Goal: Task Accomplishment & Management: Use online tool/utility

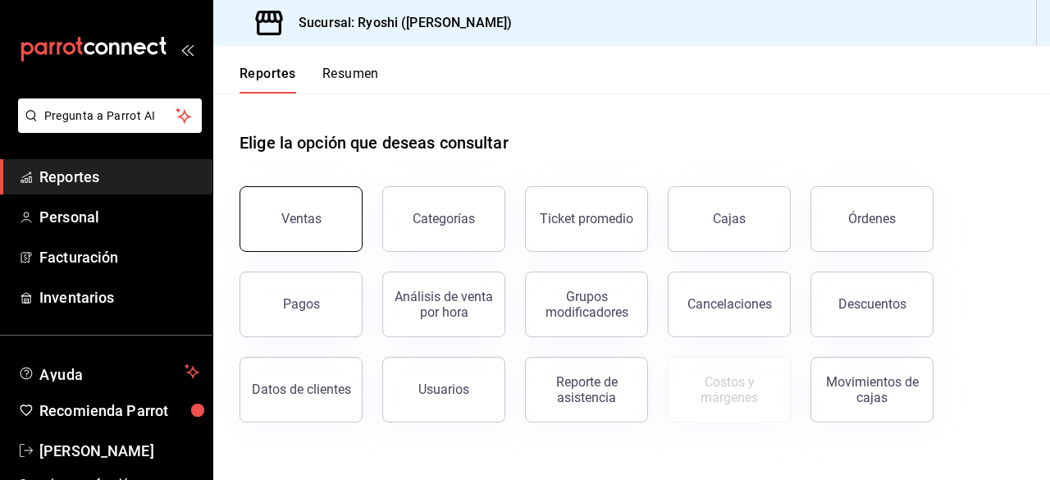
click at [315, 197] on button "Ventas" at bounding box center [300, 219] width 123 height 66
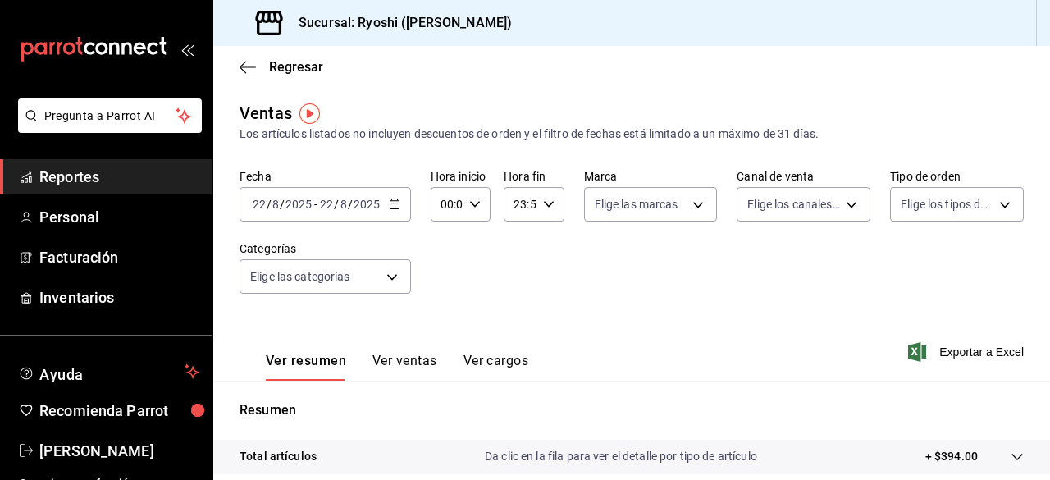
click at [394, 206] on icon "button" at bounding box center [394, 203] width 11 height 11
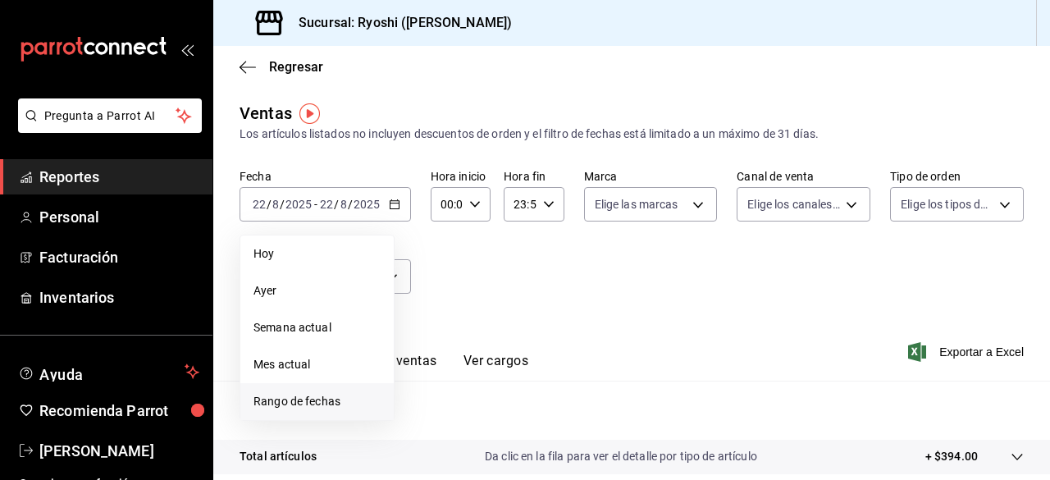
click at [294, 396] on span "Rango de fechas" at bounding box center [316, 401] width 127 height 17
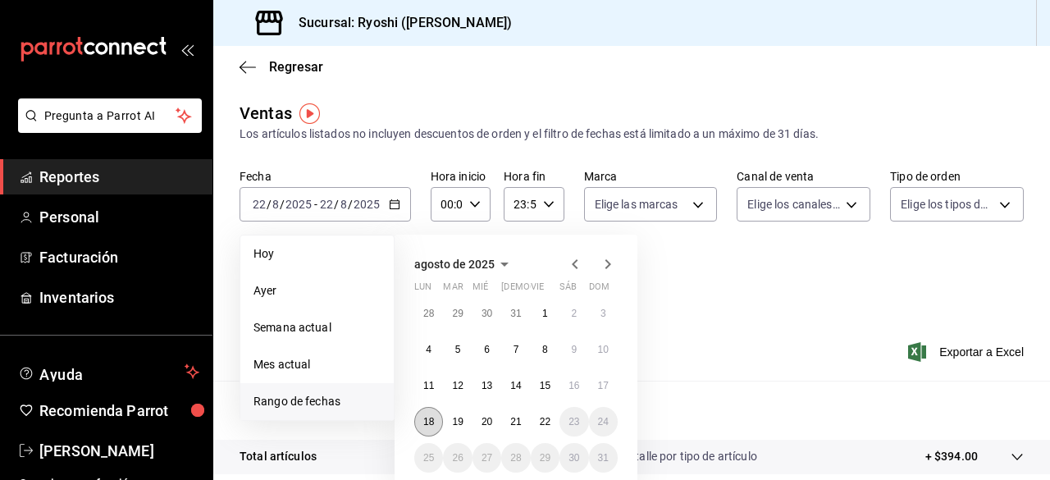
click at [430, 417] on abbr "18" at bounding box center [428, 421] width 11 height 11
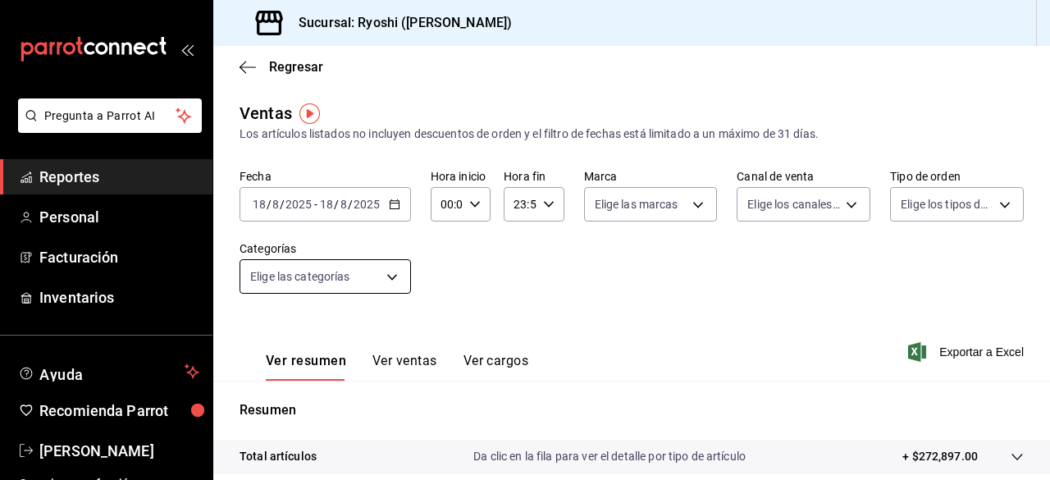
click at [389, 273] on body "Pregunta a Parrot AI Reportes Personal Facturación Inventarios Ayuda Recomienda…" at bounding box center [525, 240] width 1050 height 480
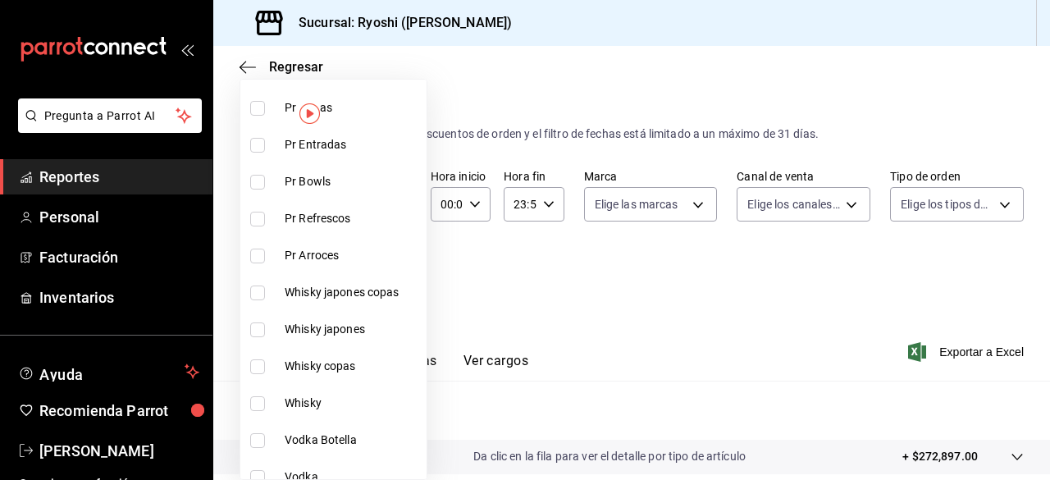
scroll to position [196, 0]
click at [258, 285] on input "checkbox" at bounding box center [257, 292] width 15 height 15
checkbox input "true"
type input "2a2af79d-fb88-4d8c-8286-3e73da5f0666"
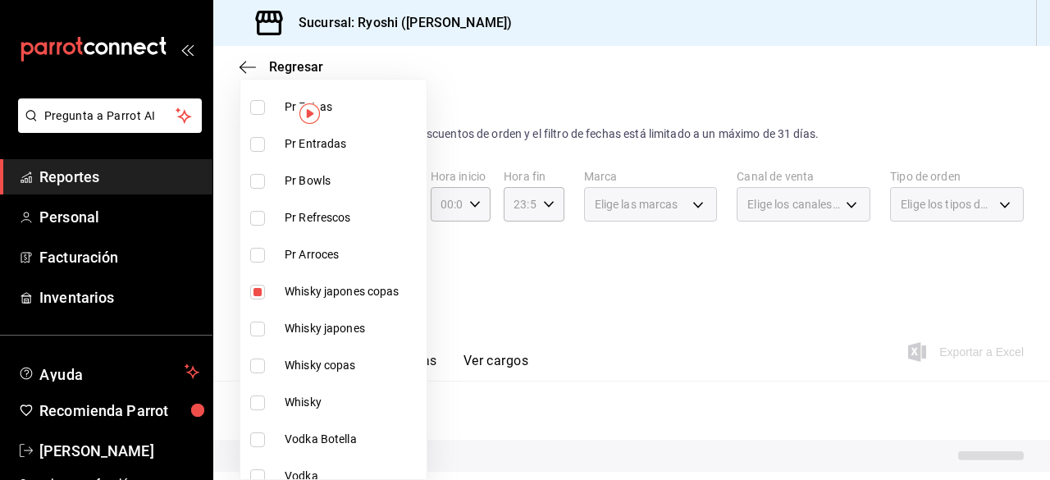
click at [256, 322] on input "checkbox" at bounding box center [257, 328] width 15 height 15
checkbox input "true"
type input "2a2af79d-fb88-4d8c-8286-3e73da5f0666,4c06ff68-847c-469f-8951-c572f7d55215"
click at [257, 363] on input "checkbox" at bounding box center [257, 365] width 15 height 15
checkbox input "true"
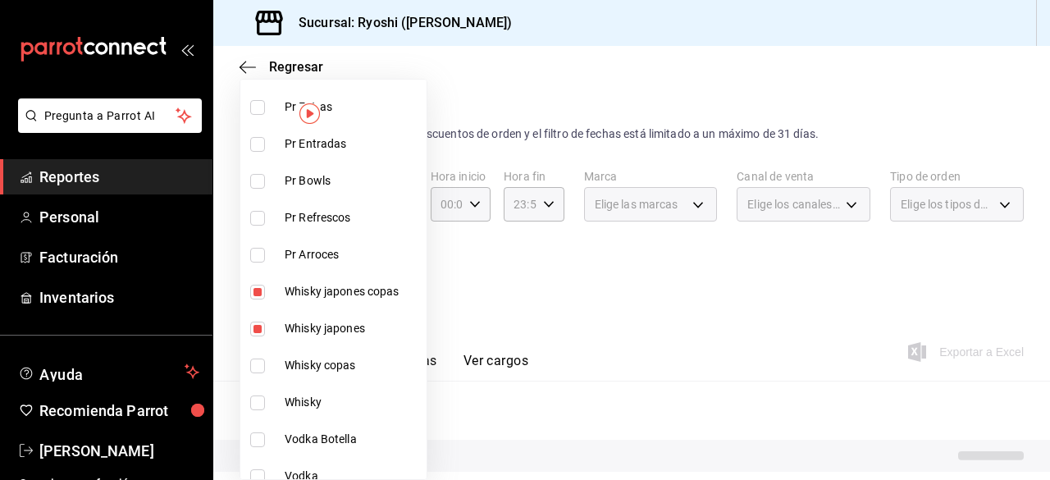
type input "2a2af79d-fb88-4d8c-8286-3e73da5f0666,4c06ff68-847c-469f-8951-c572f7d55215,64667…"
click at [257, 400] on input "checkbox" at bounding box center [257, 402] width 15 height 15
checkbox input "true"
type input "2a2af79d-fb88-4d8c-8286-3e73da5f0666,4c06ff68-847c-469f-8951-c572f7d55215,64667…"
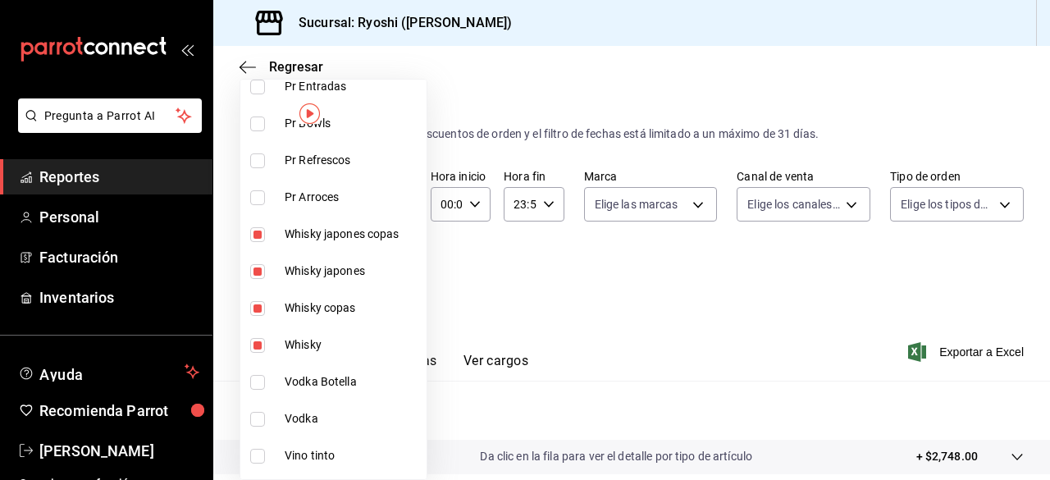
scroll to position [254, 0]
click at [254, 377] on input "checkbox" at bounding box center [257, 381] width 15 height 15
checkbox input "true"
type input "2a2af79d-fb88-4d8c-8286-3e73da5f0666,4c06ff68-847c-469f-8951-c572f7d55215,64667…"
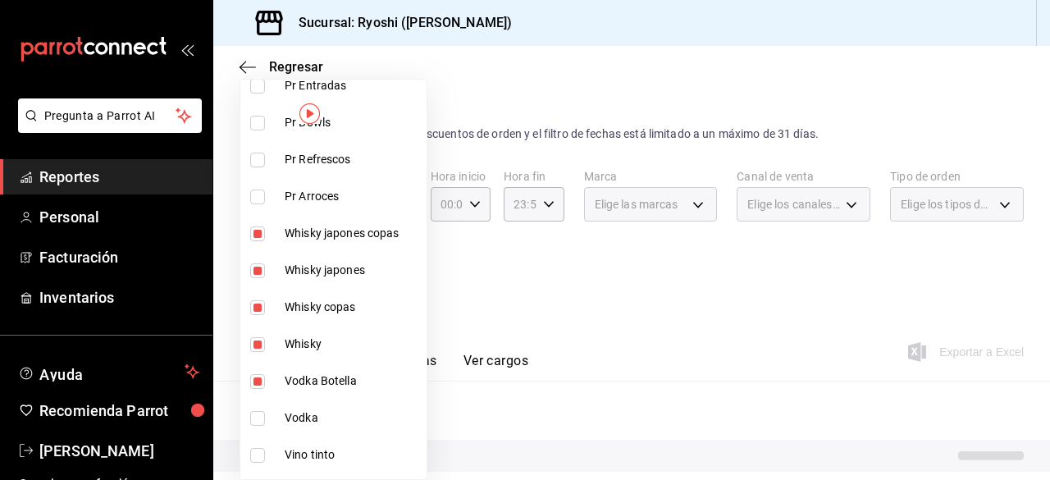
click at [255, 415] on input "checkbox" at bounding box center [257, 418] width 15 height 15
checkbox input "true"
type input "2a2af79d-fb88-4d8c-8286-3e73da5f0666,4c06ff68-847c-469f-8951-c572f7d55215,64667…"
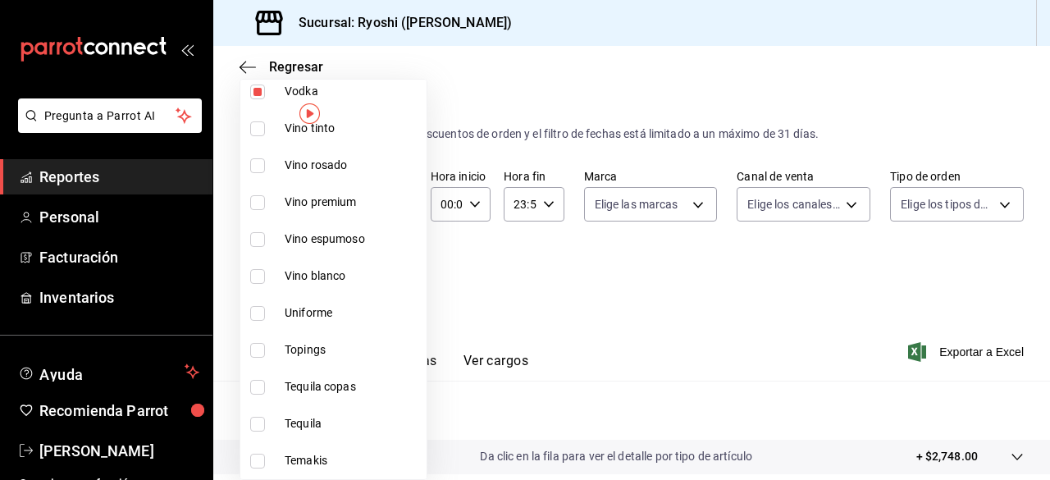
scroll to position [588, 0]
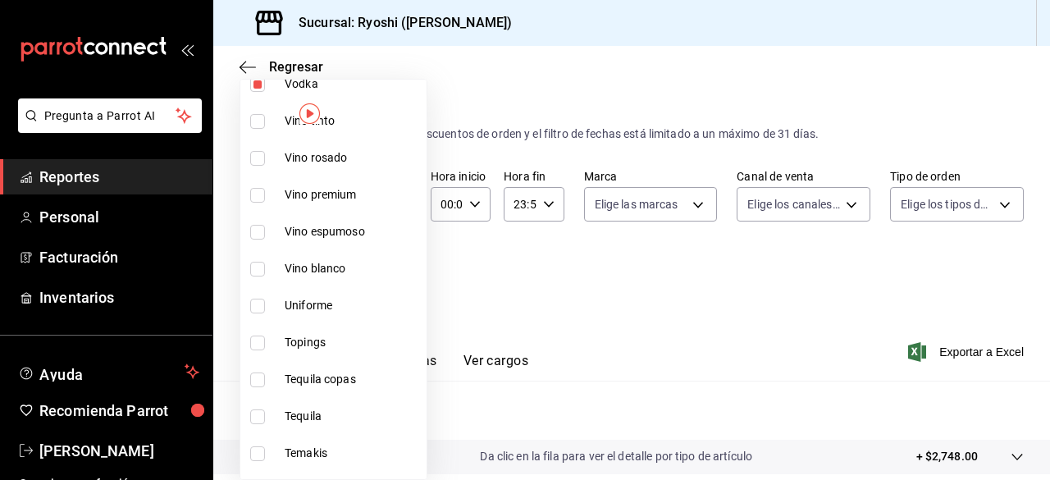
click at [254, 383] on input "checkbox" at bounding box center [257, 379] width 15 height 15
checkbox input "true"
type input "2a2af79d-fb88-4d8c-8286-3e73da5f0666,4c06ff68-847c-469f-8951-c572f7d55215,64667…"
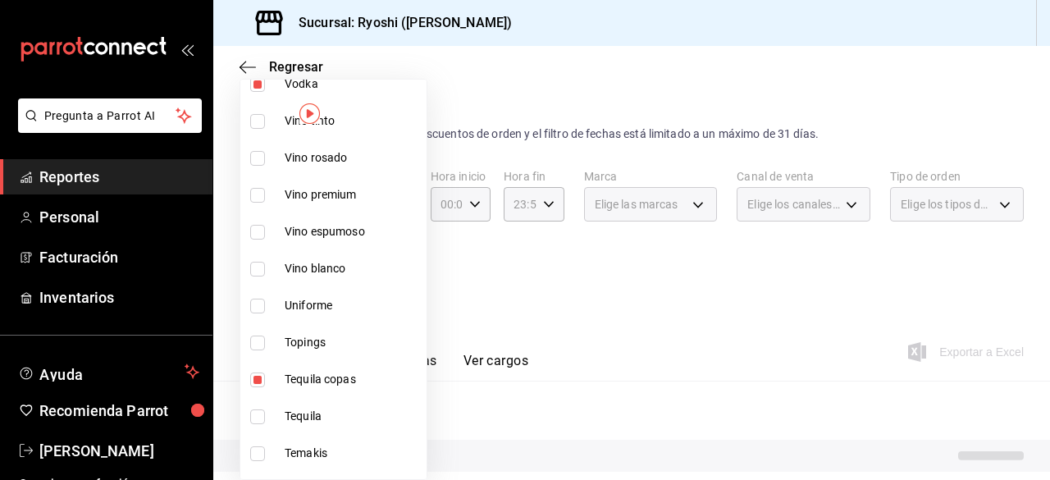
click at [254, 412] on input "checkbox" at bounding box center [257, 416] width 15 height 15
checkbox input "true"
type input "2a2af79d-fb88-4d8c-8286-3e73da5f0666,4c06ff68-847c-469f-8951-c572f7d55215,64667…"
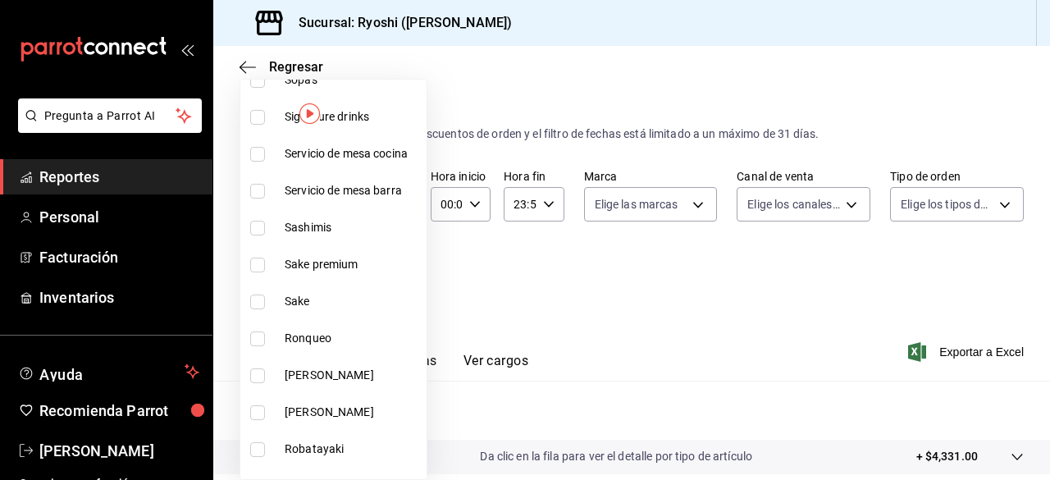
scroll to position [1000, 0]
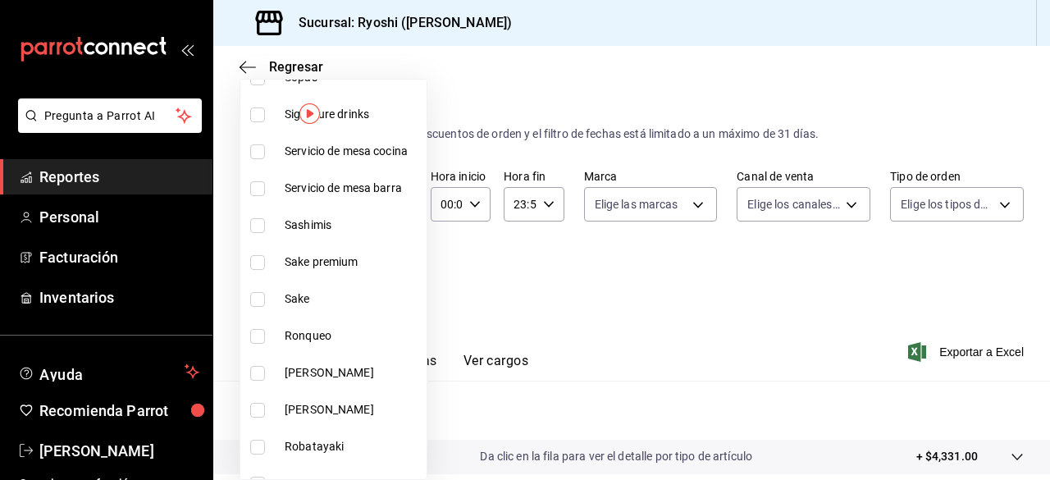
click at [256, 371] on input "checkbox" at bounding box center [257, 373] width 15 height 15
checkbox input "true"
type input "2a2af79d-fb88-4d8c-8286-3e73da5f0666,4c06ff68-847c-469f-8951-c572f7d55215,64667…"
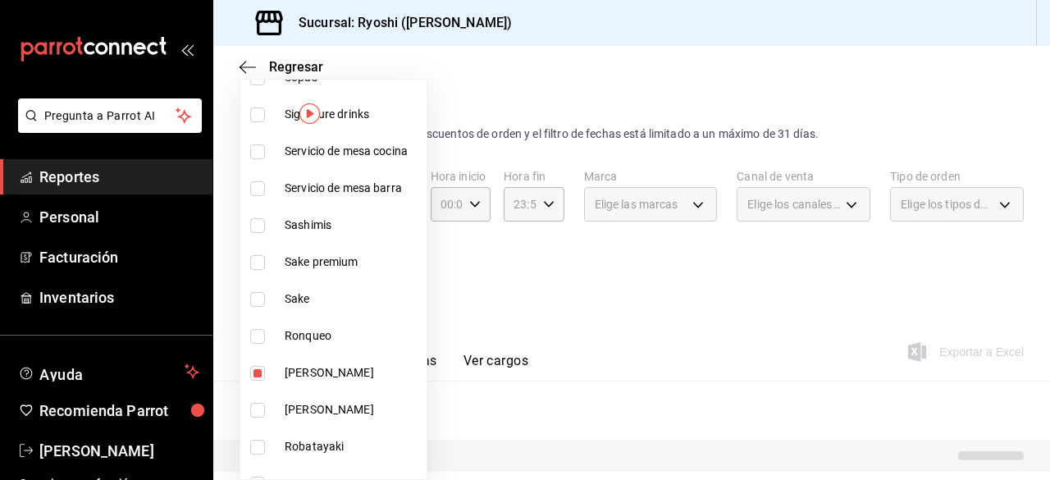
click at [256, 404] on input "checkbox" at bounding box center [257, 410] width 15 height 15
checkbox input "true"
type input "2a2af79d-fb88-4d8c-8286-3e73da5f0666,4c06ff68-847c-469f-8951-c572f7d55215,64667…"
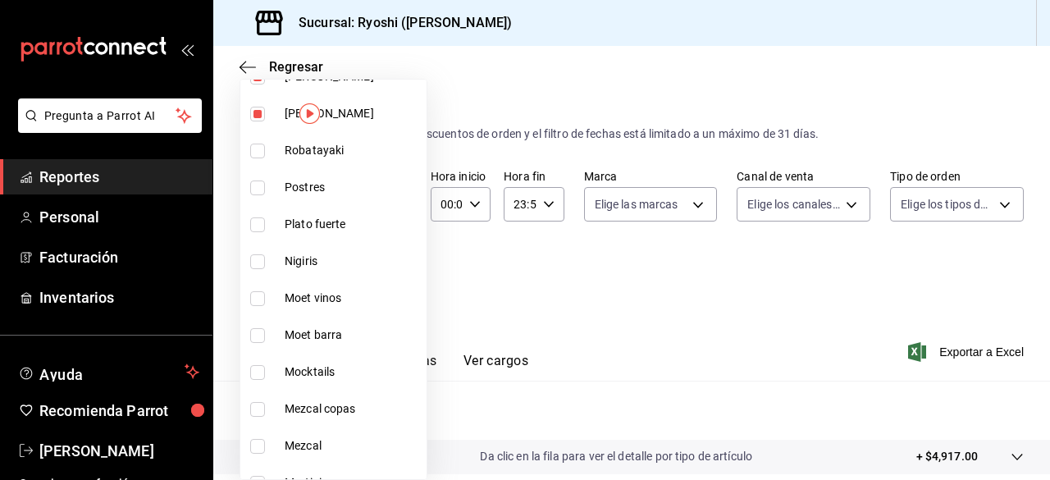
scroll to position [1297, 0]
click at [256, 404] on input "checkbox" at bounding box center [257, 408] width 15 height 15
checkbox input "true"
type input "2a2af79d-fb88-4d8c-8286-3e73da5f0666,4c06ff68-847c-469f-8951-c572f7d55215,64667…"
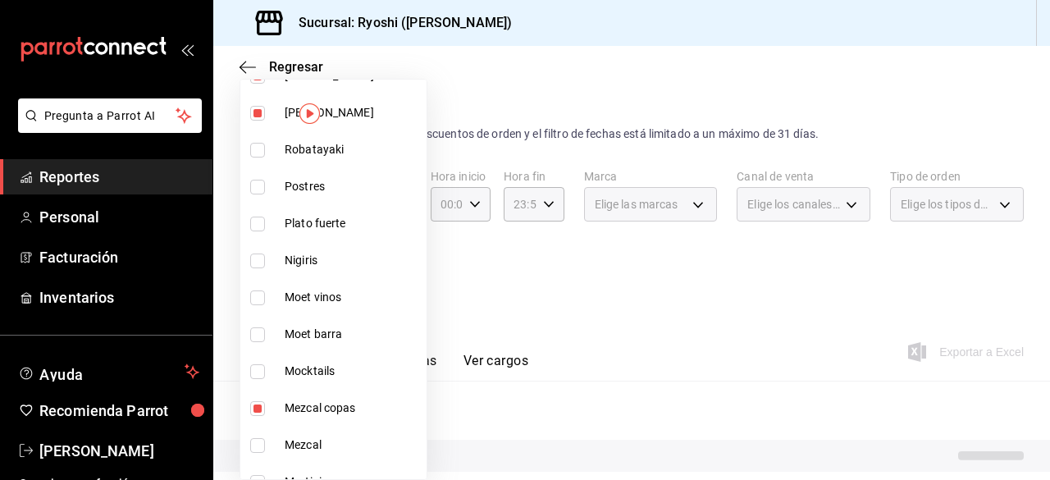
click at [257, 438] on input "checkbox" at bounding box center [257, 445] width 15 height 15
checkbox input "true"
type input "2a2af79d-fb88-4d8c-8286-3e73da5f0666,4c06ff68-847c-469f-8951-c572f7d55215,64667…"
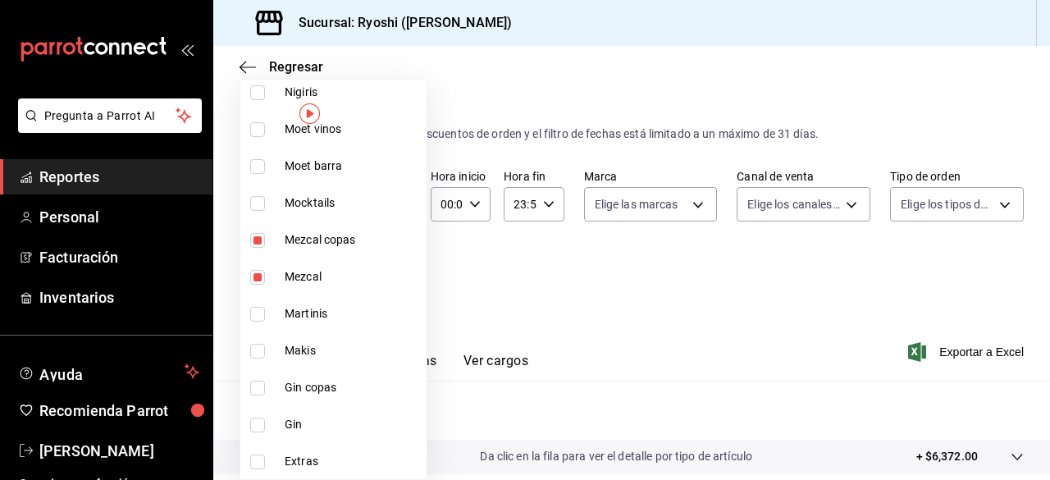
scroll to position [1507, 0]
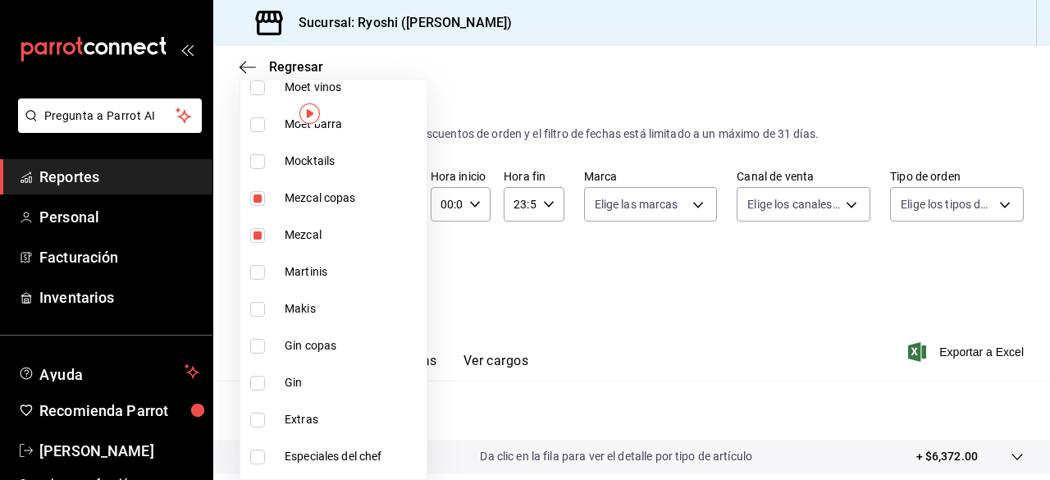
click at [258, 339] on input "checkbox" at bounding box center [257, 346] width 15 height 15
checkbox input "true"
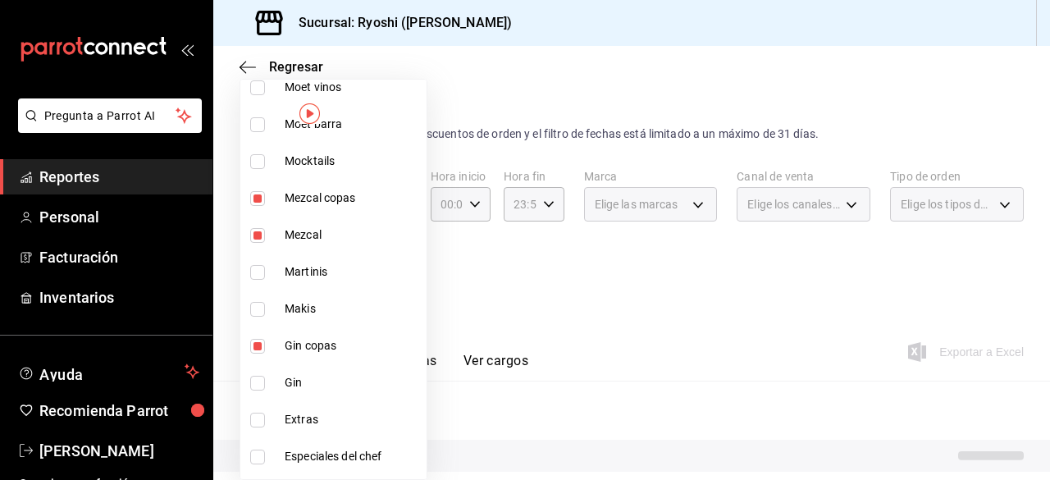
click at [257, 370] on li "Gin" at bounding box center [333, 382] width 186 height 37
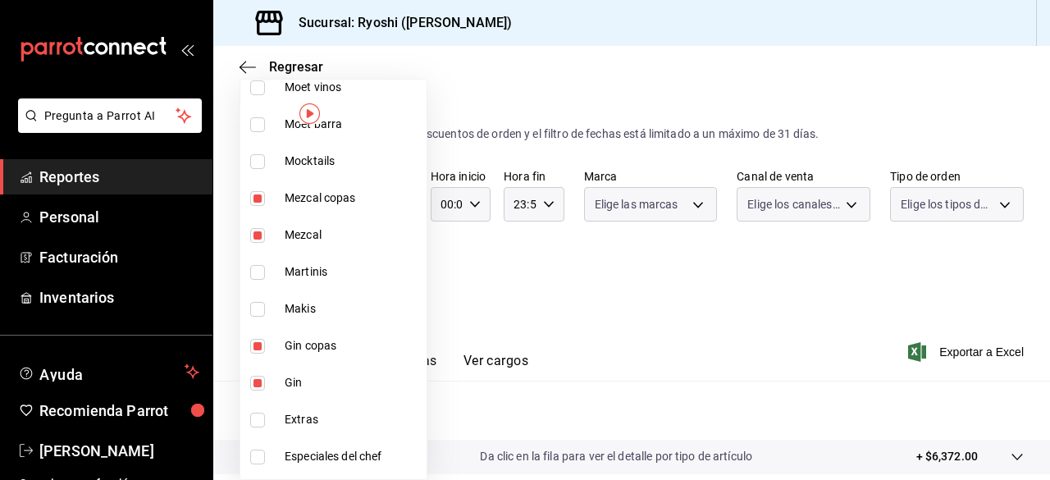
type input "2a2af79d-fb88-4d8c-8286-3e73da5f0666,4c06ff68-847c-469f-8951-c572f7d55215,64667…"
checkbox input "true"
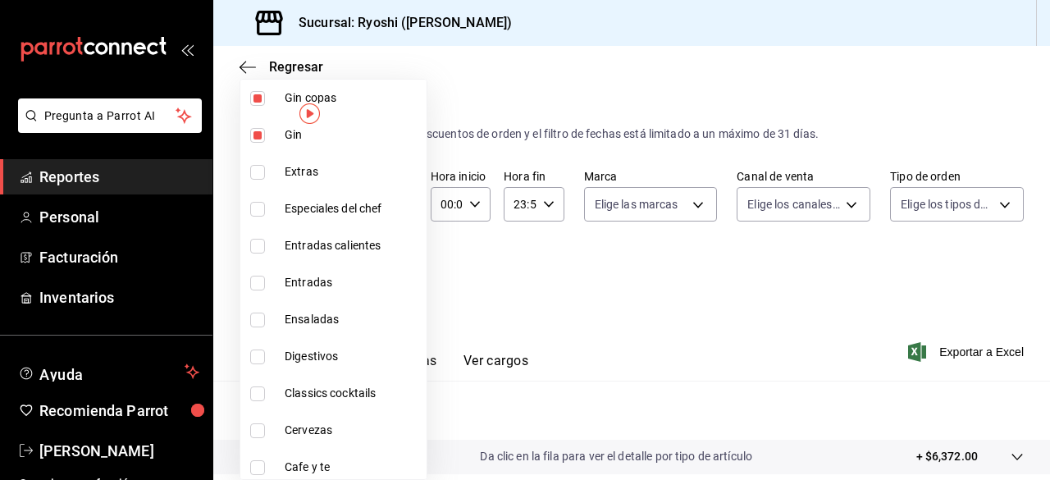
scroll to position [1759, 0]
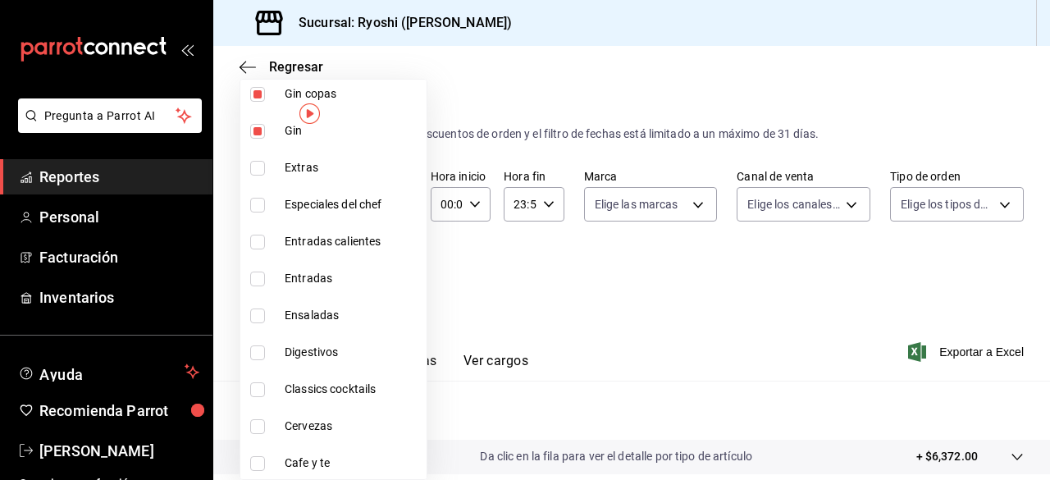
click at [257, 357] on input "checkbox" at bounding box center [257, 352] width 15 height 15
checkbox input "true"
type input "2a2af79d-fb88-4d8c-8286-3e73da5f0666,4c06ff68-847c-469f-8951-c572f7d55215,64667…"
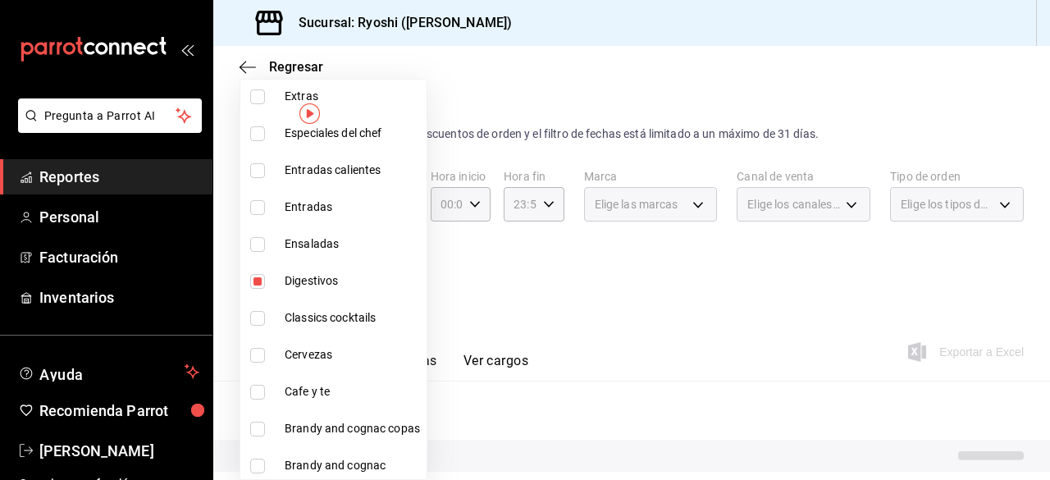
scroll to position [1831, 0]
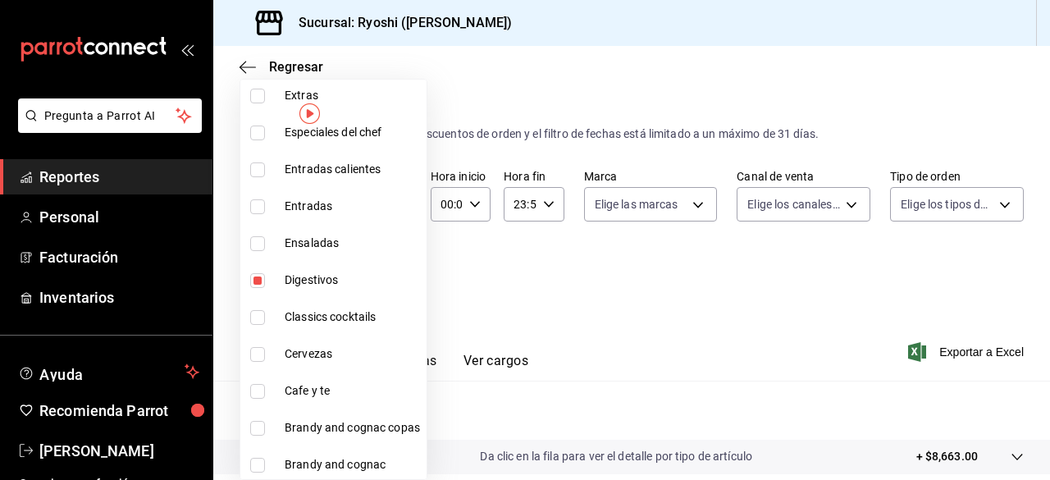
click at [257, 357] on input "checkbox" at bounding box center [257, 354] width 15 height 15
checkbox input "true"
type input "2a2af79d-fb88-4d8c-8286-3e73da5f0666,4c06ff68-847c-469f-8951-c572f7d55215,64667…"
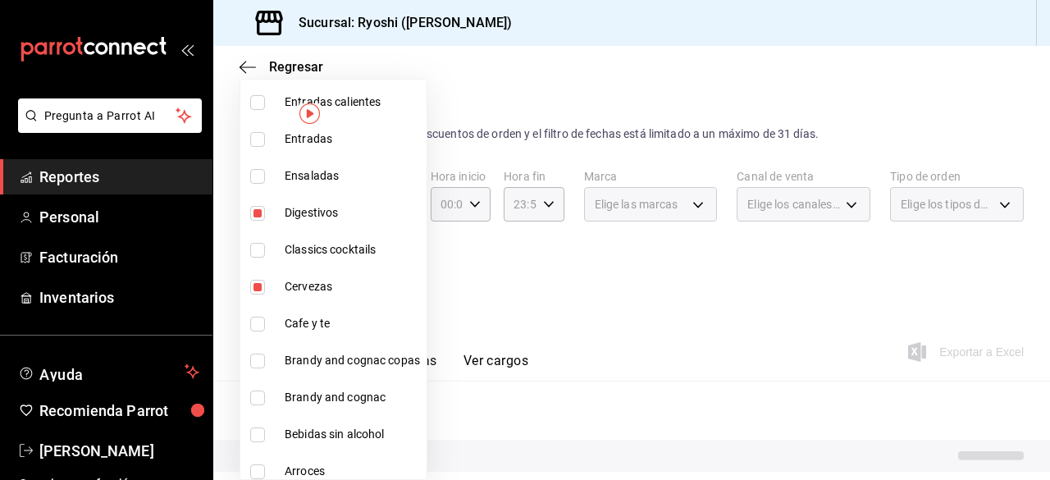
scroll to position [1907, 0]
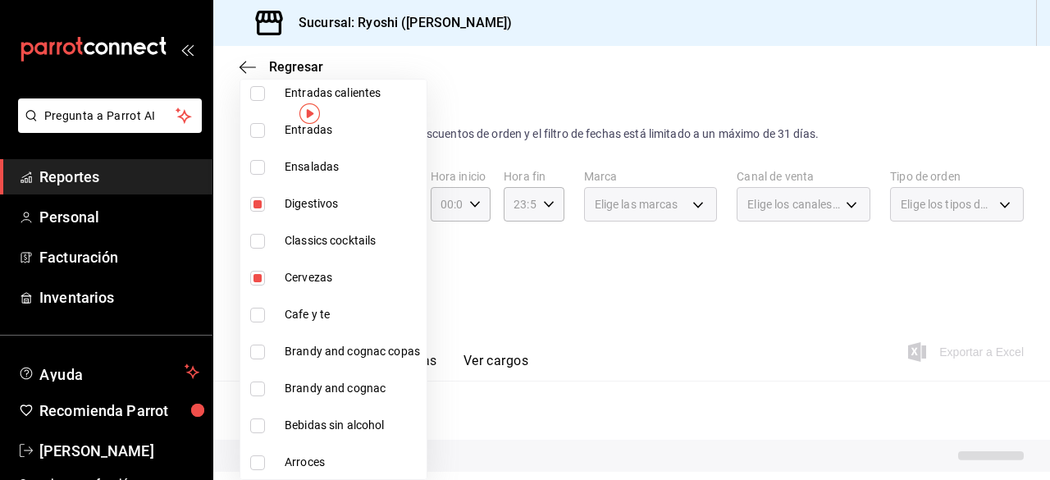
click at [257, 357] on input "checkbox" at bounding box center [257, 351] width 15 height 15
checkbox input "true"
type input "2a2af79d-fb88-4d8c-8286-3e73da5f0666,4c06ff68-847c-469f-8951-c572f7d55215,64667…"
click at [259, 385] on input "checkbox" at bounding box center [257, 388] width 15 height 15
checkbox input "true"
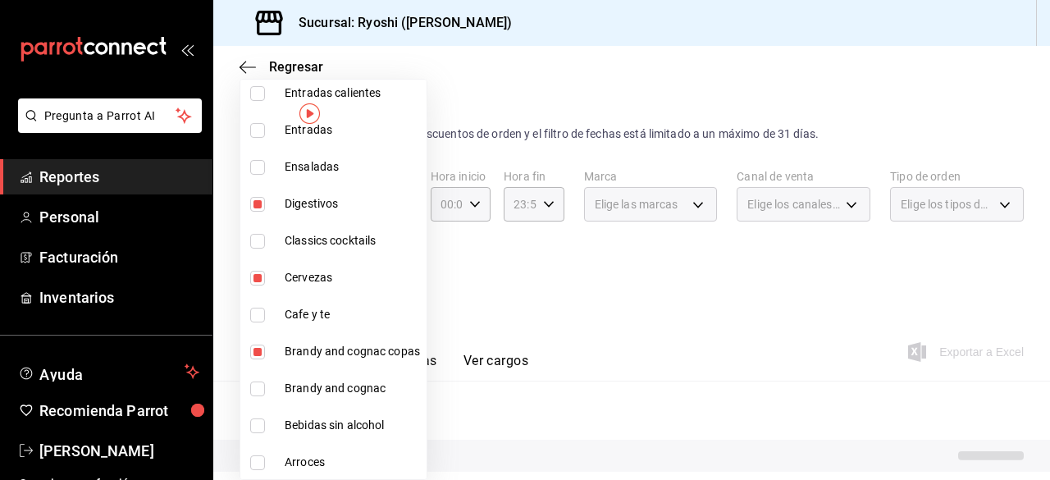
type input "2a2af79d-fb88-4d8c-8286-3e73da5f0666,4c06ff68-847c-469f-8951-c572f7d55215,64667…"
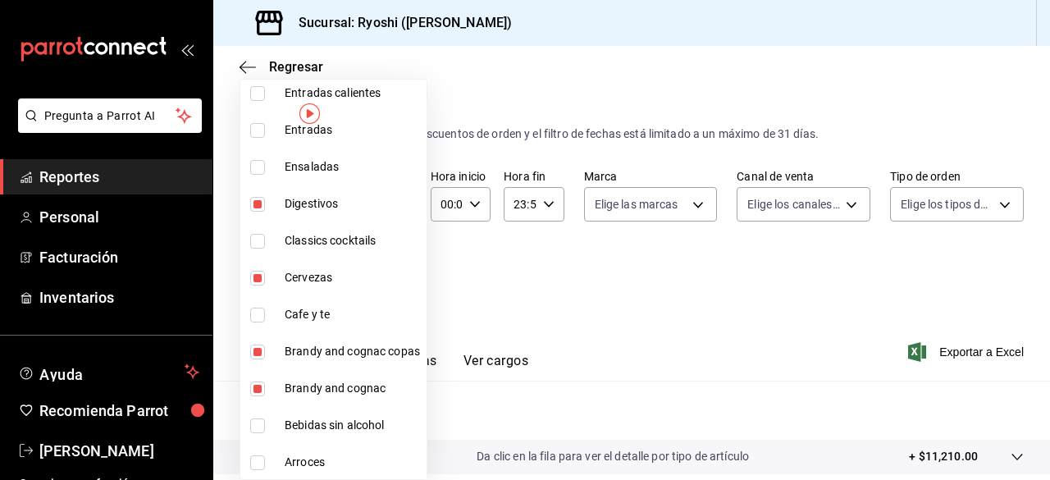
click at [675, 345] on div at bounding box center [525, 240] width 1050 height 480
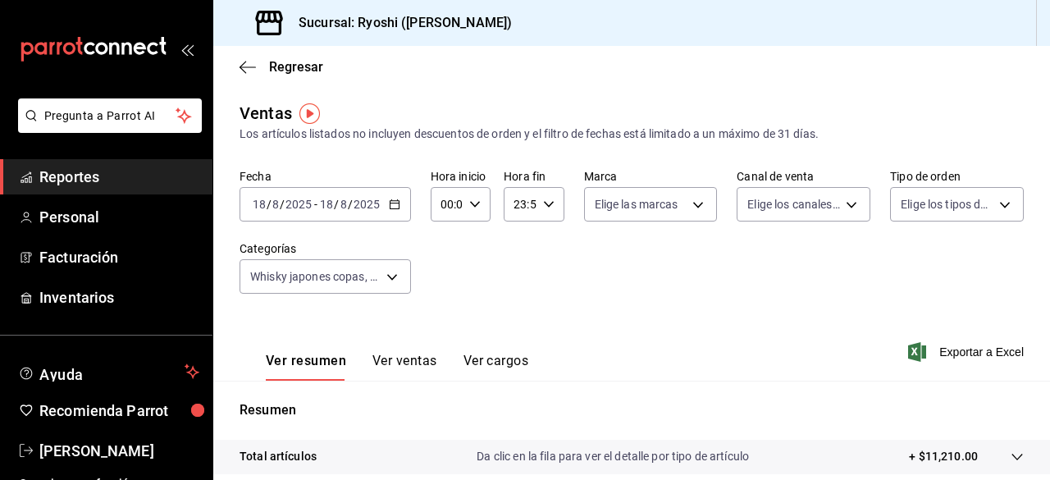
click at [395, 208] on \(Stroke\) "button" at bounding box center [395, 204] width 10 height 9
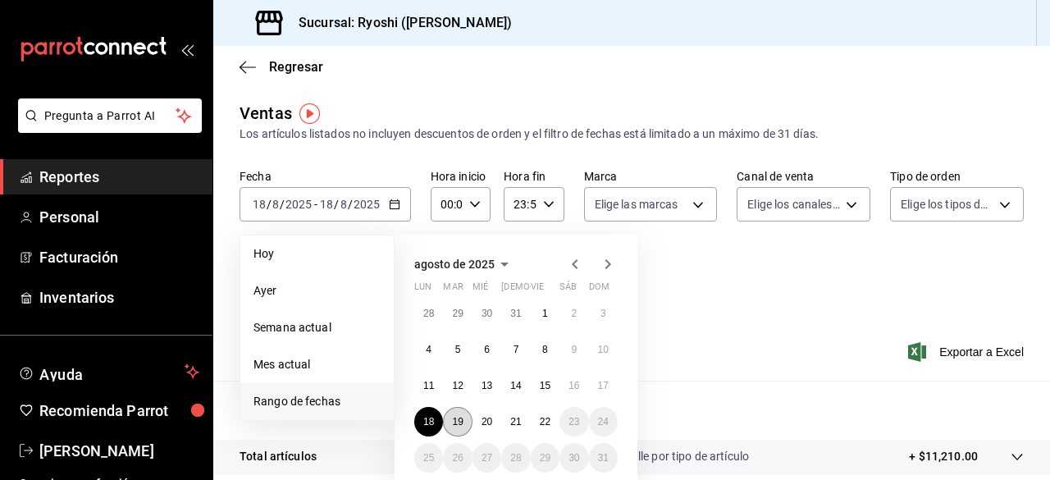
click at [464, 419] on button "19" at bounding box center [457, 422] width 29 height 30
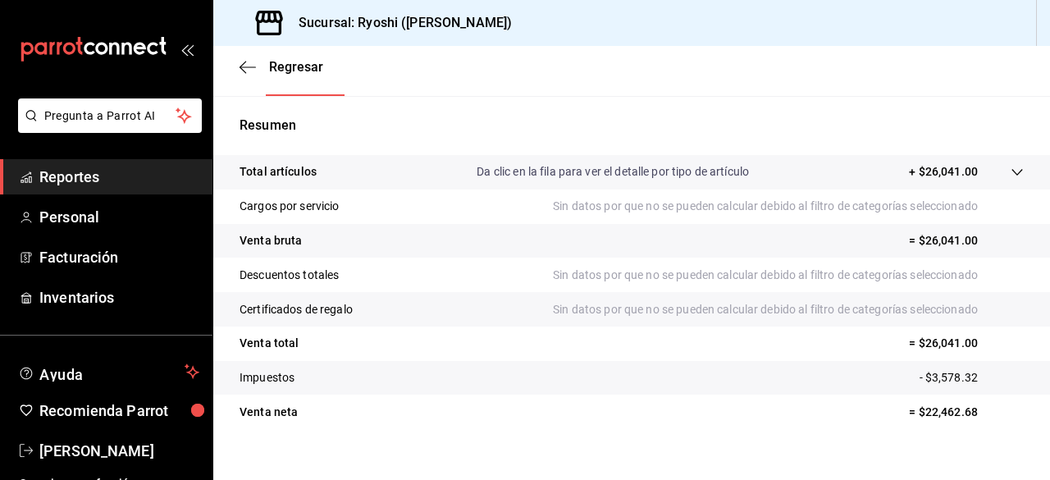
scroll to position [306, 0]
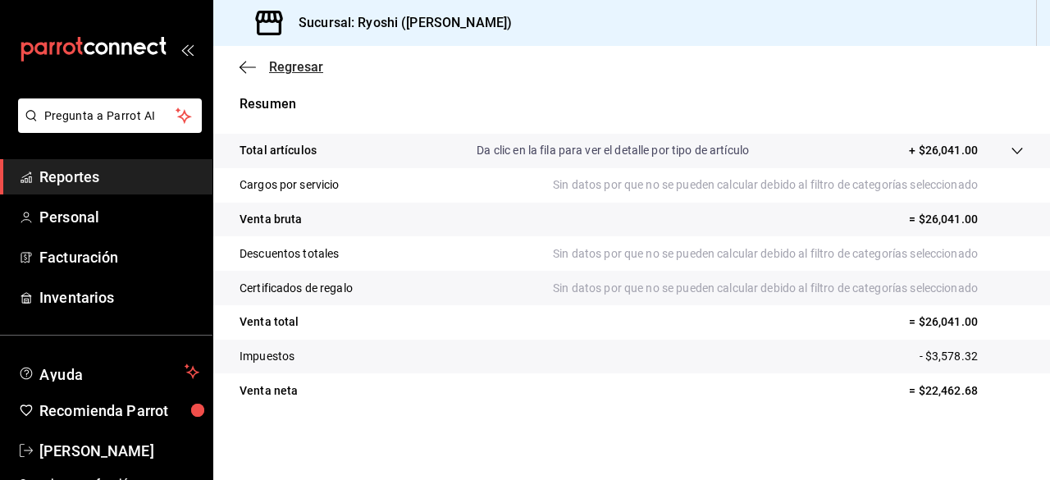
click at [248, 63] on icon "button" at bounding box center [247, 67] width 16 height 15
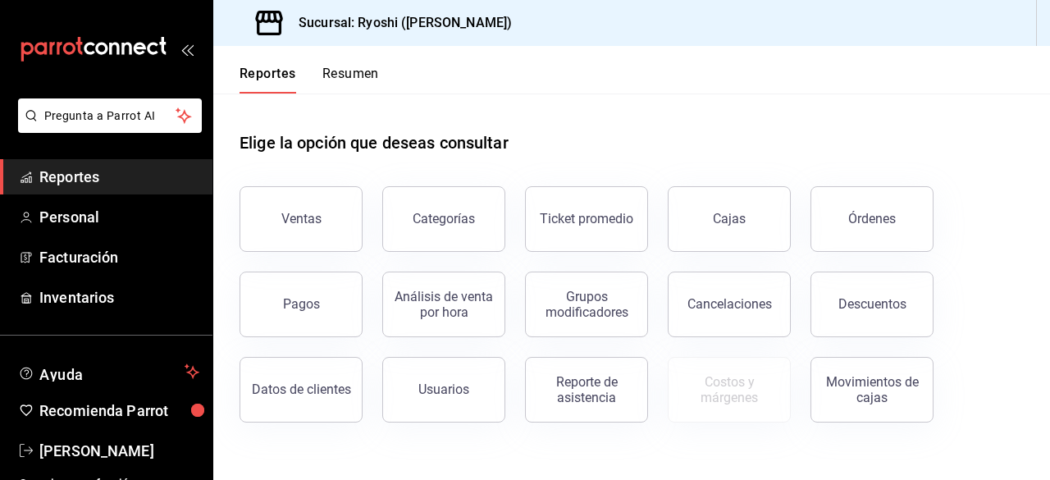
click at [246, 71] on button "Reportes" at bounding box center [267, 80] width 57 height 28
click at [1043, 57] on header "Reportes Resumen" at bounding box center [631, 70] width 836 height 48
click at [1040, 50] on header "Reportes Resumen" at bounding box center [631, 70] width 836 height 48
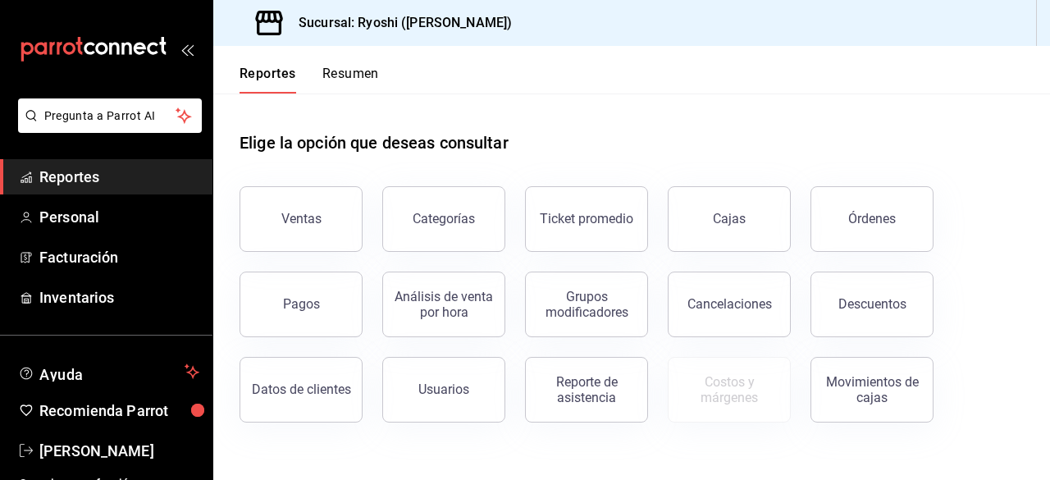
click at [1040, 50] on header "Reportes Resumen" at bounding box center [631, 70] width 836 height 48
drag, startPoint x: 1048, startPoint y: 257, endPoint x: 1045, endPoint y: 191, distance: 66.5
click at [1045, 191] on div "Elige la opción que deseas consultar Ventas Categorías Ticket promedio Cajas Ór…" at bounding box center [631, 270] width 836 height 355
click at [789, 403] on div "Costos y márgenes" at bounding box center [719, 379] width 143 height 85
click at [899, 303] on div "Descuentos" at bounding box center [872, 304] width 68 height 16
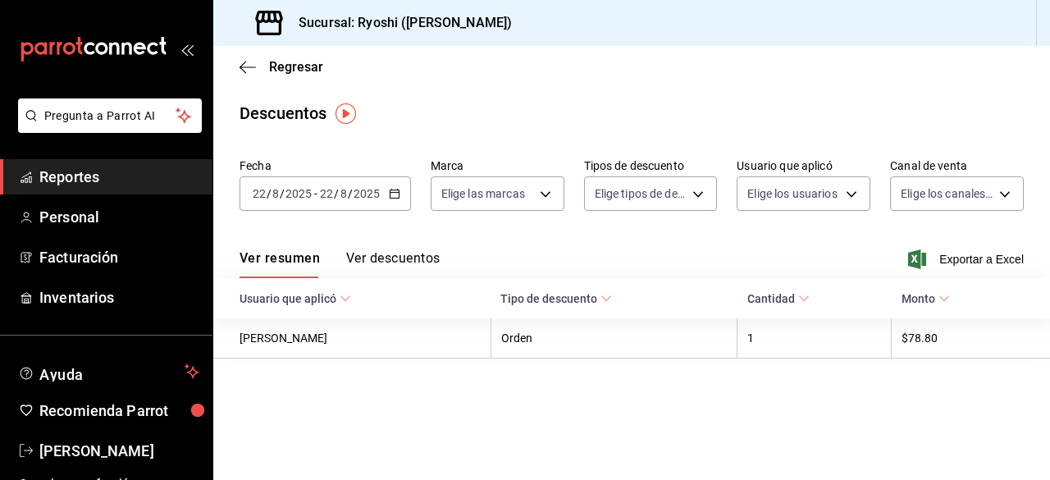
click at [385, 194] on div "[DATE] [DATE] - [DATE] [DATE]" at bounding box center [324, 193] width 171 height 34
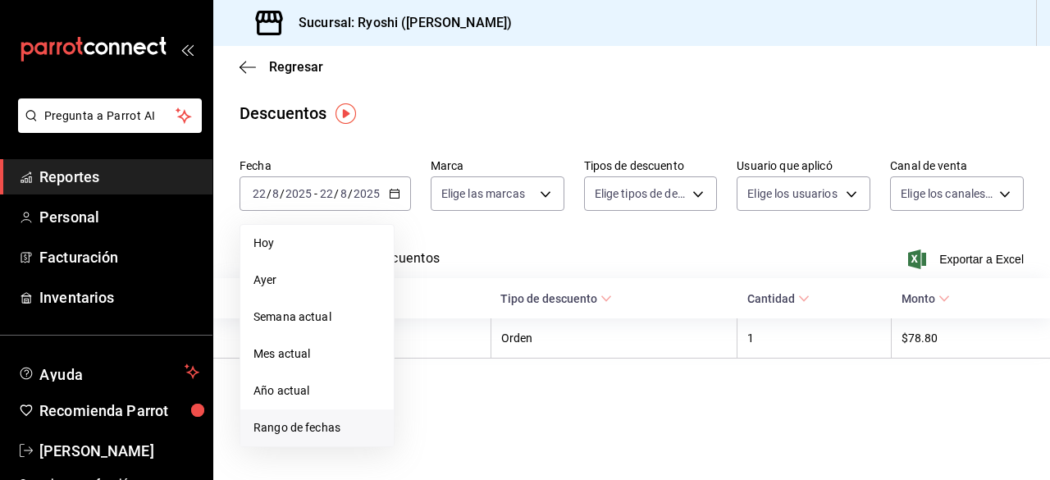
click at [301, 425] on span "Rango de fechas" at bounding box center [316, 427] width 127 height 17
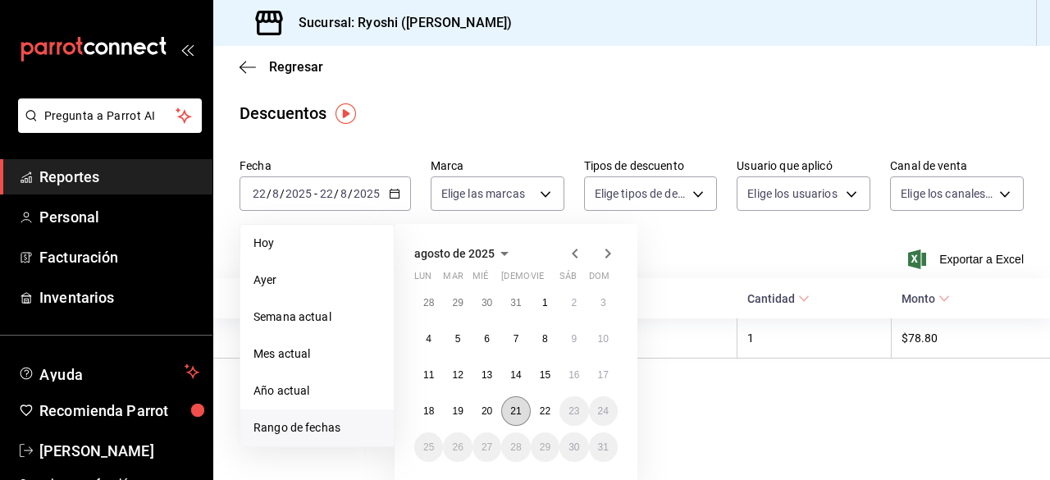
click at [518, 406] on abbr "21" at bounding box center [515, 410] width 11 height 11
click at [543, 408] on abbr "22" at bounding box center [545, 410] width 11 height 11
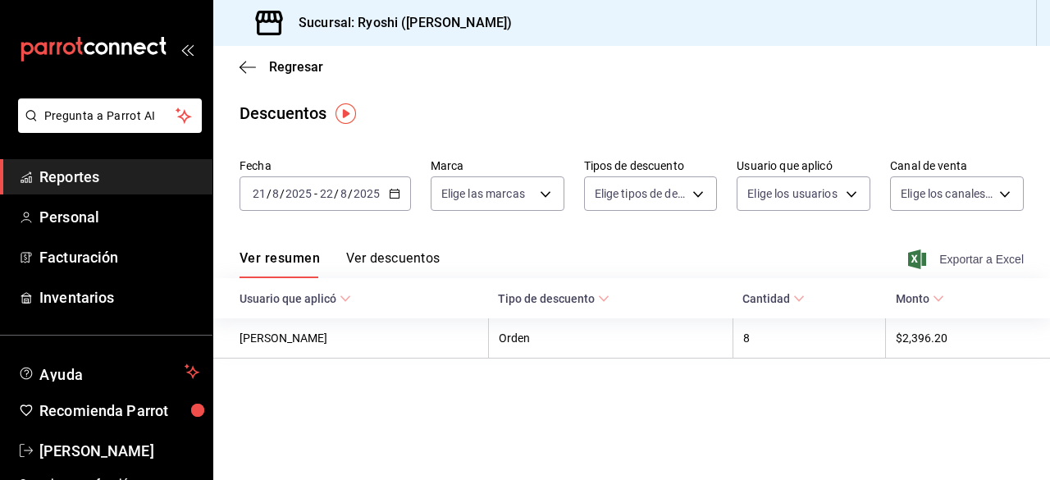
click at [949, 258] on span "Exportar a Excel" at bounding box center [967, 259] width 112 height 20
click at [250, 66] on icon "button" at bounding box center [247, 67] width 16 height 15
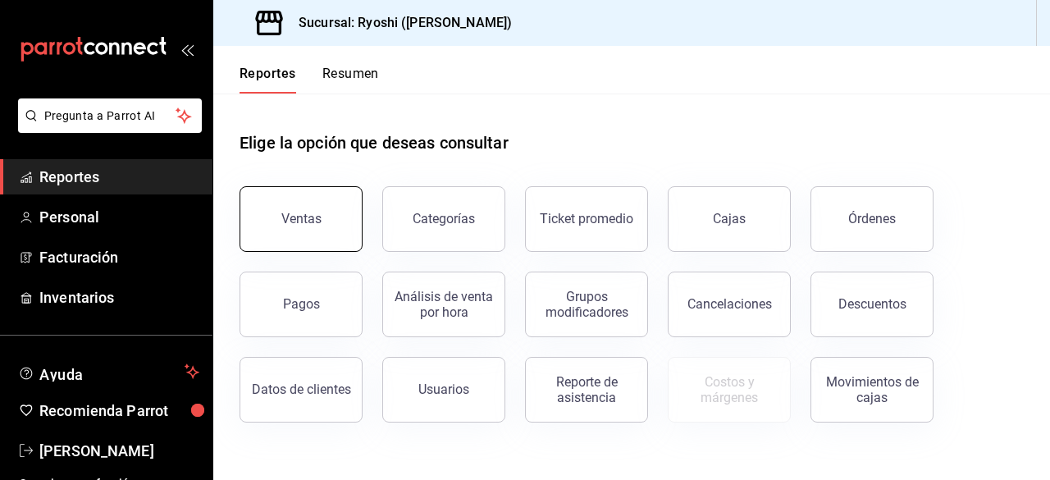
click at [333, 237] on button "Ventas" at bounding box center [300, 219] width 123 height 66
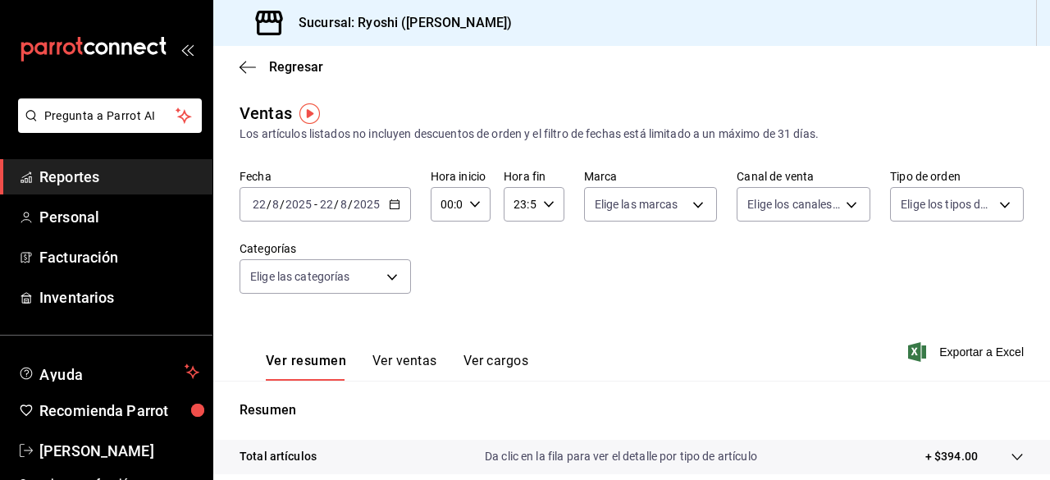
click at [400, 204] on div "[DATE] [DATE] - [DATE] [DATE]" at bounding box center [324, 204] width 171 height 34
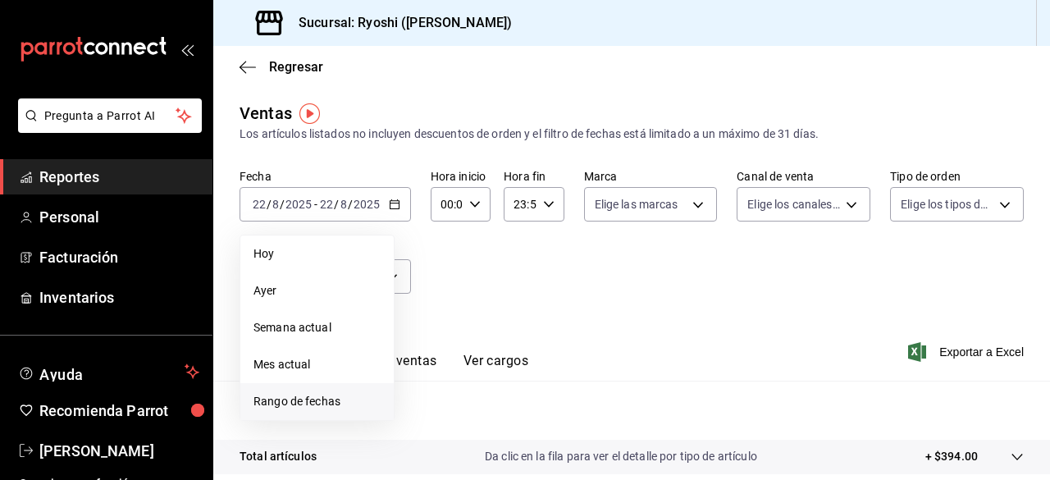
click at [326, 399] on span "Rango de fechas" at bounding box center [316, 401] width 127 height 17
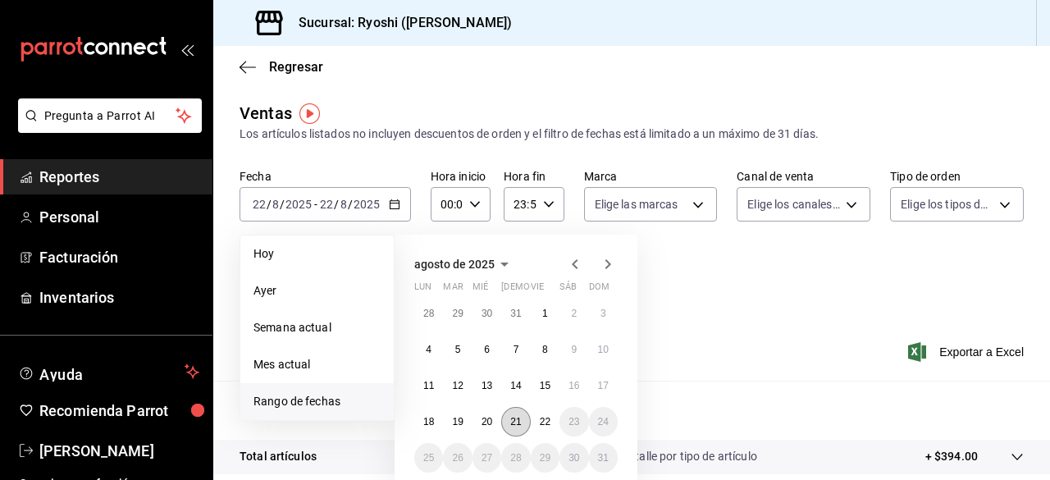
click at [517, 414] on button "21" at bounding box center [515, 422] width 29 height 30
click at [548, 422] on abbr "22" at bounding box center [545, 421] width 11 height 11
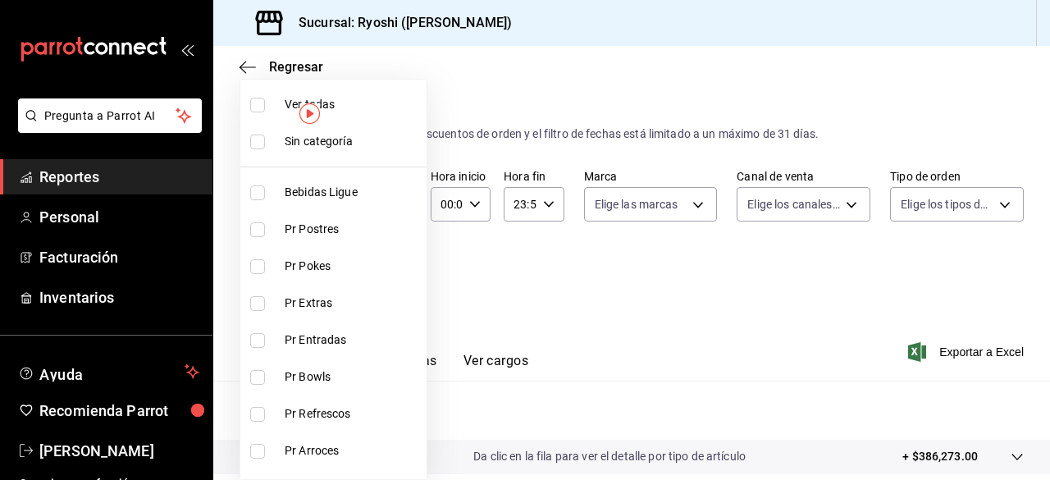
click at [389, 280] on body "Pregunta a Parrot AI Reportes Personal Facturación Inventarios Ayuda Recomienda…" at bounding box center [525, 240] width 1050 height 480
click at [251, 112] on li "Ver todas" at bounding box center [333, 104] width 186 height 37
type input "ad186e92-f0af-46bc-bbfd-7ffa80562c6f,3971b1f1-eb4c-4b65-a33f-e0602f1a7270,e647e…"
checkbox input "true"
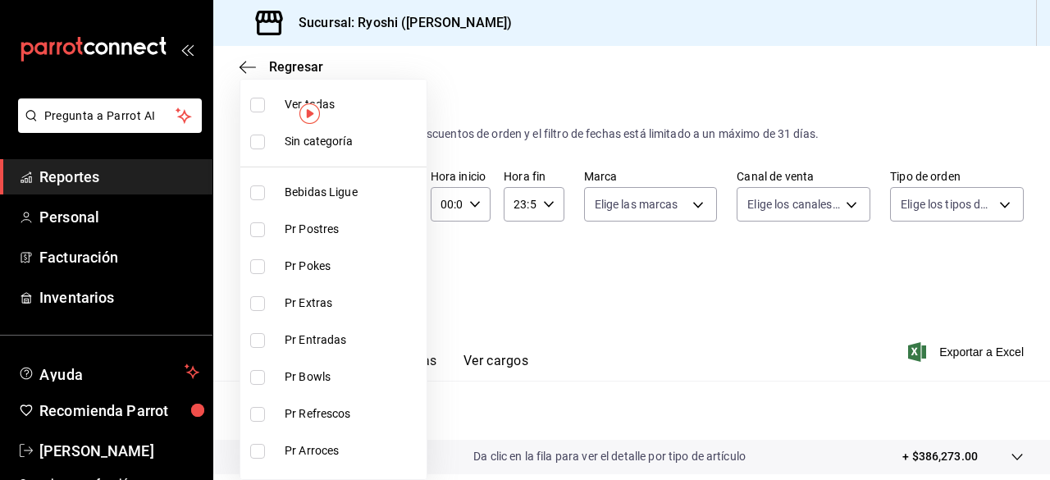
checkbox input "true"
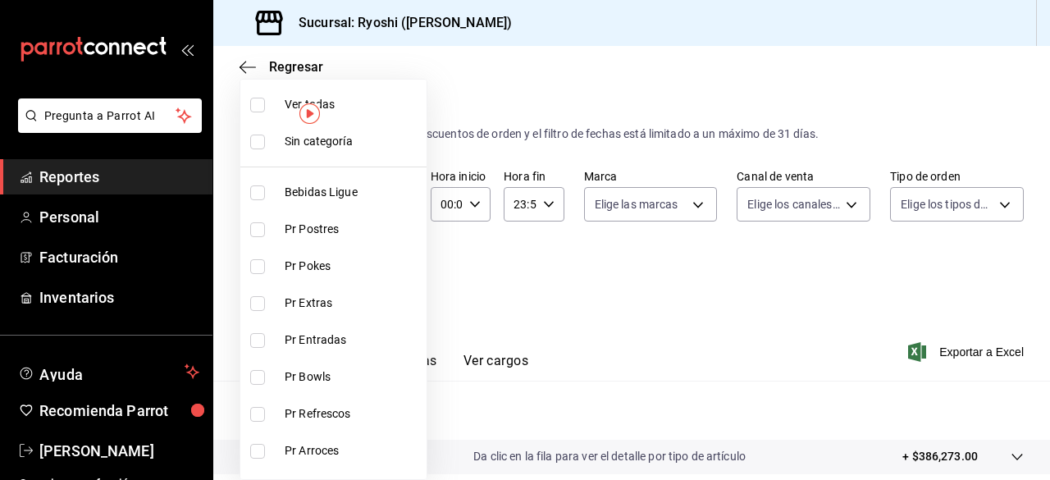
checkbox input "true"
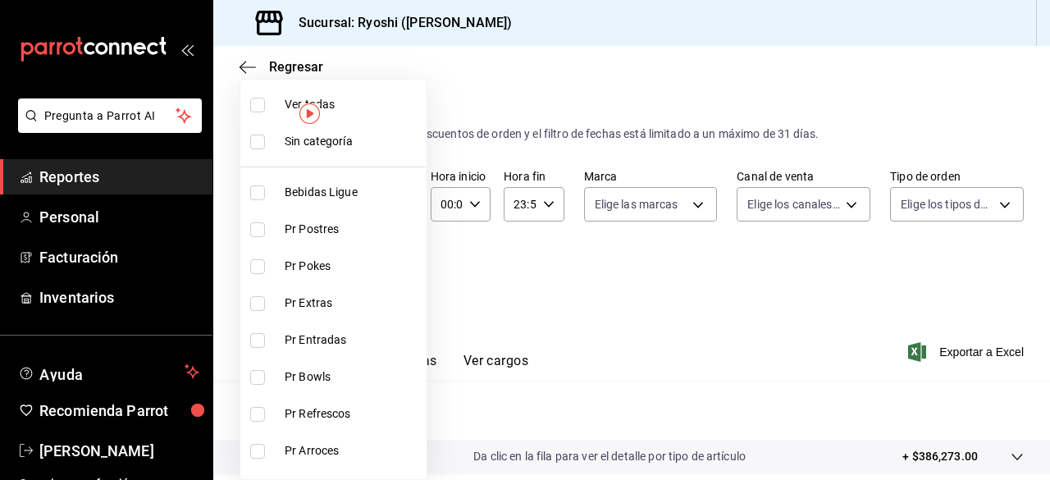
checkbox input "true"
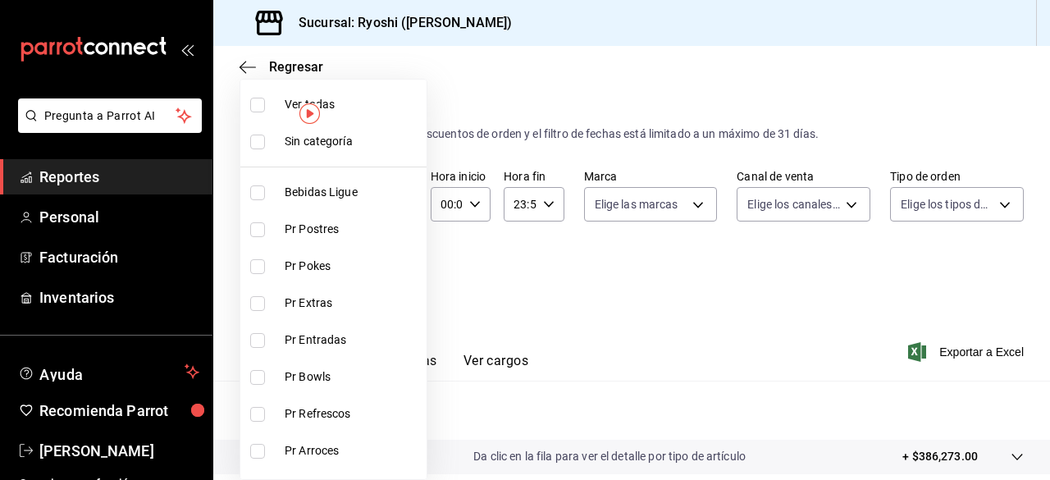
checkbox input "true"
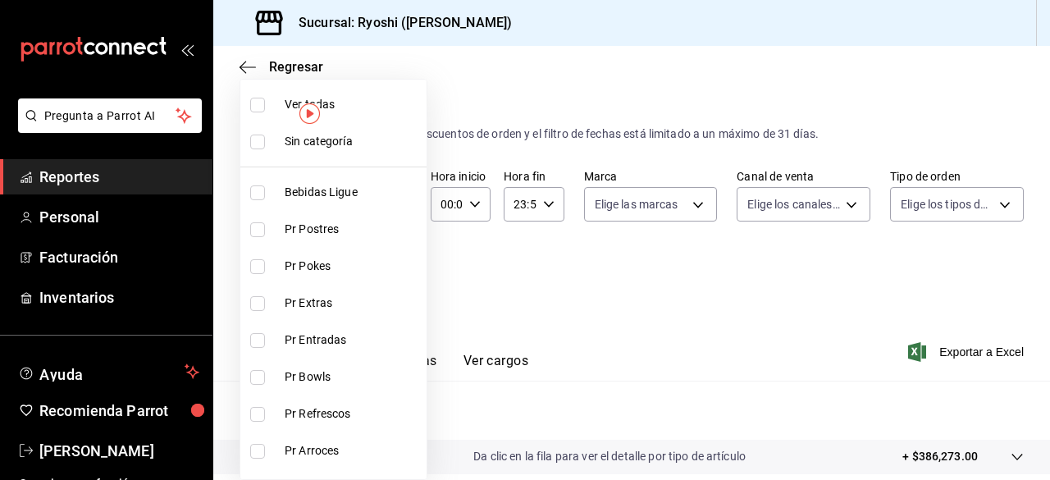
checkbox input "true"
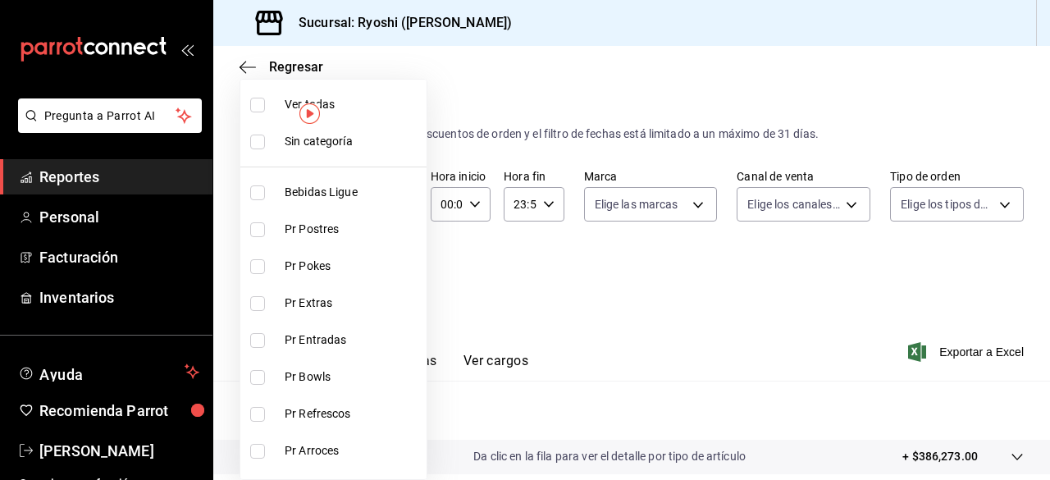
checkbox input "true"
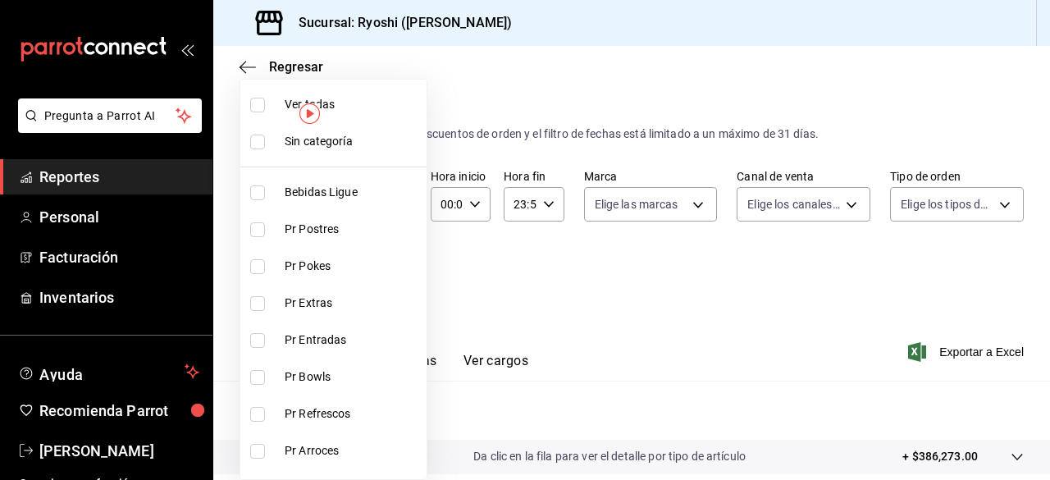
checkbox input "true"
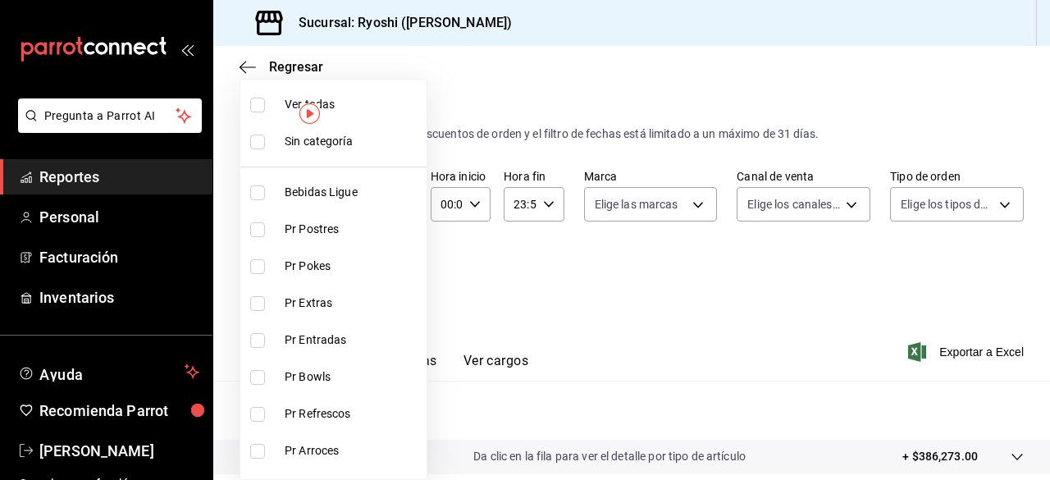
checkbox input "true"
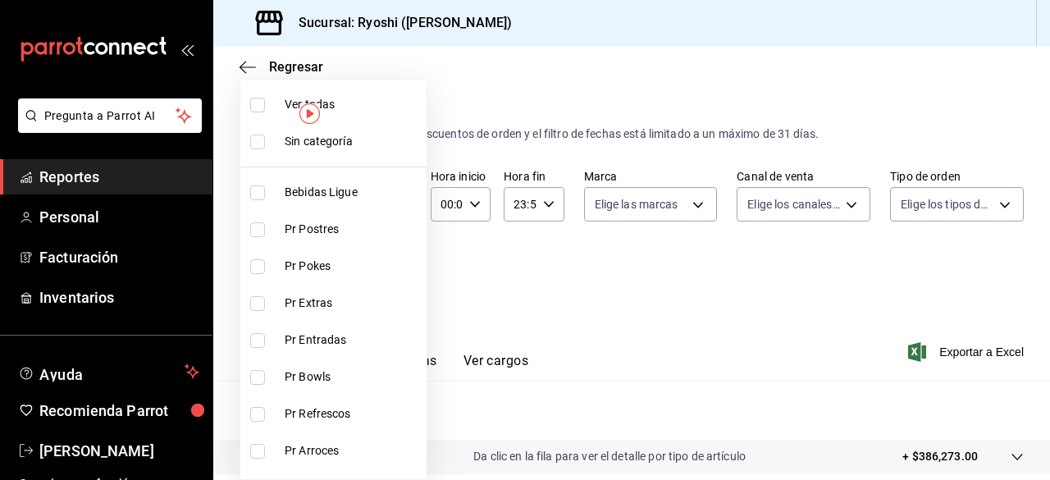
checkbox input "true"
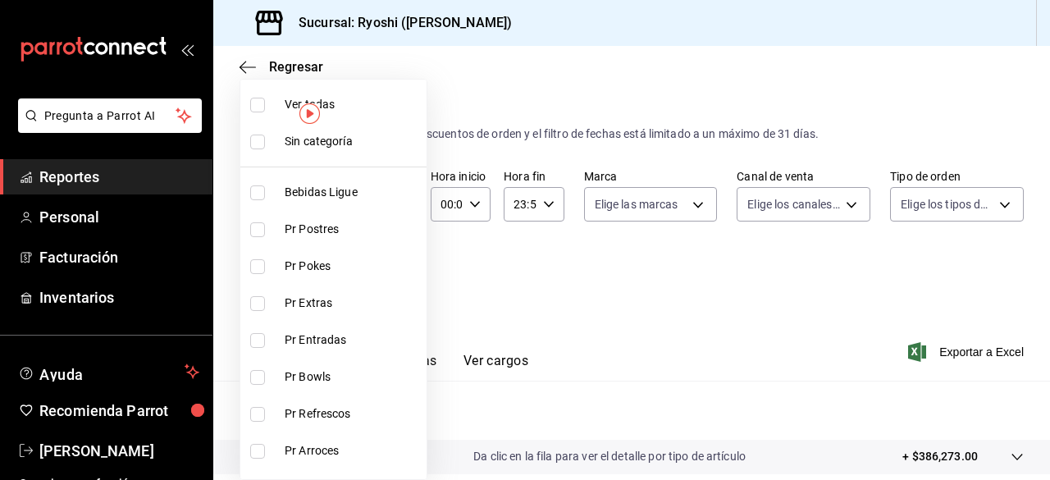
checkbox input "true"
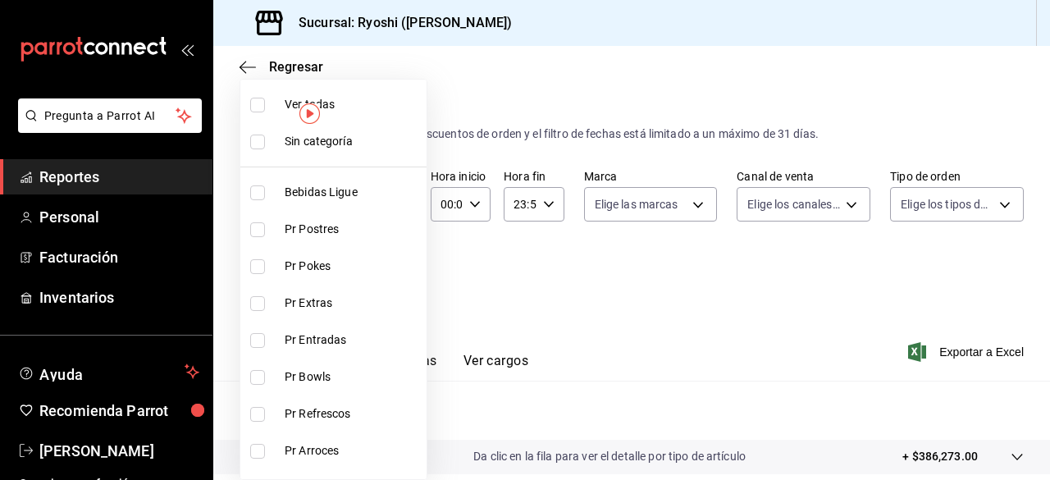
checkbox input "true"
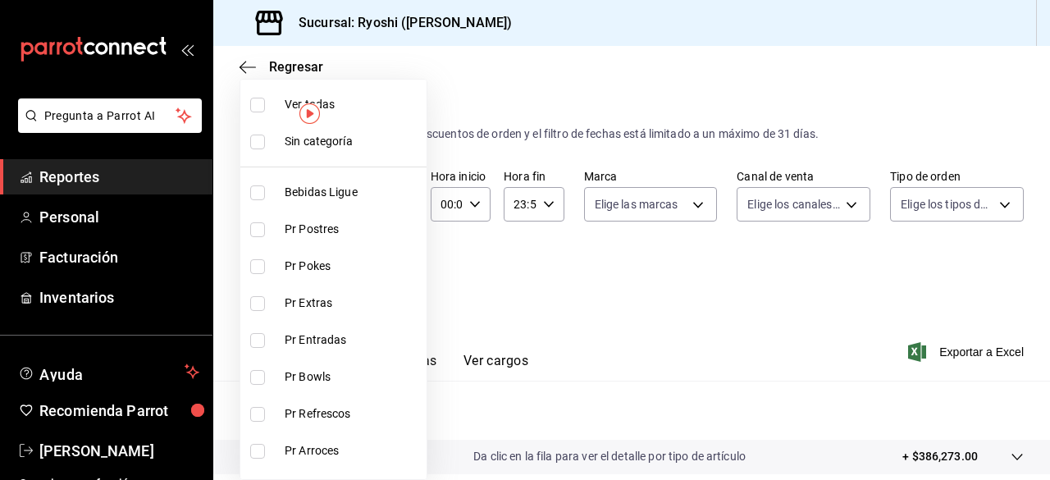
checkbox input "true"
click at [946, 352] on div at bounding box center [525, 240] width 1050 height 480
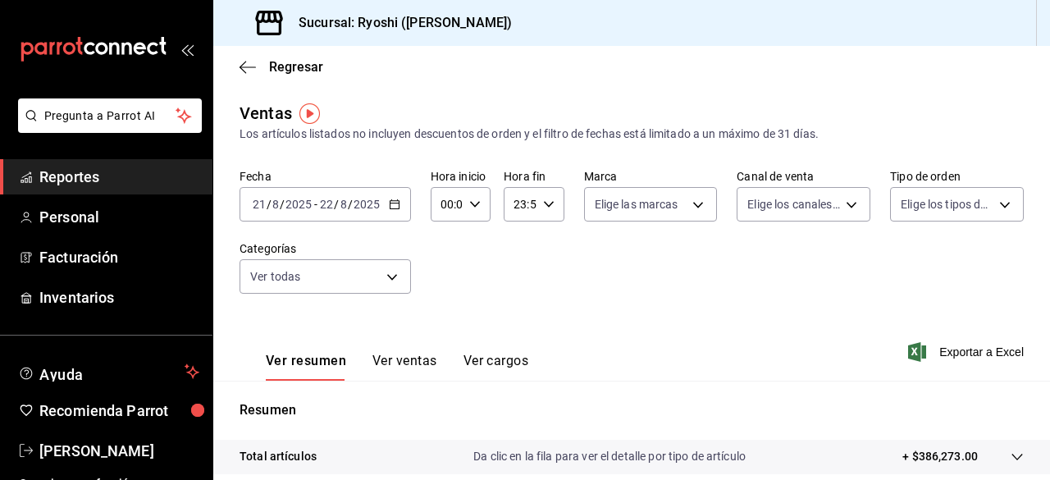
click at [946, 352] on span "Exportar a Excel" at bounding box center [967, 352] width 112 height 20
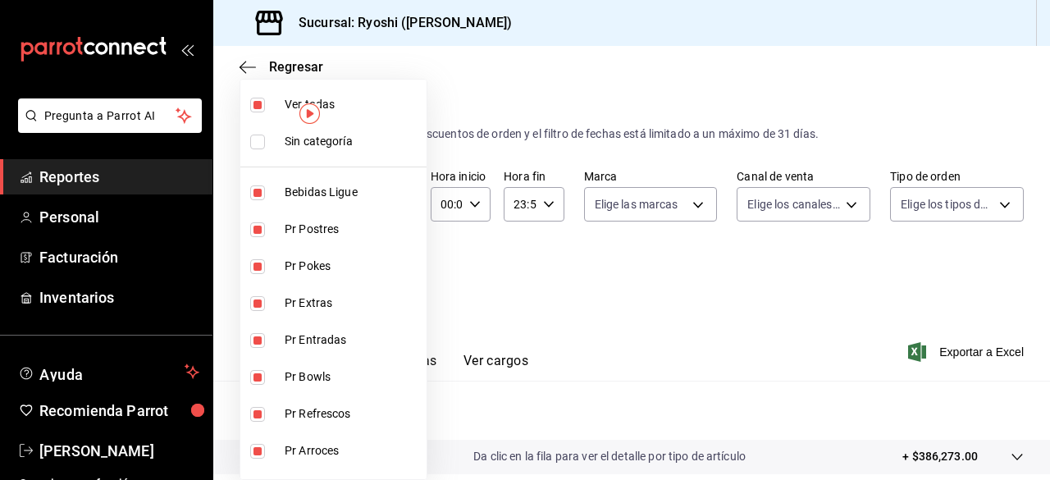
click at [390, 276] on body "Pregunta a Parrot AI Reportes Personal Facturación Inventarios Ayuda Recomienda…" at bounding box center [525, 240] width 1050 height 480
click at [254, 103] on input "checkbox" at bounding box center [257, 105] width 15 height 15
checkbox input "false"
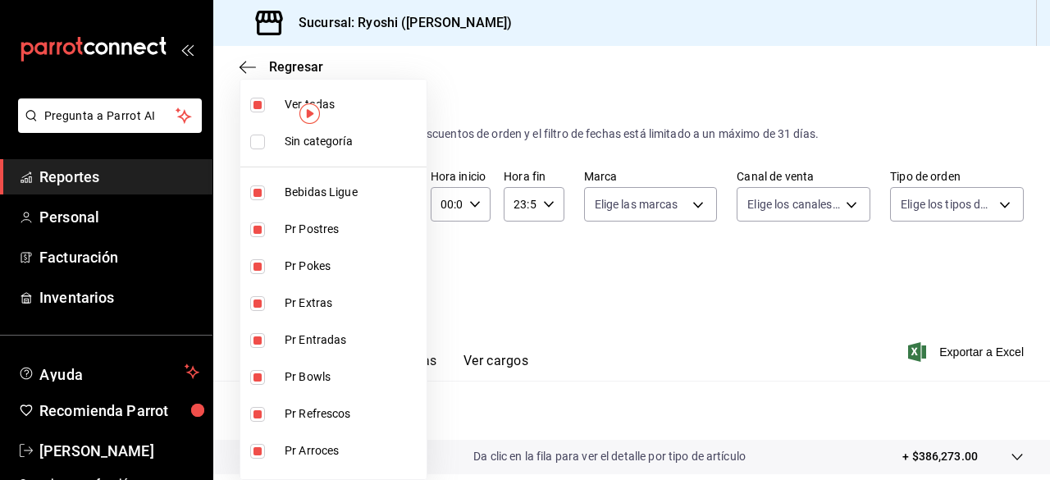
checkbox input "false"
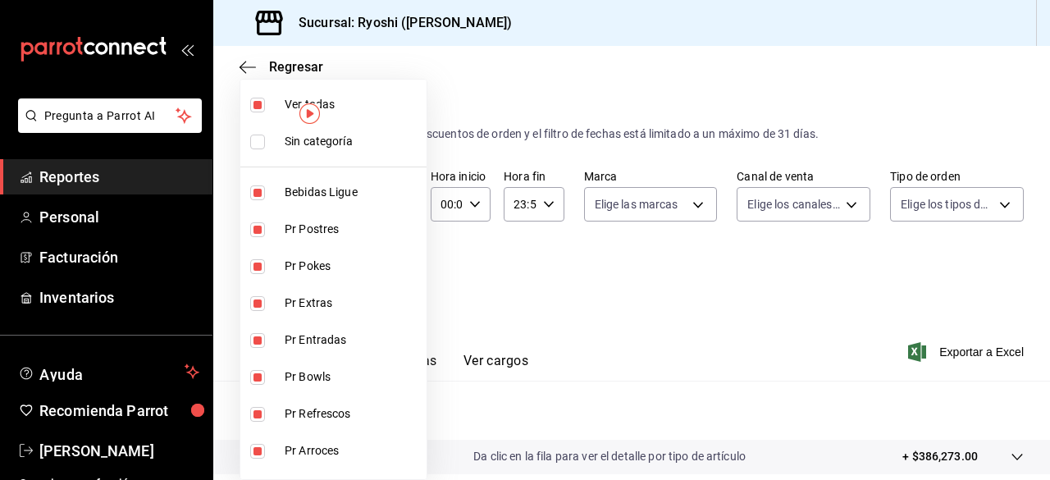
checkbox input "false"
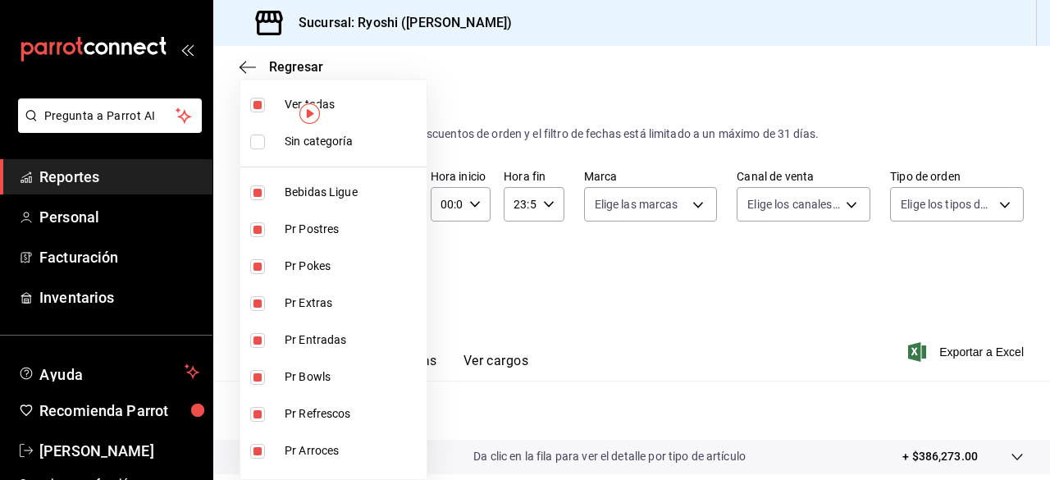
checkbox input "false"
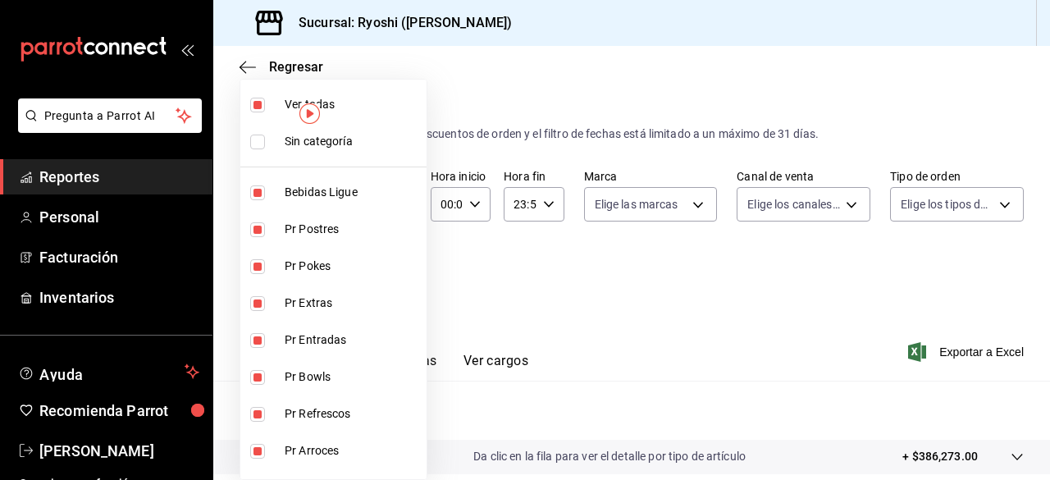
checkbox input "false"
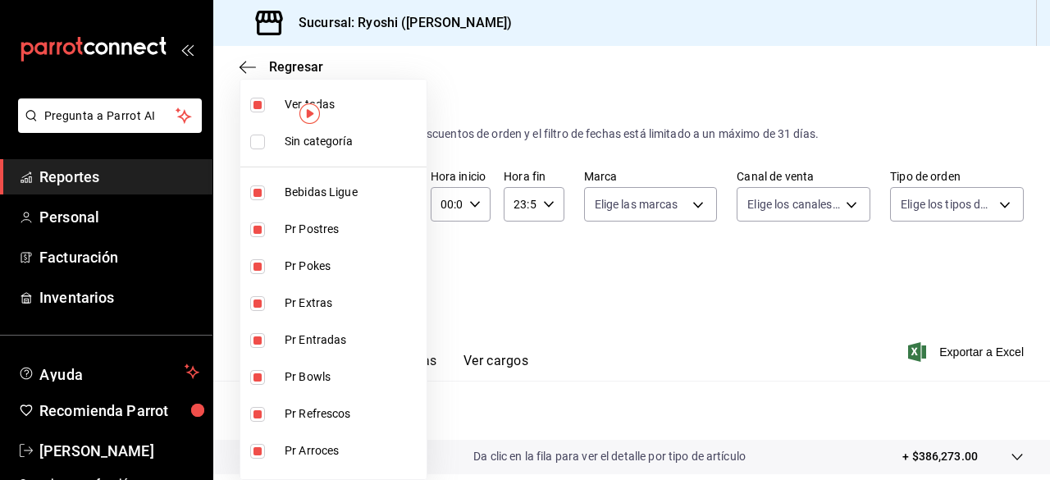
checkbox input "false"
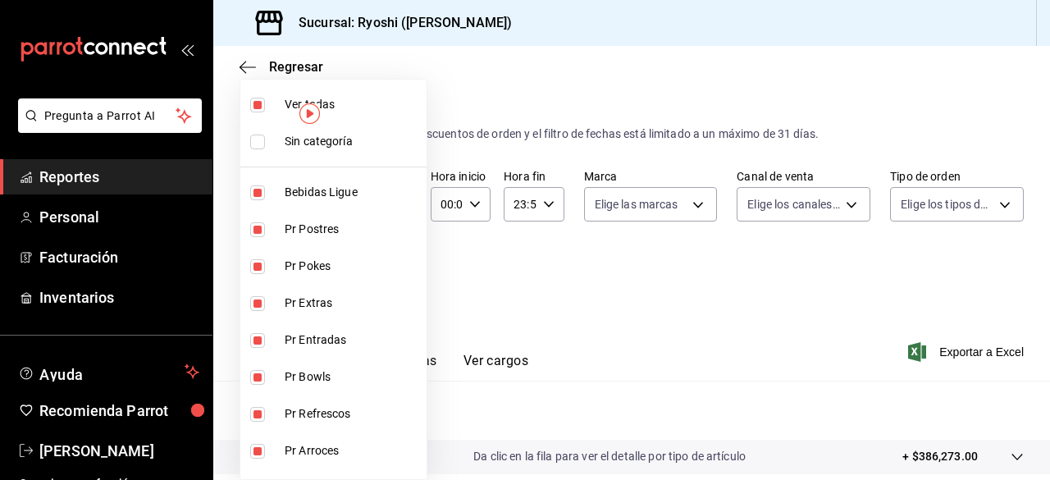
checkbox input "false"
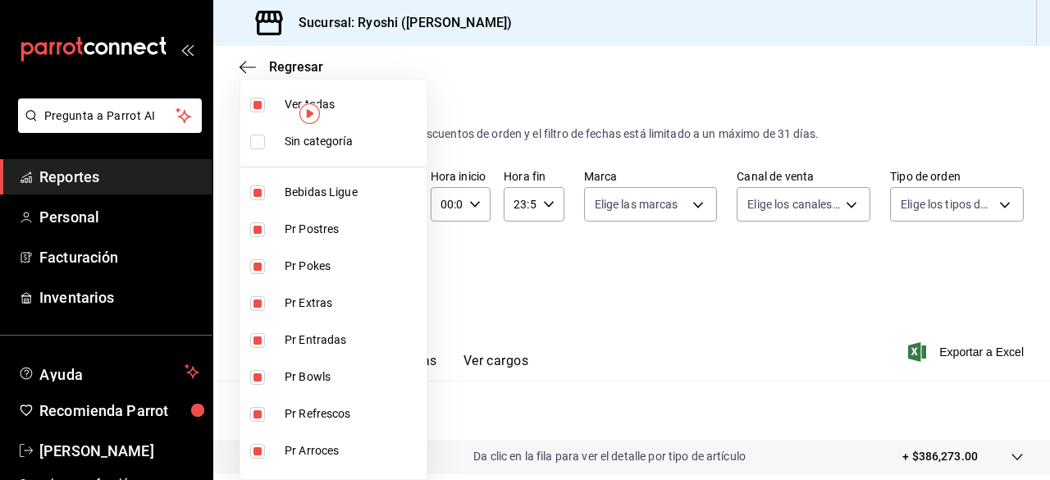
checkbox input "false"
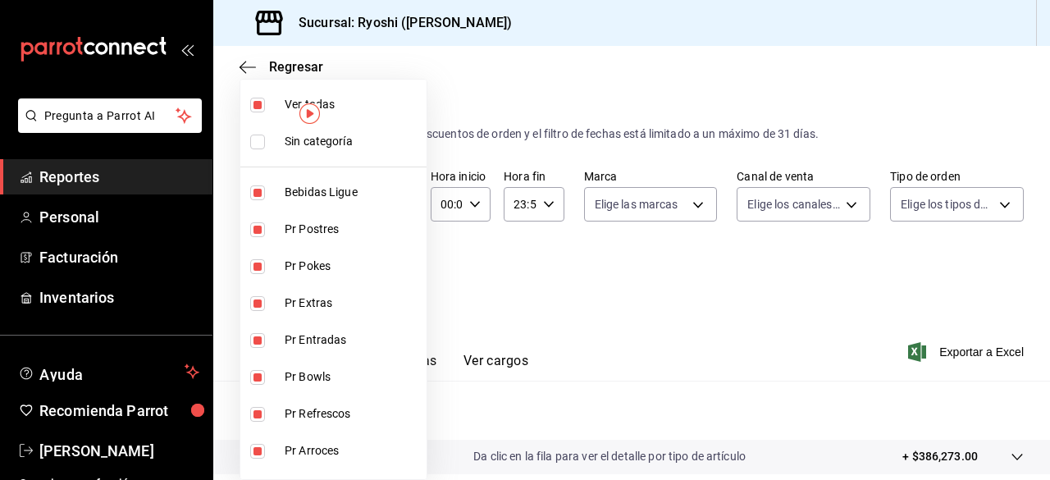
checkbox input "false"
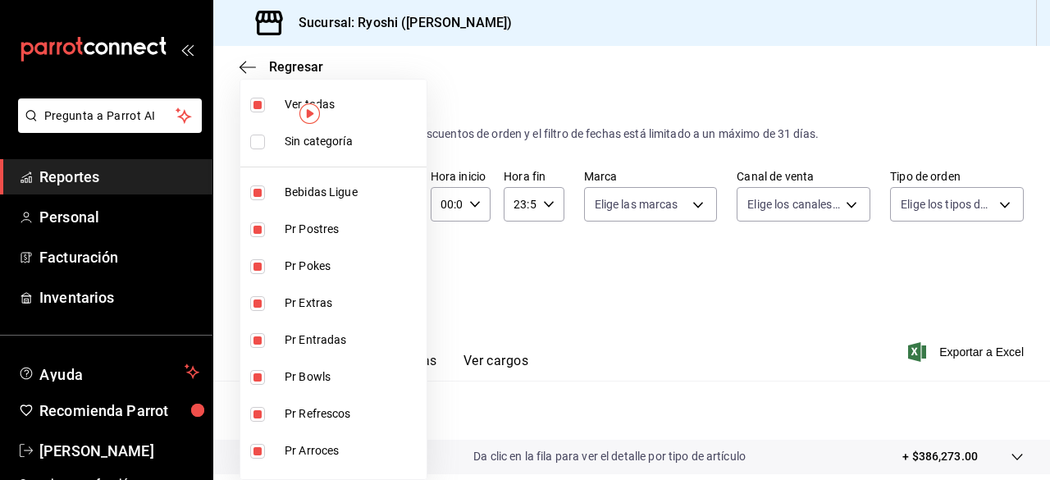
checkbox input "false"
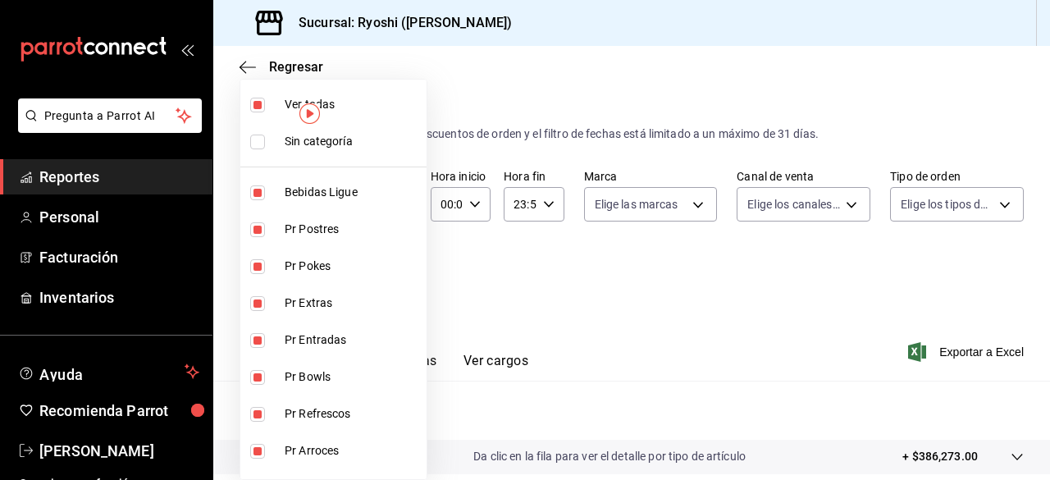
checkbox input "false"
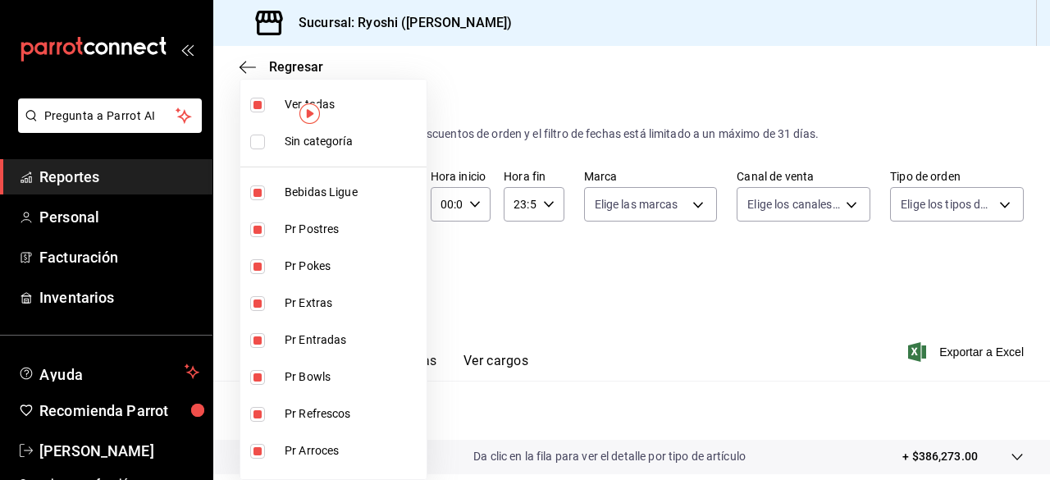
checkbox input "false"
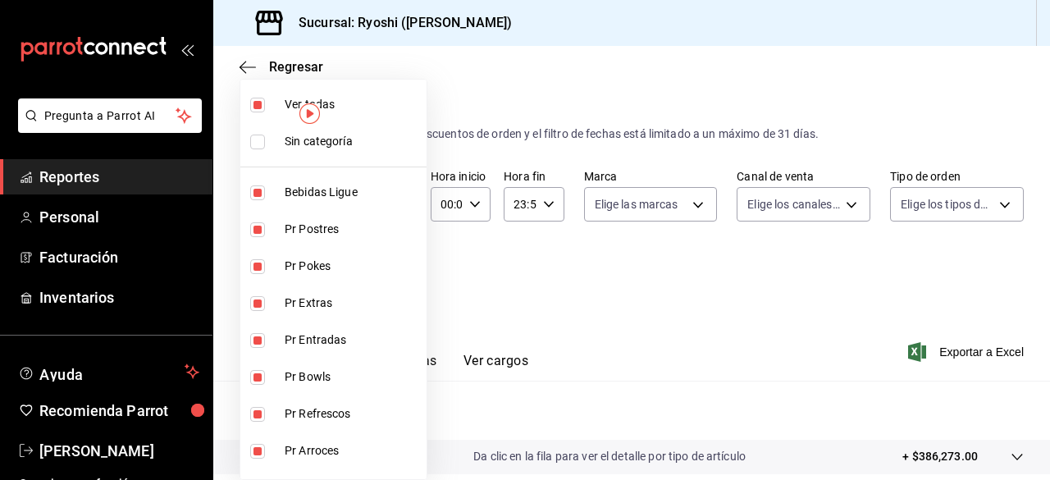
checkbox input "false"
click at [257, 229] on input "checkbox" at bounding box center [257, 229] width 15 height 15
checkbox input "true"
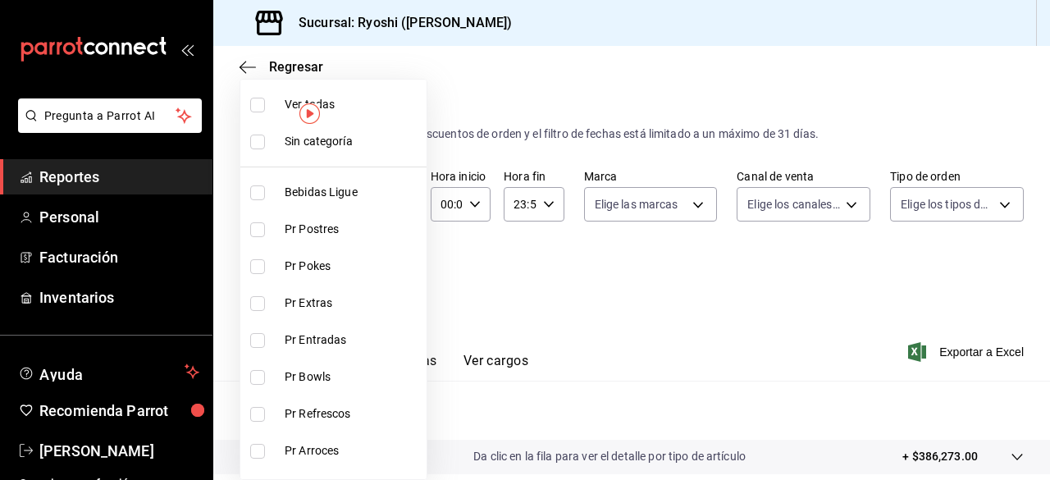
type input "3971b1f1-eb4c-4b65-a33f-e0602f1a7270"
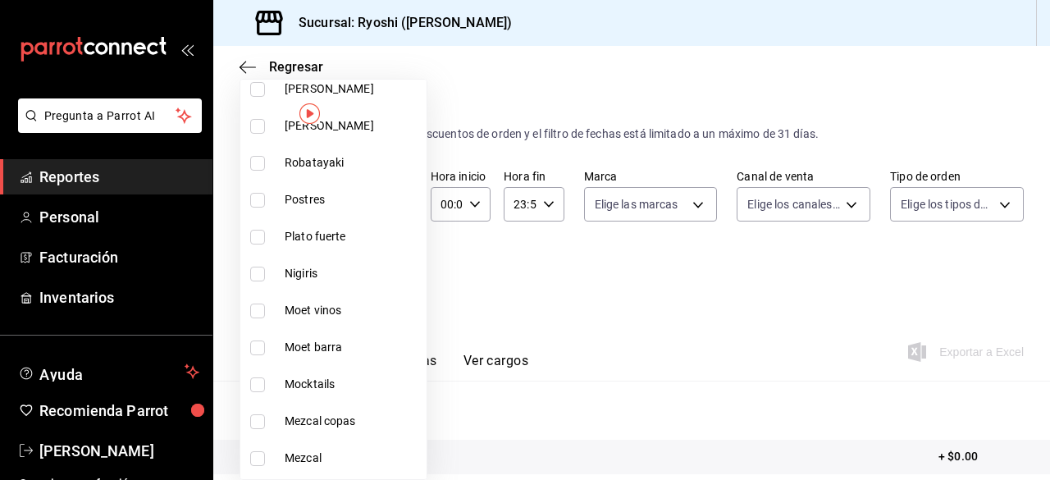
scroll to position [1274, 0]
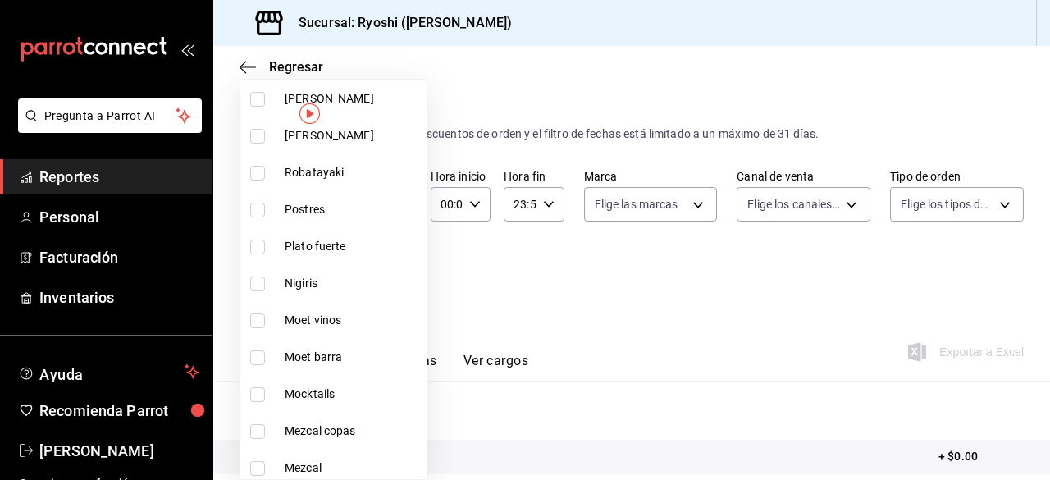
click at [257, 212] on input "checkbox" at bounding box center [257, 210] width 15 height 15
checkbox input "true"
type input "3971b1f1-eb4c-4b65-a33f-e0602f1a7270,f29fb788-a061-4889-ae5a-b73f6482cd79"
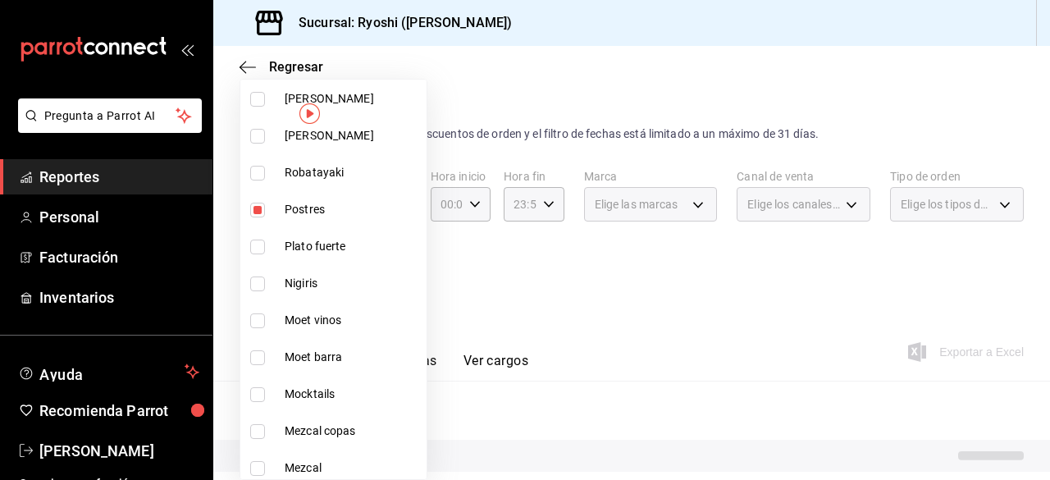
click at [860, 351] on div at bounding box center [525, 240] width 1050 height 480
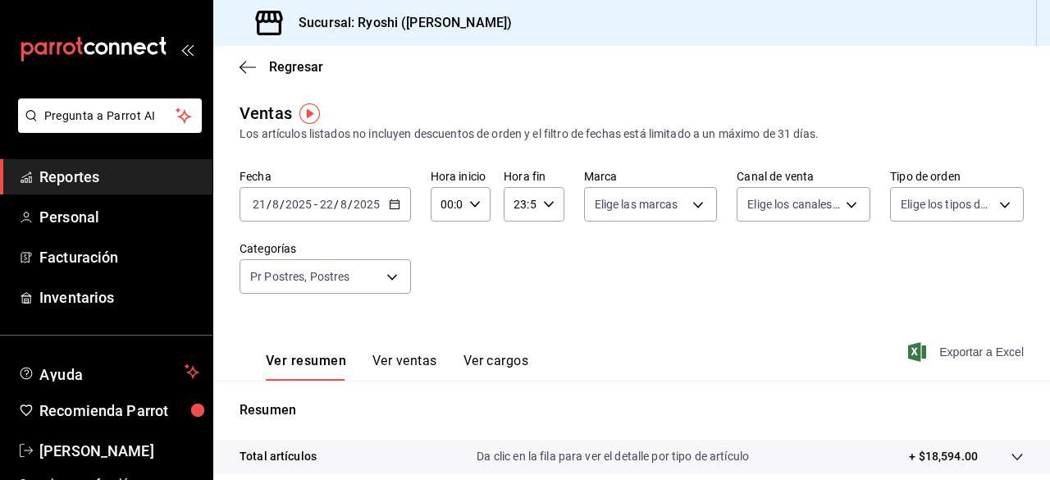
click at [955, 353] on span "Exportar a Excel" at bounding box center [967, 352] width 112 height 20
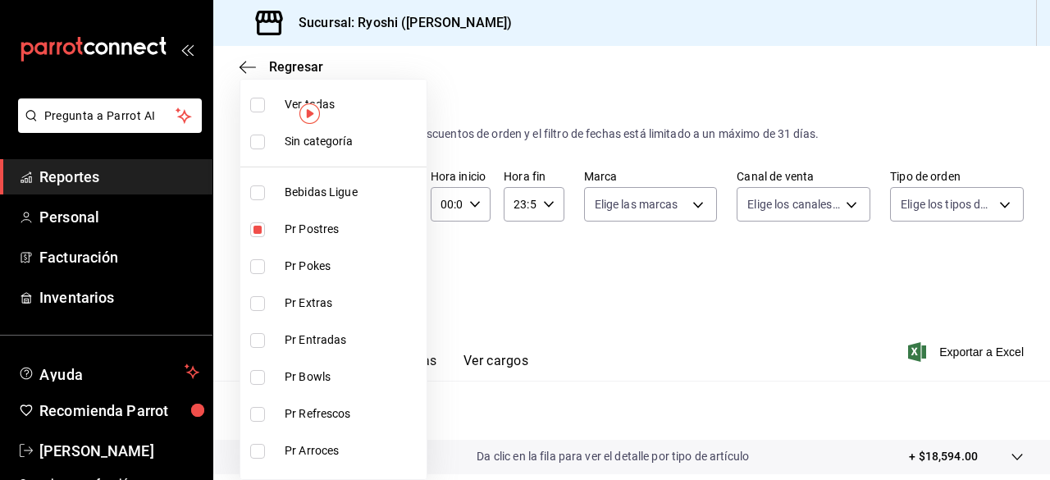
click at [390, 278] on body "Pregunta a Parrot AI Reportes Personal Facturación Inventarios Ayuda Recomienda…" at bounding box center [525, 240] width 1050 height 480
click at [251, 104] on input "checkbox" at bounding box center [257, 105] width 15 height 15
checkbox input "true"
type input "ad186e92-f0af-46bc-bbfd-7ffa80562c6f,3971b1f1-eb4c-4b65-a33f-e0602f1a7270,e647e…"
checkbox input "true"
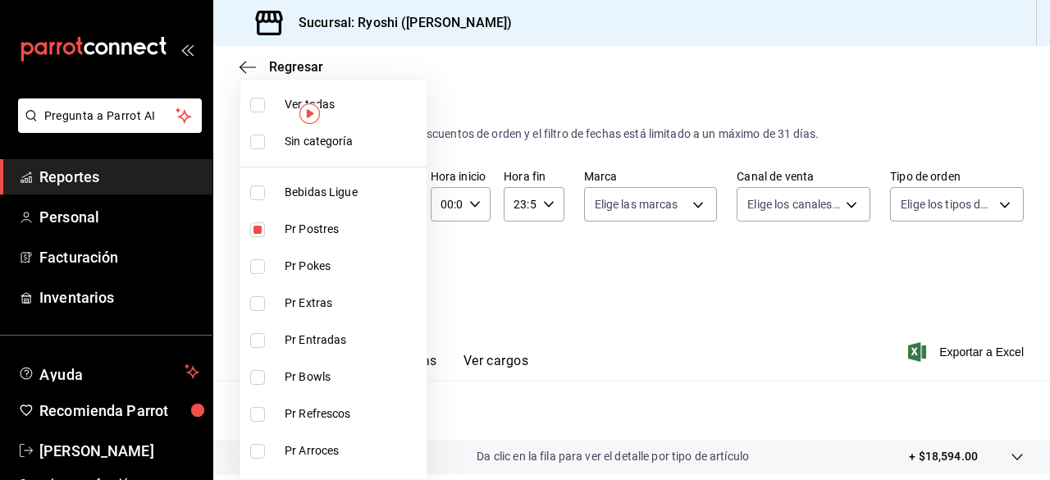
checkbox input "true"
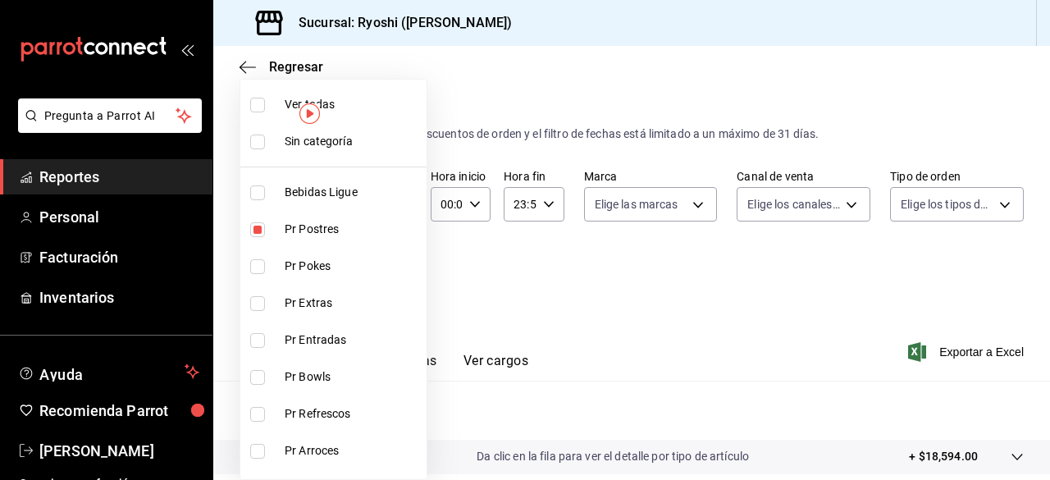
checkbox input "true"
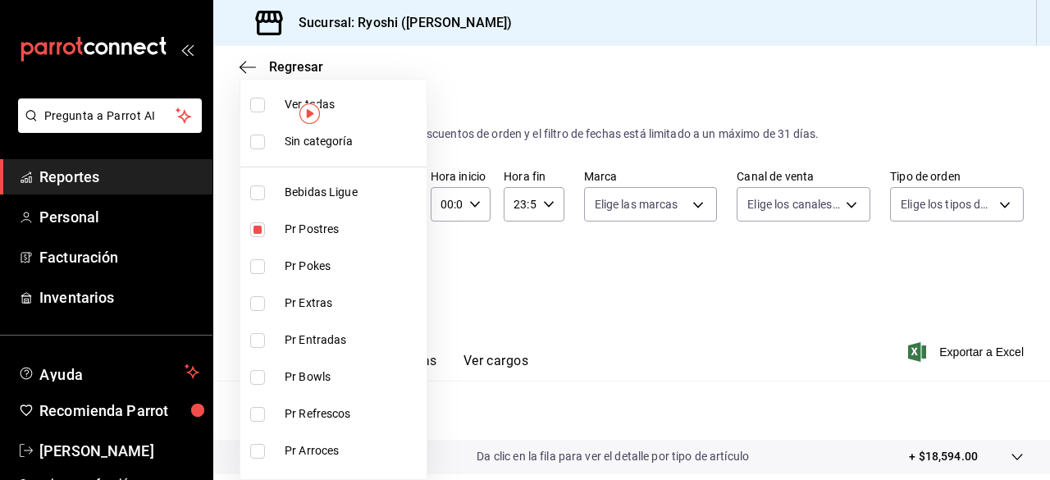
checkbox input "true"
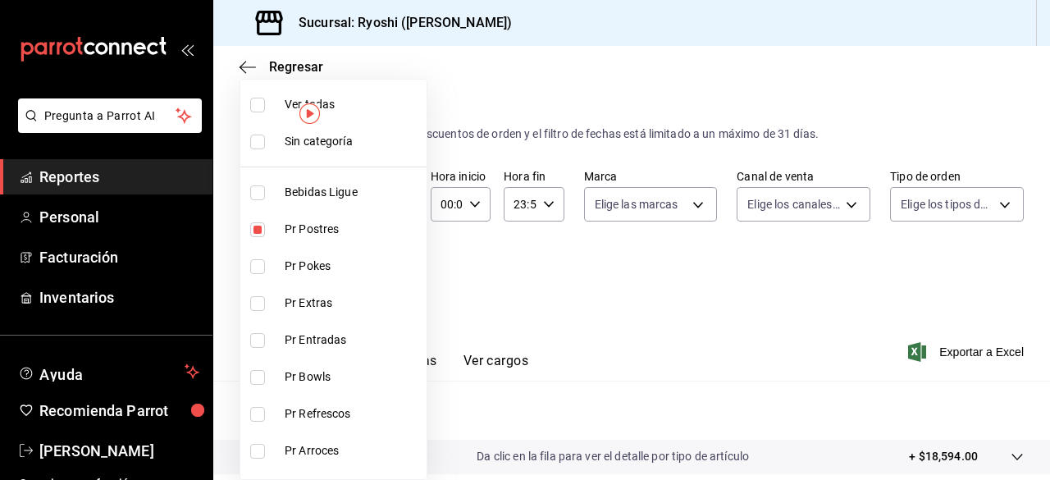
checkbox input "true"
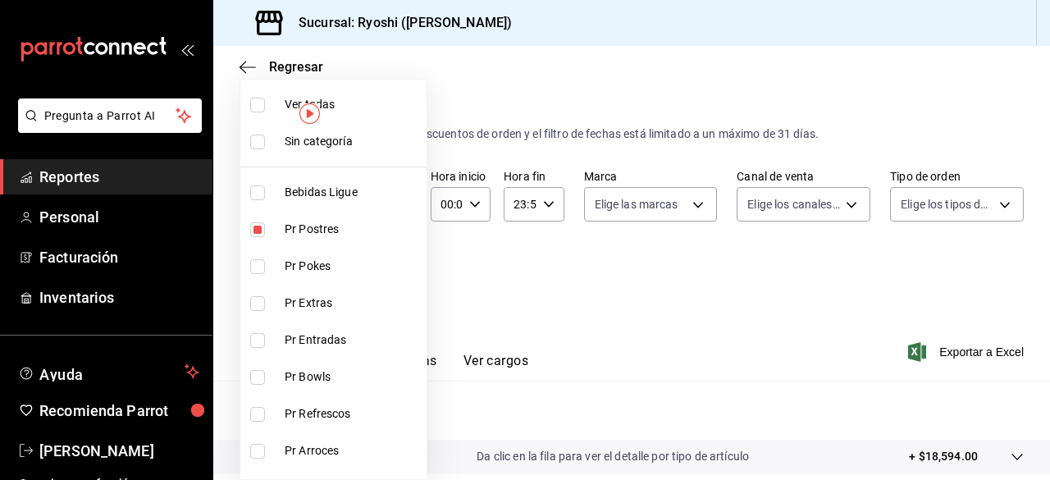
checkbox input "true"
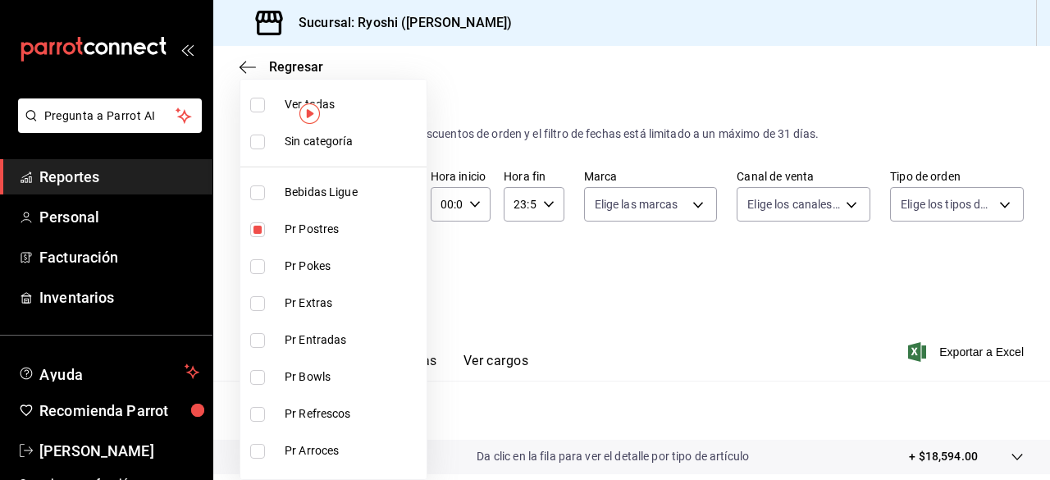
checkbox input "true"
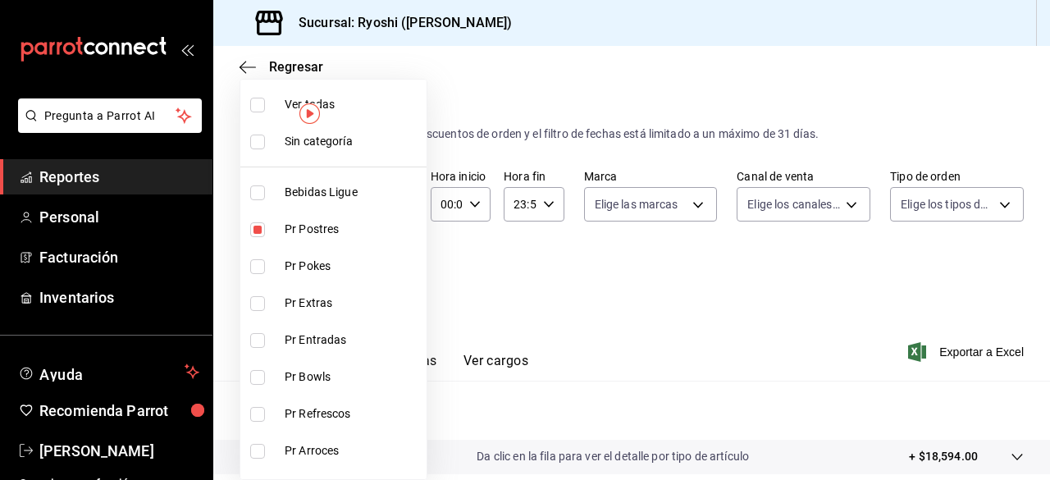
checkbox input "true"
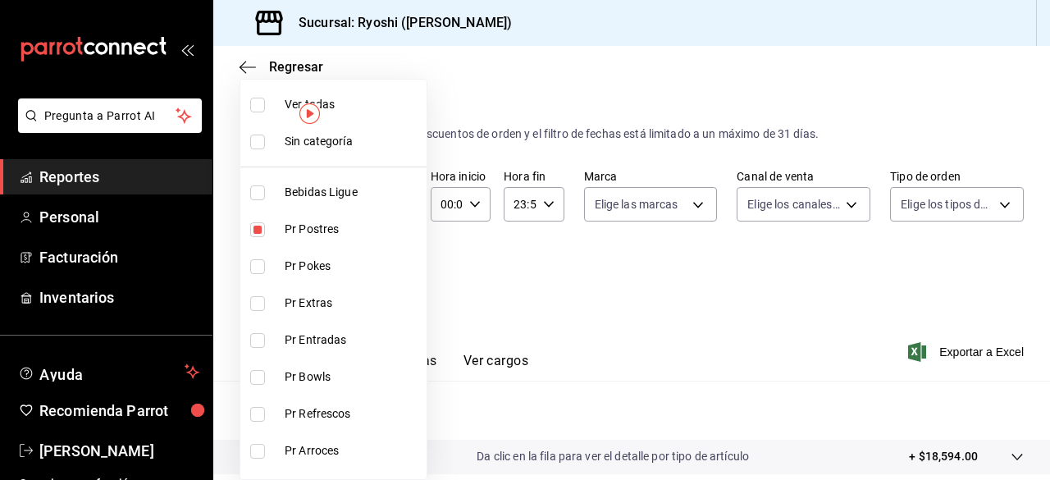
checkbox input "true"
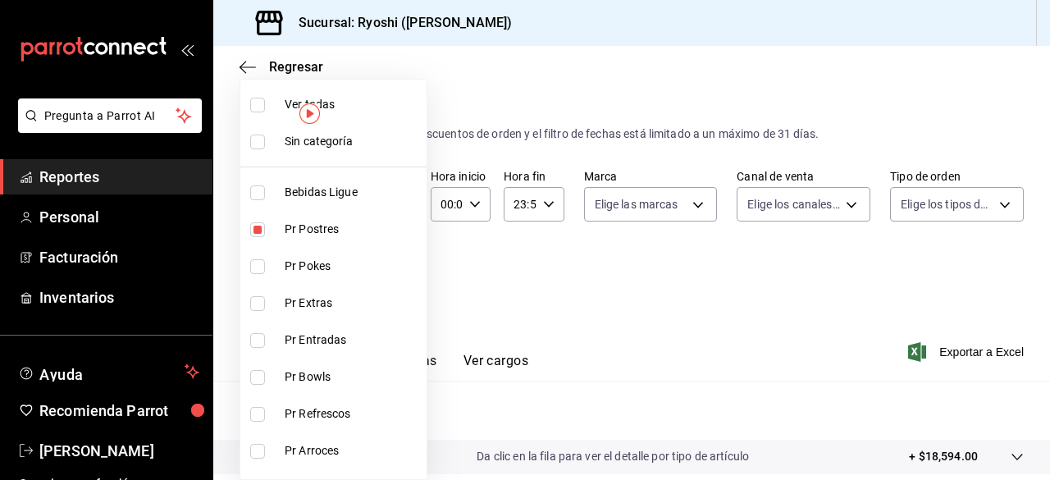
checkbox input "true"
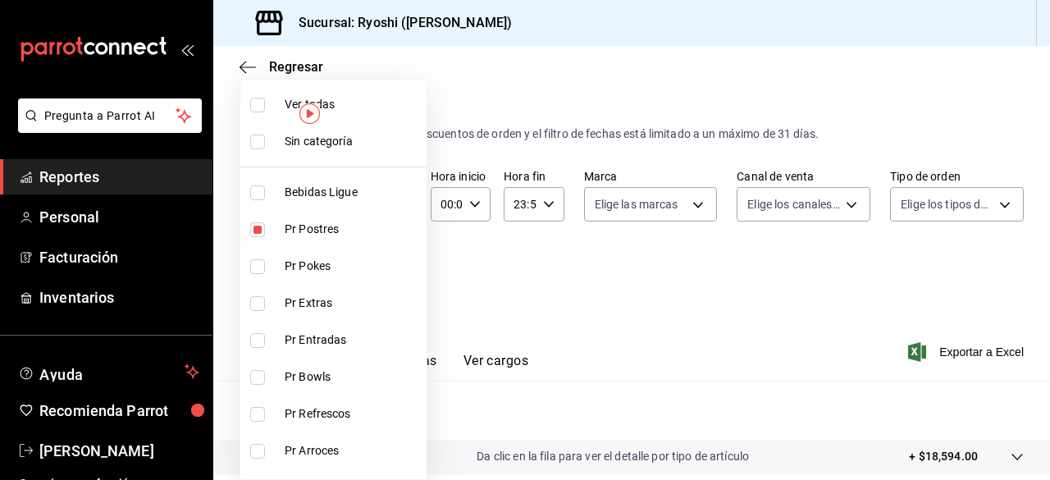
checkbox input "true"
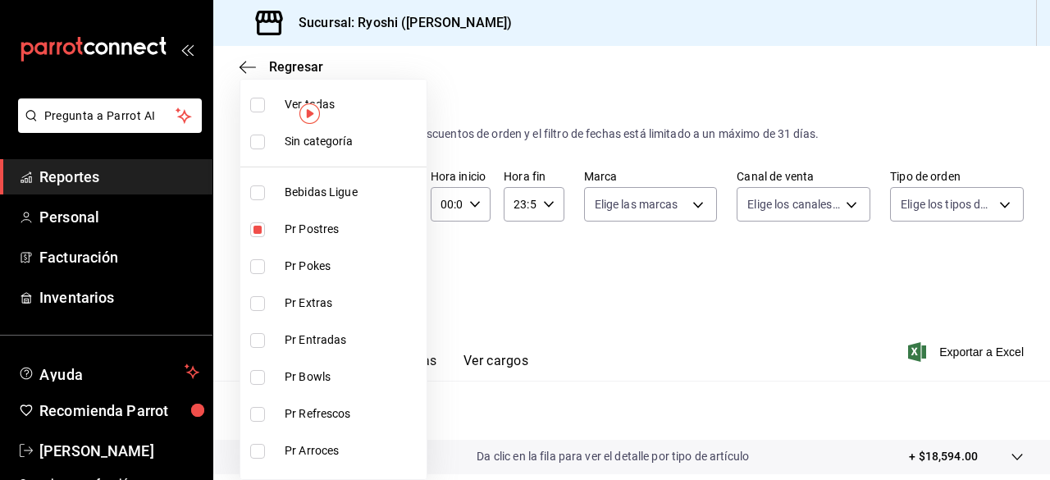
checkbox input "true"
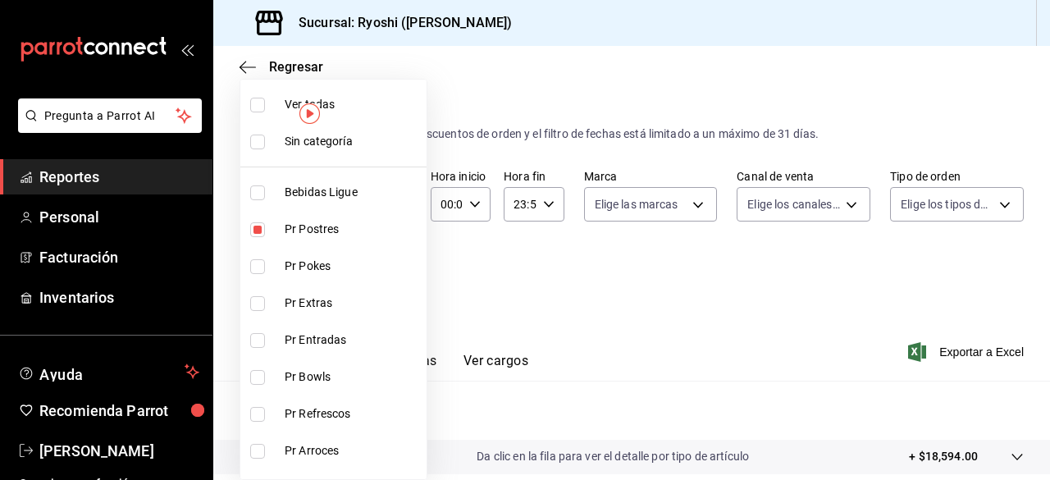
checkbox input "true"
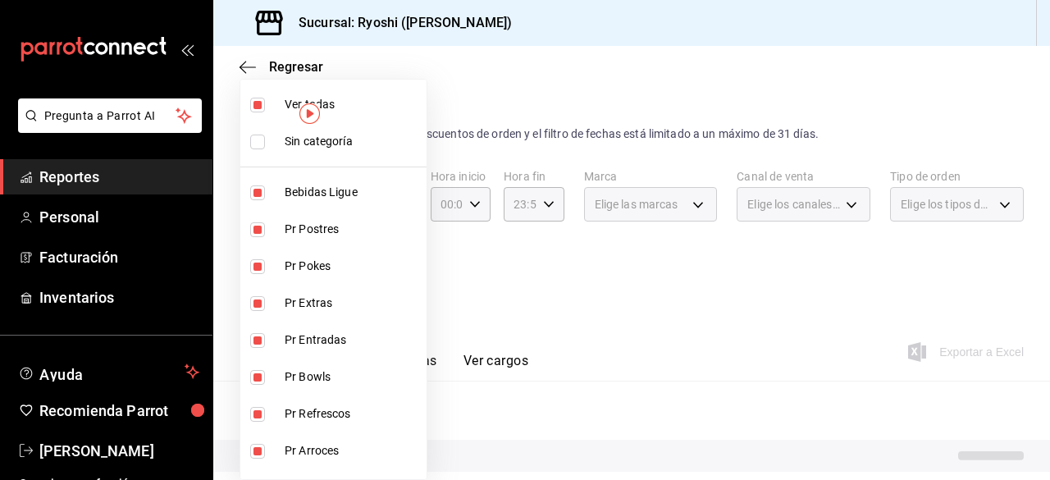
click at [251, 104] on input "checkbox" at bounding box center [257, 105] width 15 height 15
checkbox input "false"
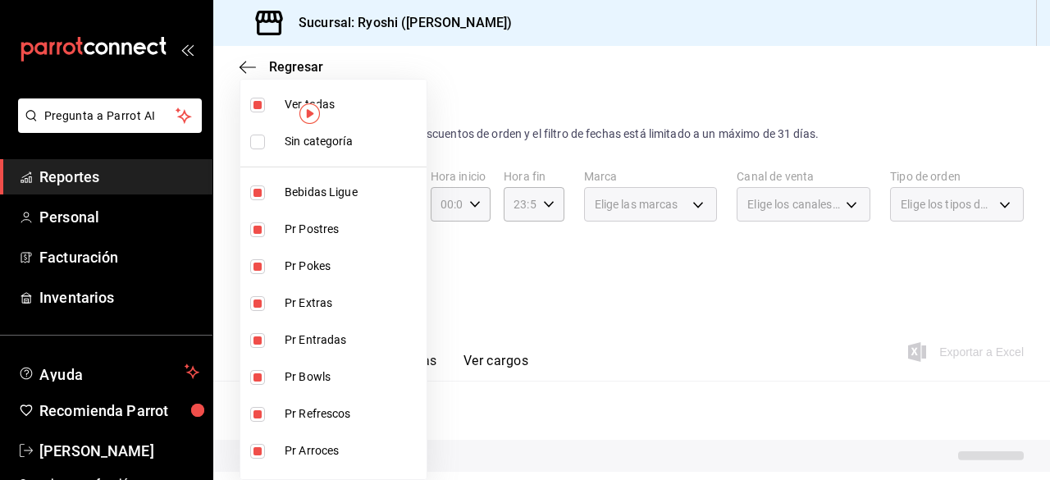
checkbox input "false"
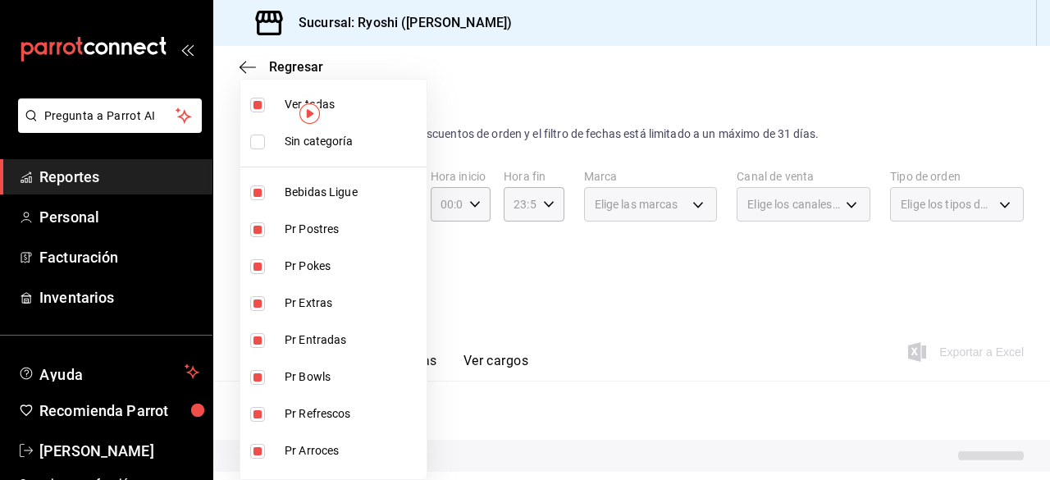
checkbox input "false"
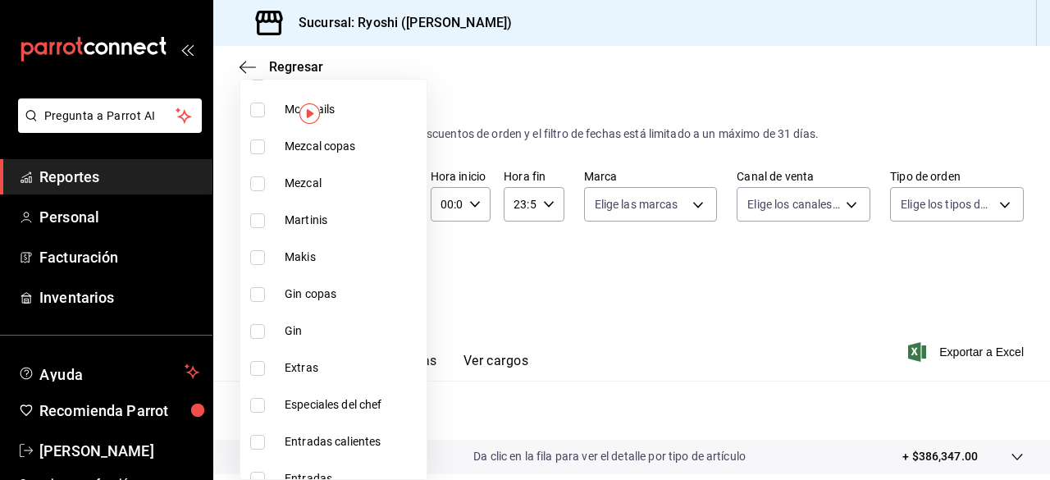
scroll to position [1907, 0]
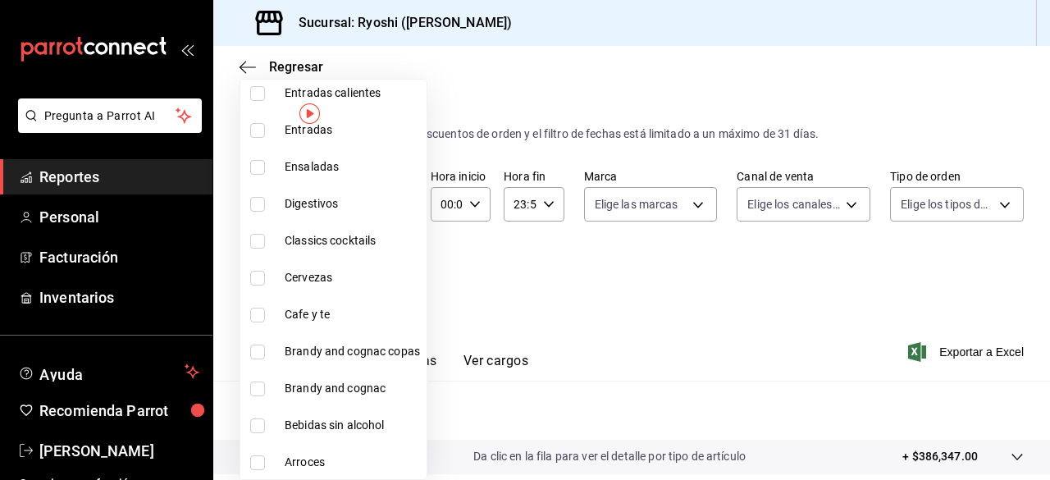
click at [260, 308] on input "checkbox" at bounding box center [257, 315] width 15 height 15
click at [953, 354] on div at bounding box center [525, 240] width 1050 height 480
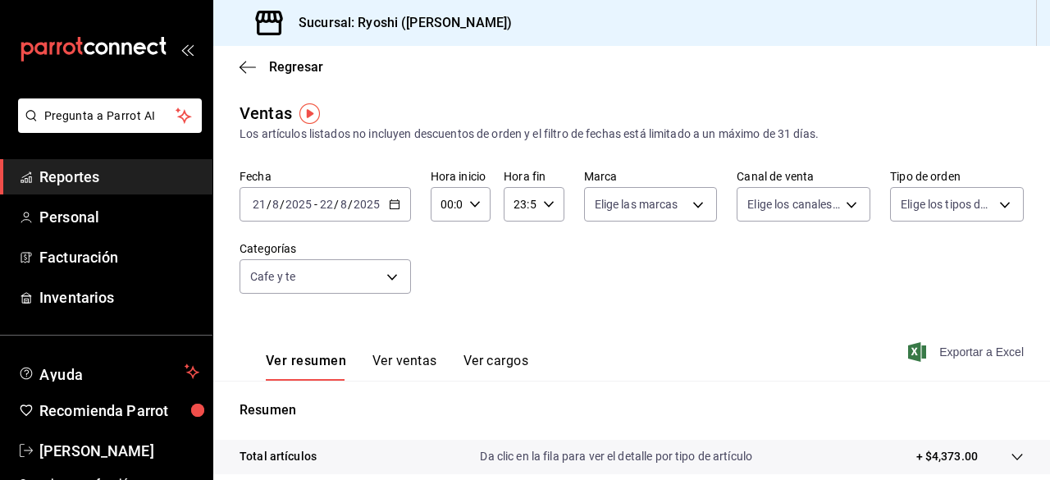
click at [953, 352] on span "Exportar a Excel" at bounding box center [967, 352] width 112 height 20
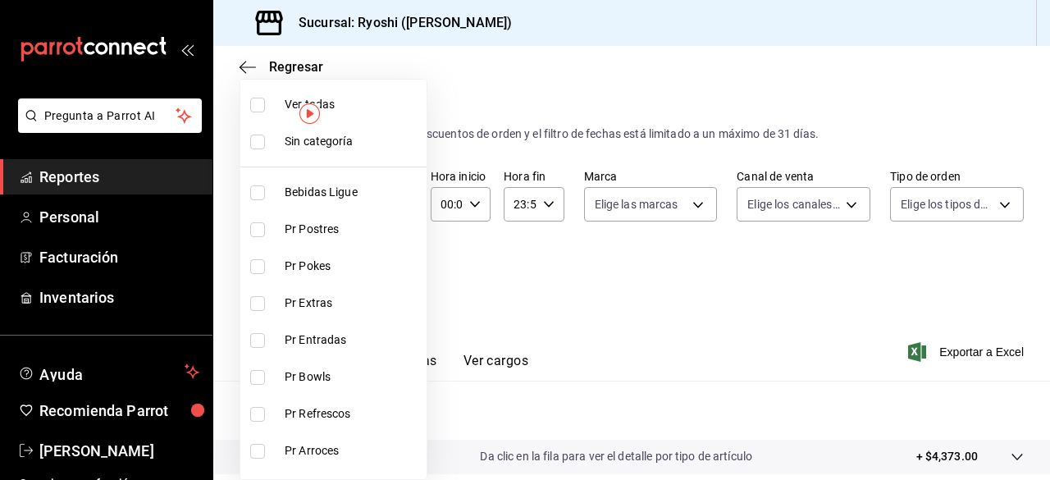
click at [393, 271] on body "Pregunta a Parrot AI Reportes Personal Facturación Inventarios Ayuda Recomienda…" at bounding box center [525, 240] width 1050 height 480
click at [525, 42] on div at bounding box center [525, 240] width 1050 height 480
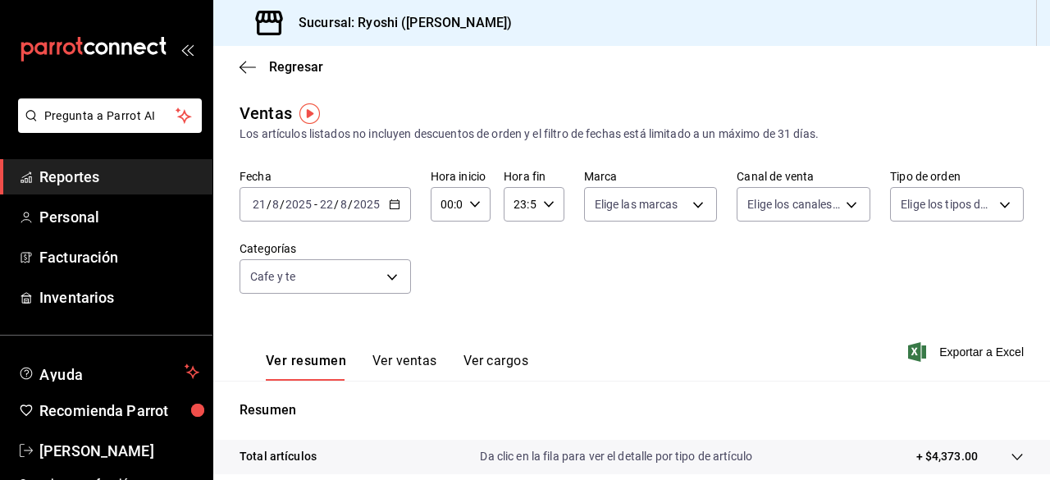
click at [795, 30] on div "Sucursal: Ryoshi ([PERSON_NAME])" at bounding box center [631, 23] width 836 height 46
click at [790, 36] on div "Sucursal: Ryoshi ([PERSON_NAME])" at bounding box center [631, 23] width 836 height 46
click at [590, 337] on div "Ver resumen Ver ventas Ver cargos Exportar a Excel" at bounding box center [631, 346] width 836 height 67
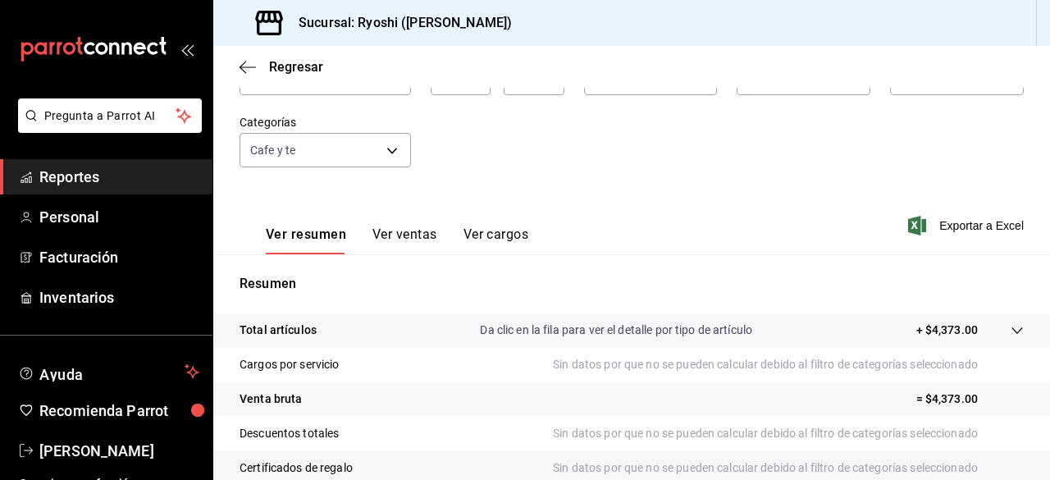
scroll to position [125, 0]
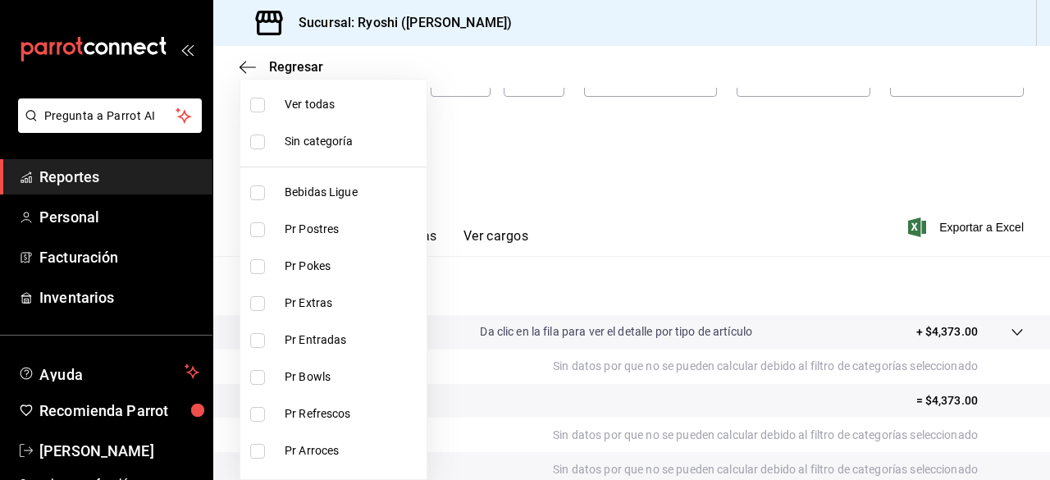
click at [400, 148] on body "Pregunta a Parrot AI Reportes Personal Facturación Inventarios Ayuda Recomienda…" at bounding box center [525, 240] width 1050 height 480
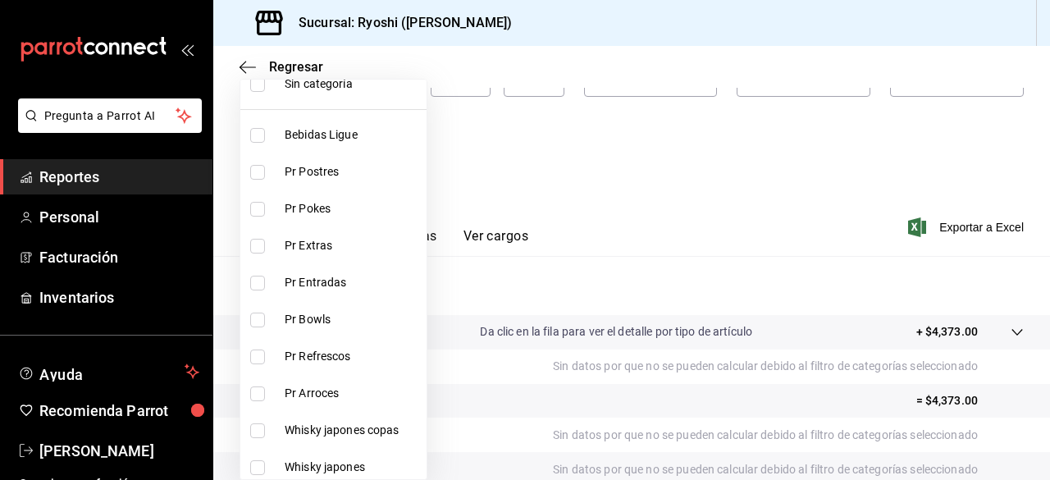
scroll to position [0, 0]
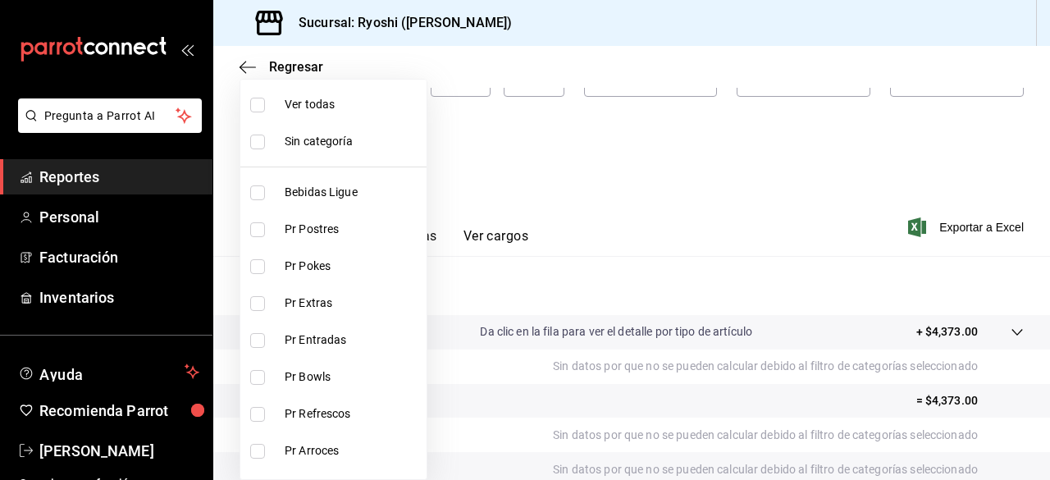
click at [257, 98] on input "checkbox" at bounding box center [257, 105] width 15 height 15
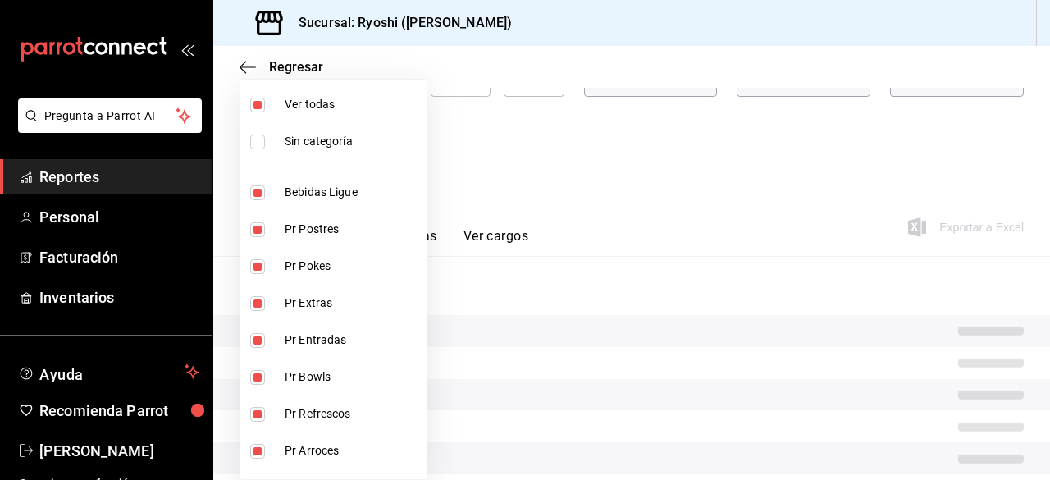
click at [257, 98] on input "checkbox" at bounding box center [257, 105] width 15 height 15
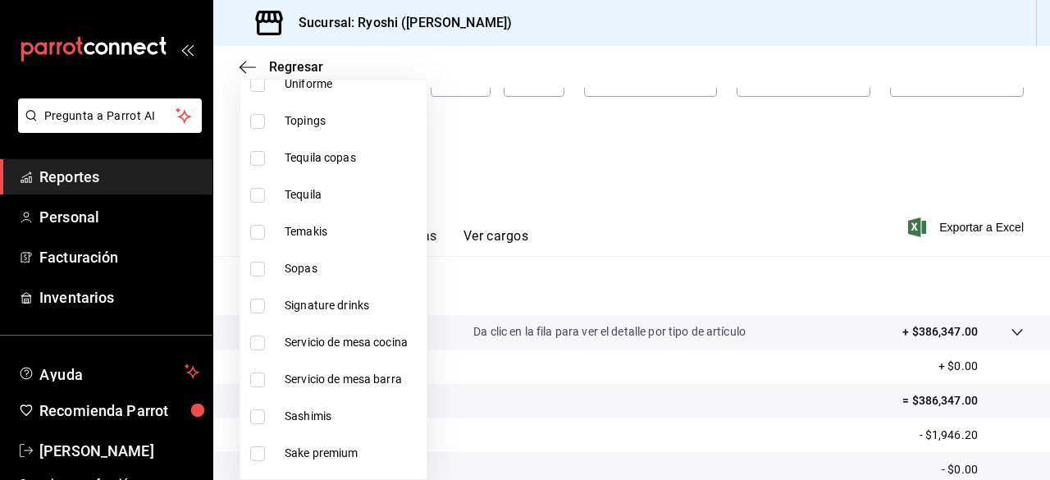
scroll to position [810, 0]
click at [256, 306] on input "checkbox" at bounding box center [257, 305] width 15 height 15
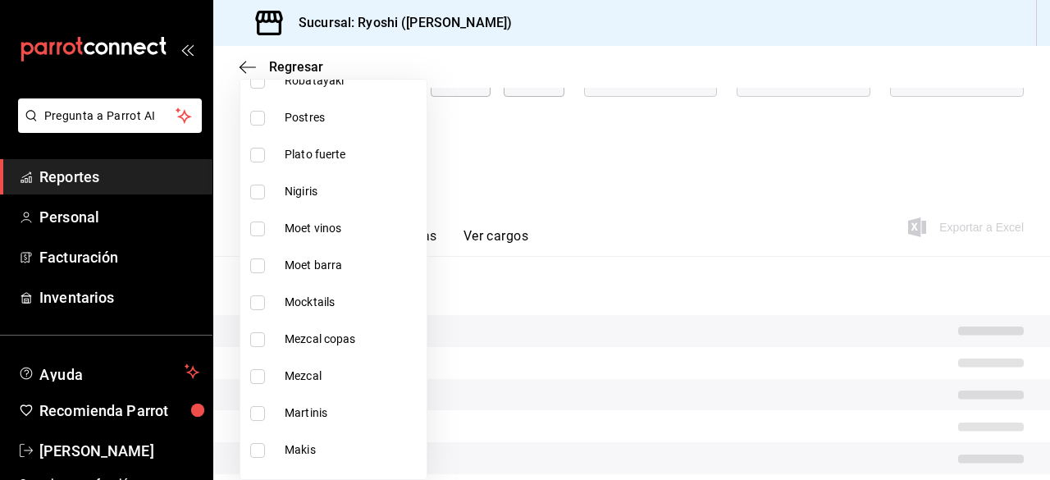
scroll to position [1376, 0]
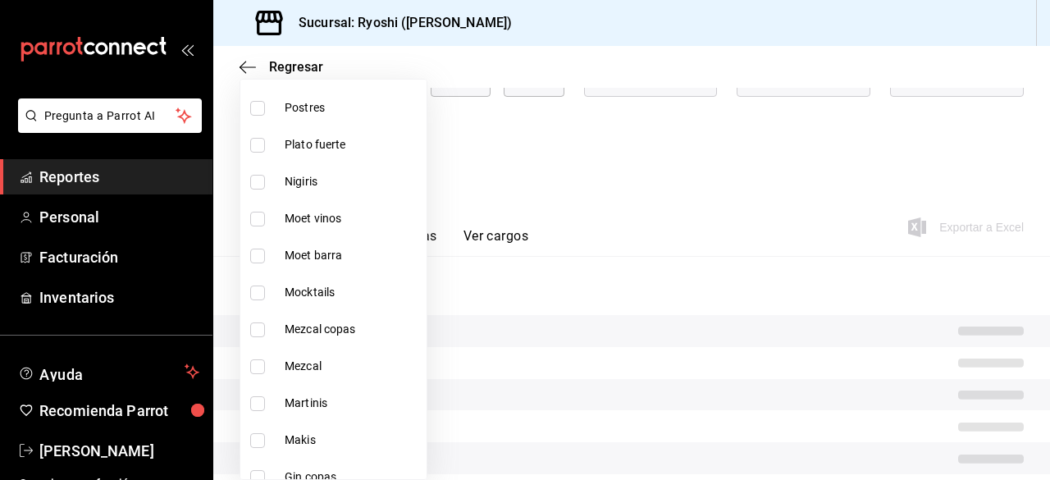
click at [260, 399] on input "checkbox" at bounding box center [257, 403] width 15 height 15
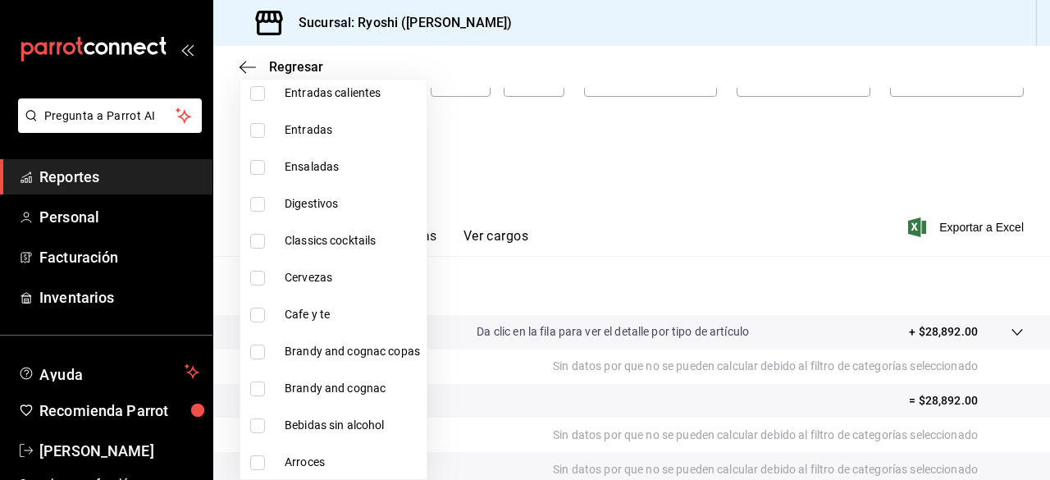
click at [259, 240] on input "checkbox" at bounding box center [257, 241] width 15 height 15
click at [673, 148] on div at bounding box center [525, 240] width 1050 height 480
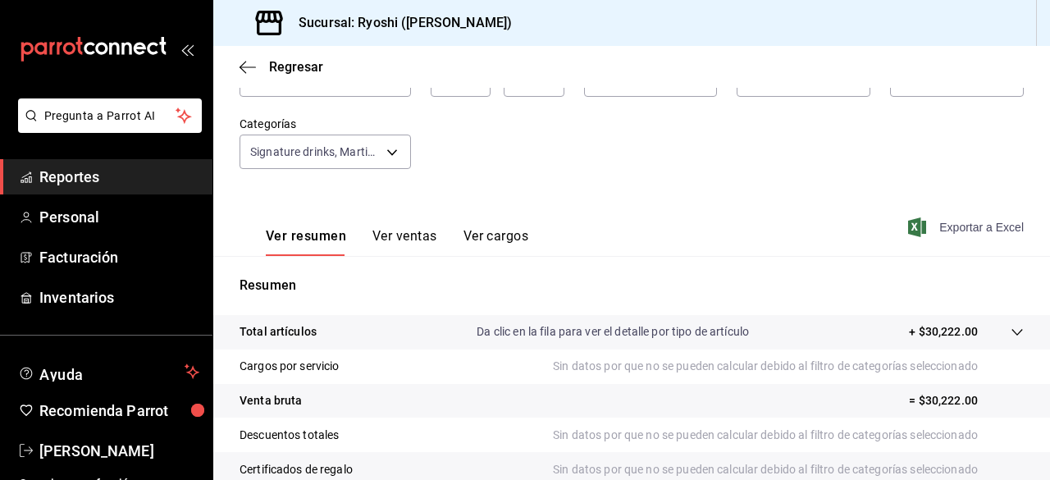
click at [971, 223] on span "Exportar a Excel" at bounding box center [967, 227] width 112 height 20
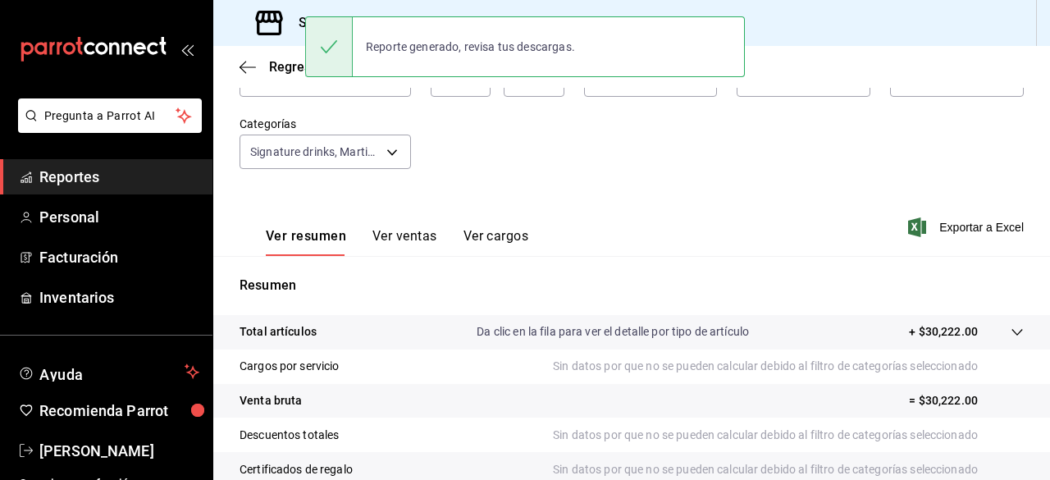
click at [656, 57] on div "Reporte generado, revisa tus descargas." at bounding box center [525, 46] width 440 height 61
click at [647, 129] on div "Fecha [DATE] [DATE] - [DATE] [DATE] Hora inicio 00:00 Hora inicio Hora fin 23:5…" at bounding box center [631, 116] width 784 height 144
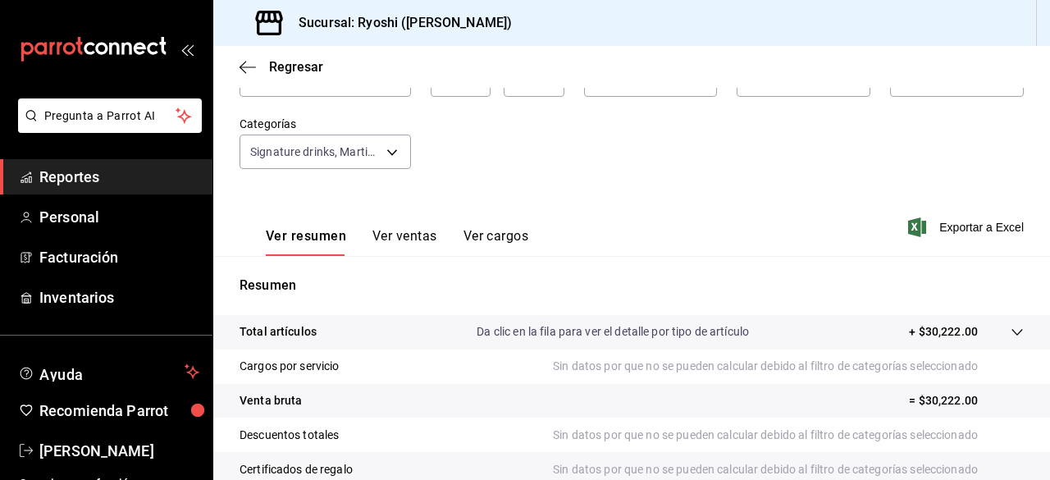
click at [564, 185] on div "Fecha [DATE] [DATE] - [DATE] [DATE] Hora inicio 00:00 Hora inicio Hora fin 23:5…" at bounding box center [631, 116] width 784 height 144
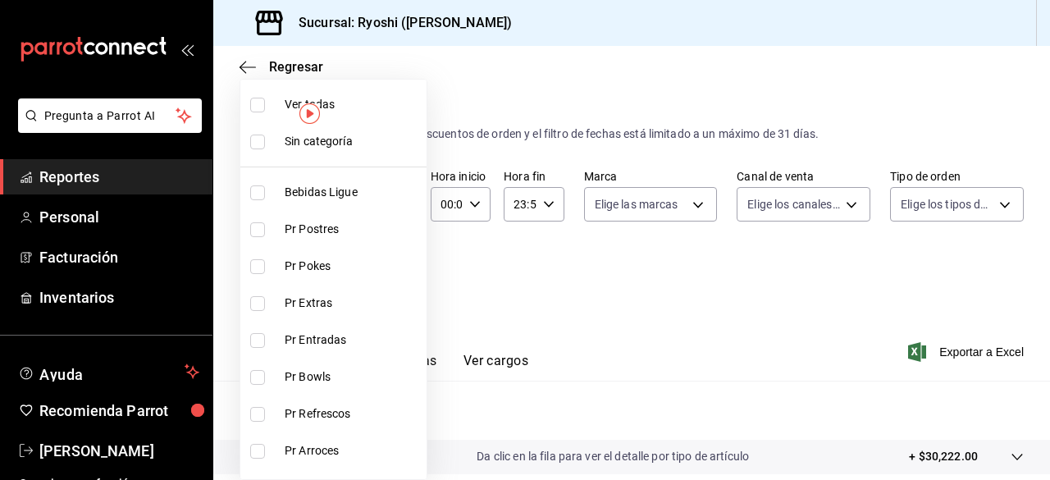
click at [394, 277] on body "Pregunta a Parrot AI Reportes Personal Facturación Inventarios Ayuda Recomienda…" at bounding box center [525, 240] width 1050 height 480
click at [258, 106] on input "checkbox" at bounding box center [257, 105] width 15 height 15
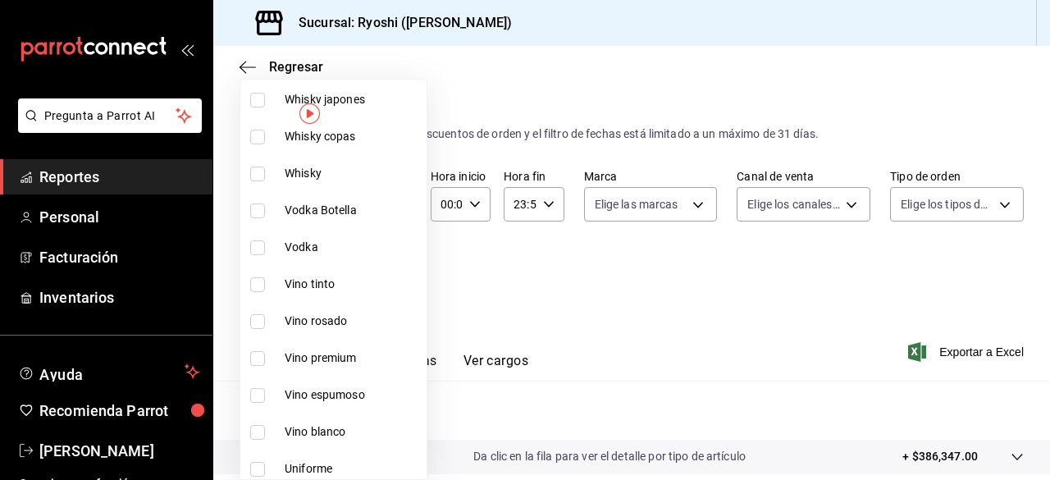
scroll to position [452, 0]
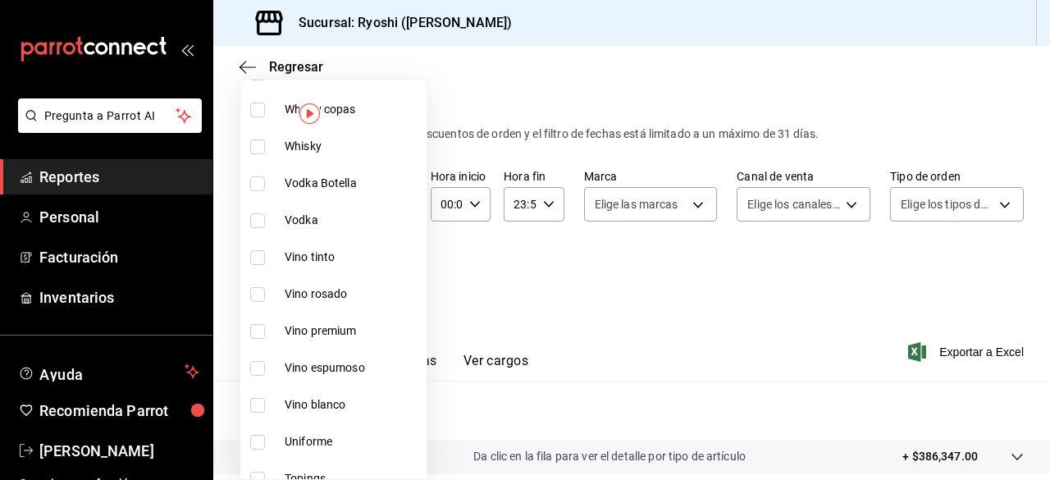
click at [253, 257] on input "checkbox" at bounding box center [257, 257] width 15 height 15
click at [258, 287] on input "checkbox" at bounding box center [257, 294] width 15 height 15
click at [257, 333] on input "checkbox" at bounding box center [257, 331] width 15 height 15
click at [256, 364] on input "checkbox" at bounding box center [257, 368] width 15 height 15
click at [261, 406] on input "checkbox" at bounding box center [257, 405] width 15 height 15
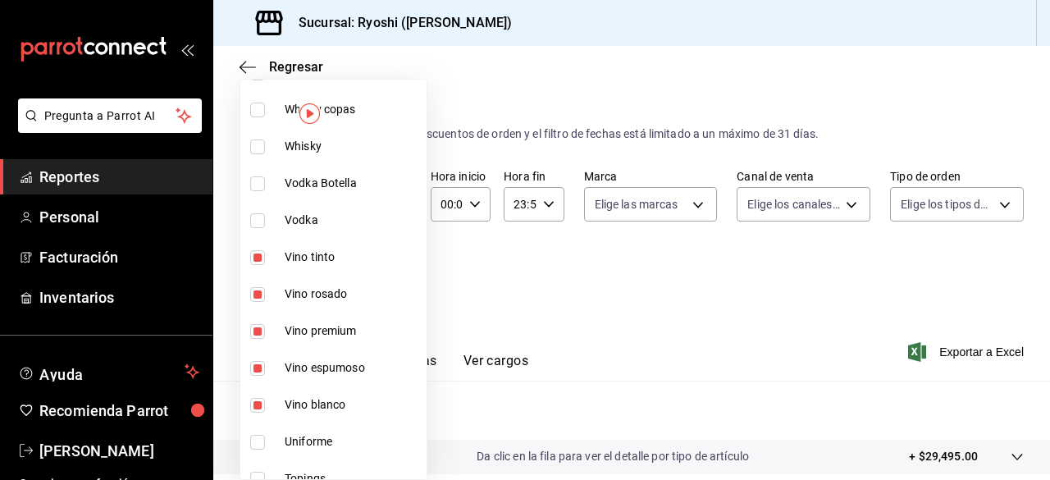
click at [932, 348] on div at bounding box center [525, 240] width 1050 height 480
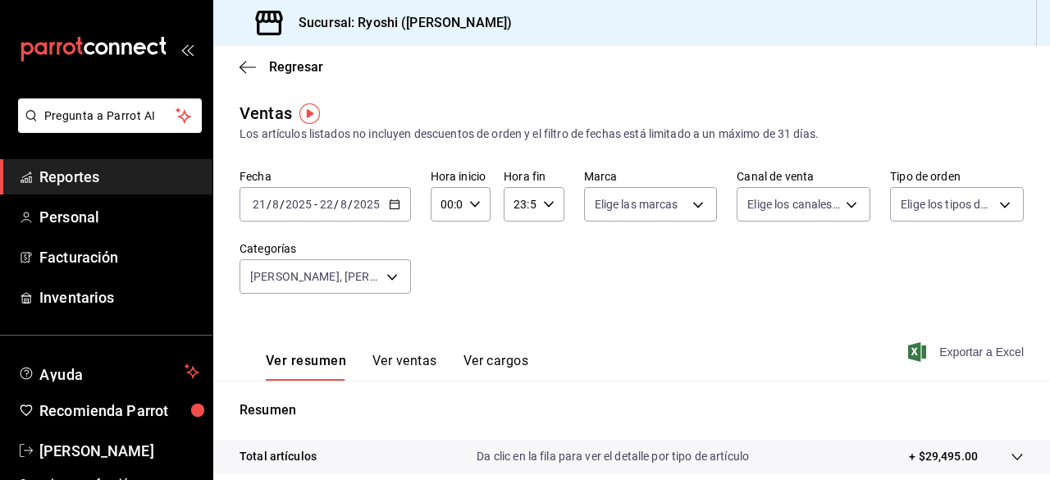
click at [940, 350] on span "Exportar a Excel" at bounding box center [967, 352] width 112 height 20
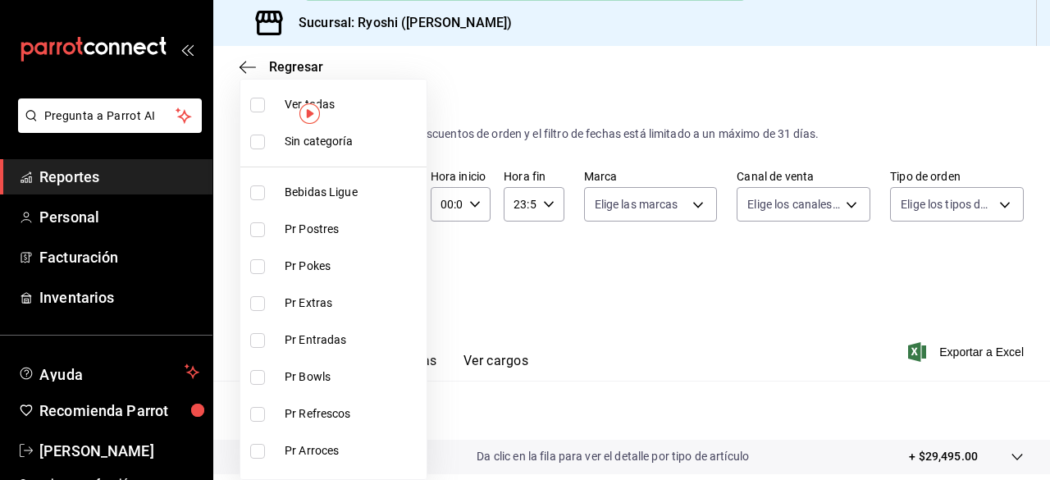
click at [394, 277] on body "Pregunta a Parrot AI Reportes Personal Facturación Inventarios Ayuda Recomienda…" at bounding box center [525, 240] width 1050 height 480
click at [828, 30] on div at bounding box center [525, 240] width 1050 height 480
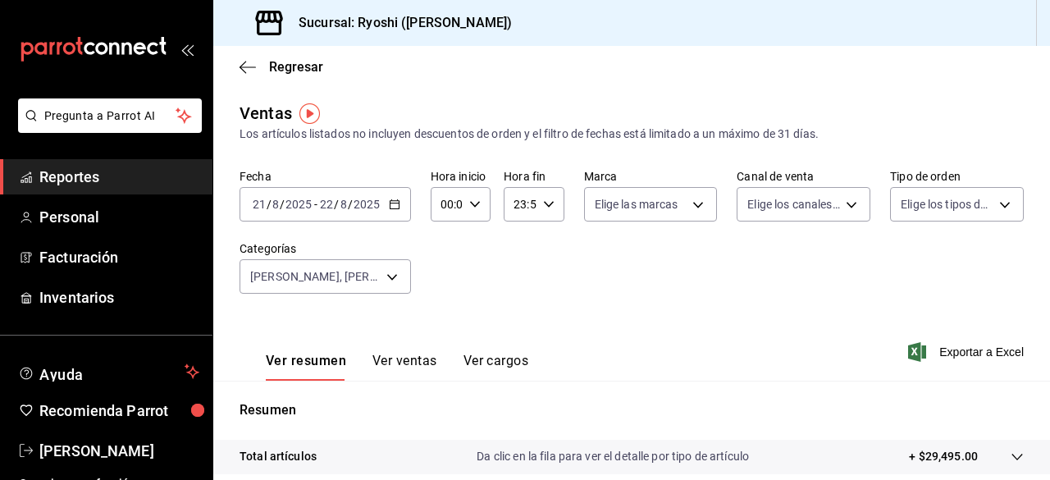
click at [607, 321] on div "Ver resumen Ver ventas Ver cargos Exportar a Excel" at bounding box center [631, 346] width 836 height 67
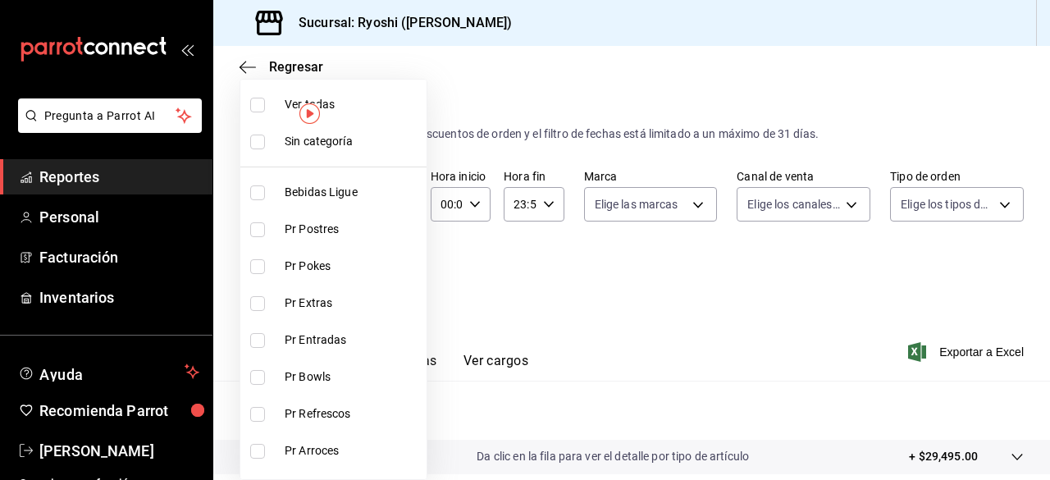
click at [390, 280] on body "Pregunta a Parrot AI Reportes Personal Facturación Inventarios Ayuda Recomienda…" at bounding box center [525, 240] width 1050 height 480
click at [257, 110] on input "checkbox" at bounding box center [257, 105] width 15 height 15
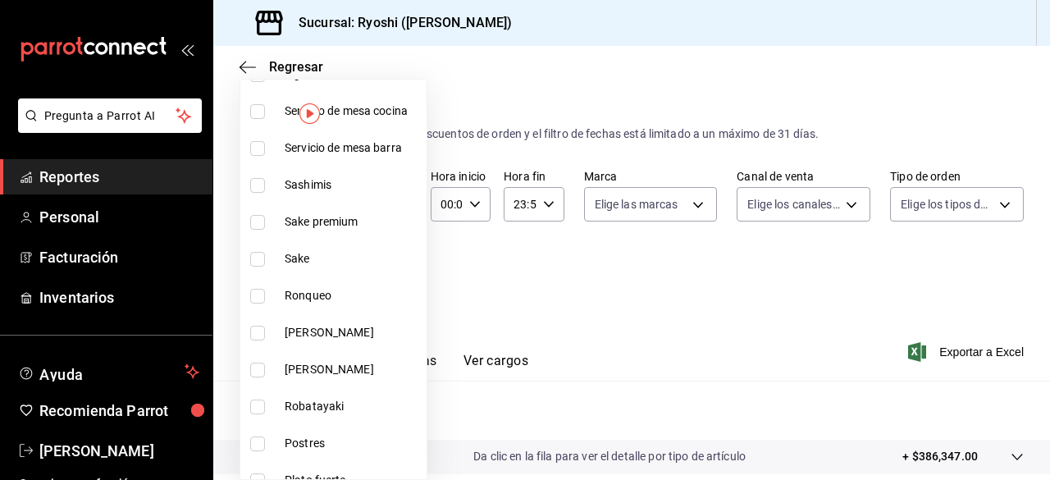
scroll to position [1063, 0]
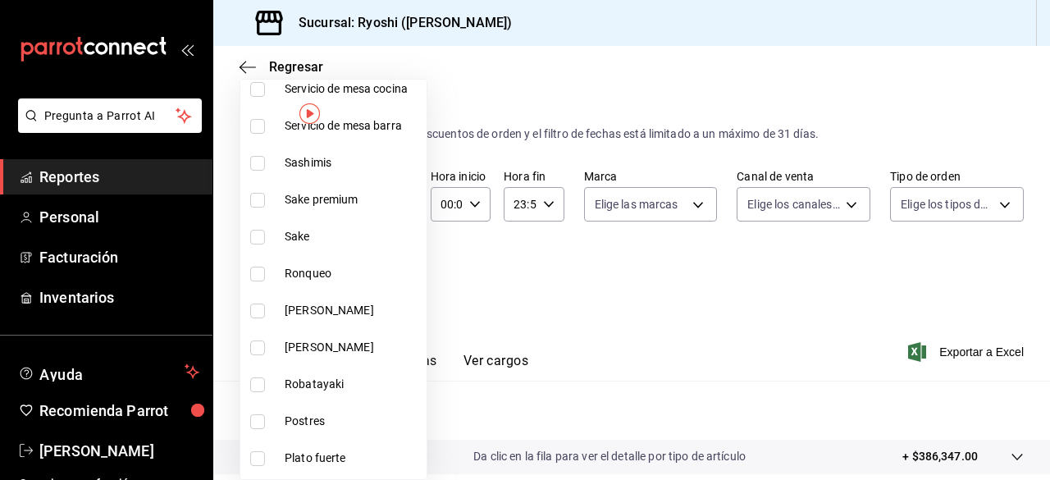
click at [257, 234] on input "checkbox" at bounding box center [257, 237] width 15 height 15
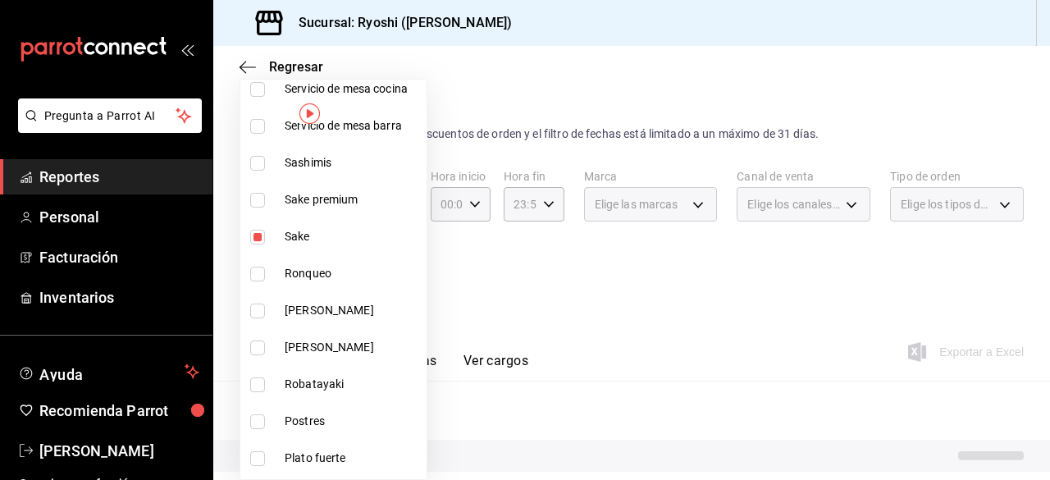
click at [261, 198] on input "checkbox" at bounding box center [257, 200] width 15 height 15
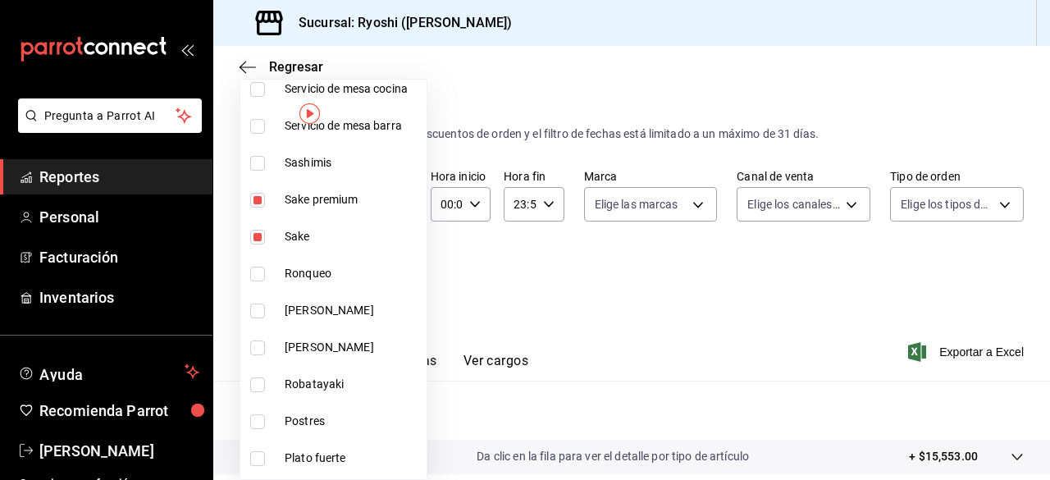
click at [677, 303] on div at bounding box center [525, 240] width 1050 height 480
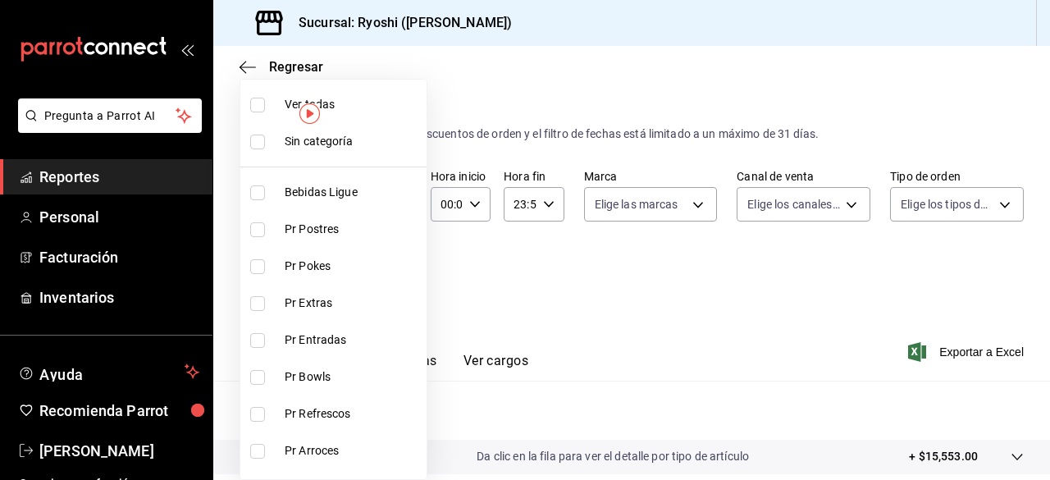
click at [399, 276] on body "Pregunta a Parrot AI Reportes Personal Facturación Inventarios Ayuda Recomienda…" at bounding box center [525, 240] width 1050 height 480
click at [260, 109] on input "checkbox" at bounding box center [257, 105] width 15 height 15
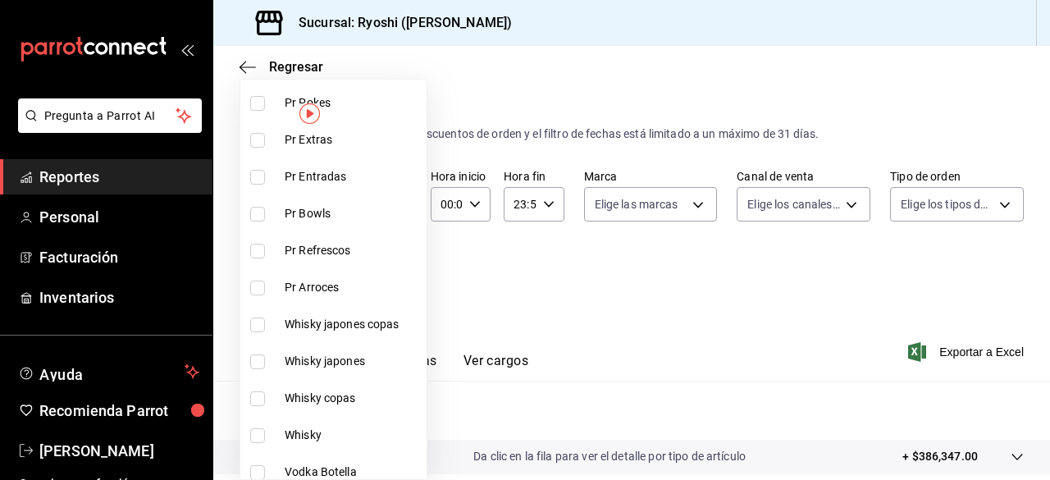
scroll to position [164, 0]
click at [258, 317] on input "checkbox" at bounding box center [257, 324] width 15 height 15
click at [256, 357] on input "checkbox" at bounding box center [257, 360] width 15 height 15
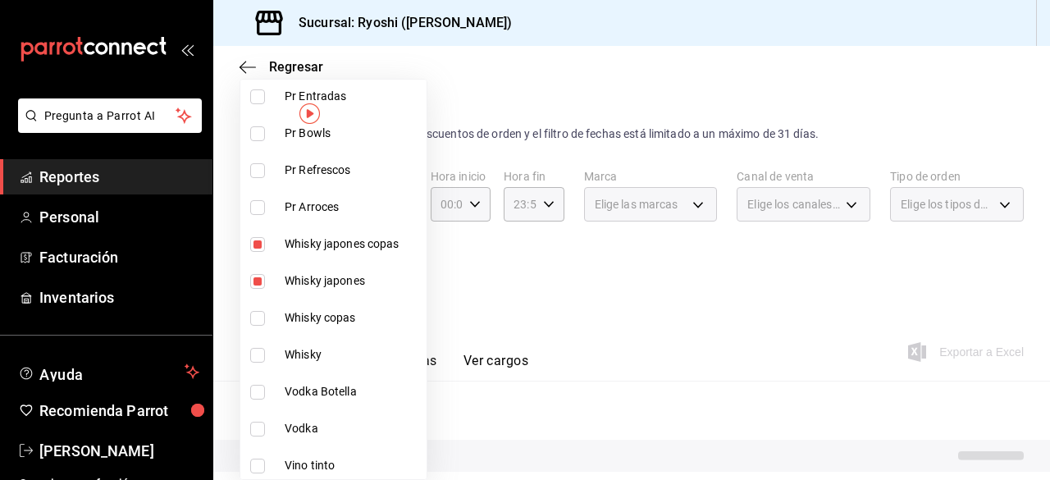
scroll to position [260, 0]
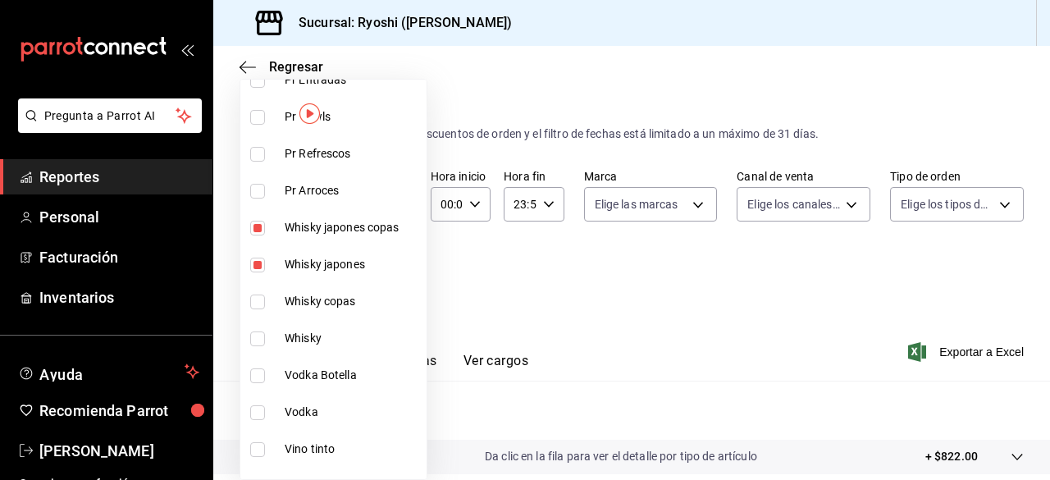
click at [254, 303] on input "checkbox" at bounding box center [257, 301] width 15 height 15
click at [258, 337] on input "checkbox" at bounding box center [257, 338] width 15 height 15
click at [255, 370] on input "checkbox" at bounding box center [257, 375] width 15 height 15
click at [257, 410] on input "checkbox" at bounding box center [257, 412] width 15 height 15
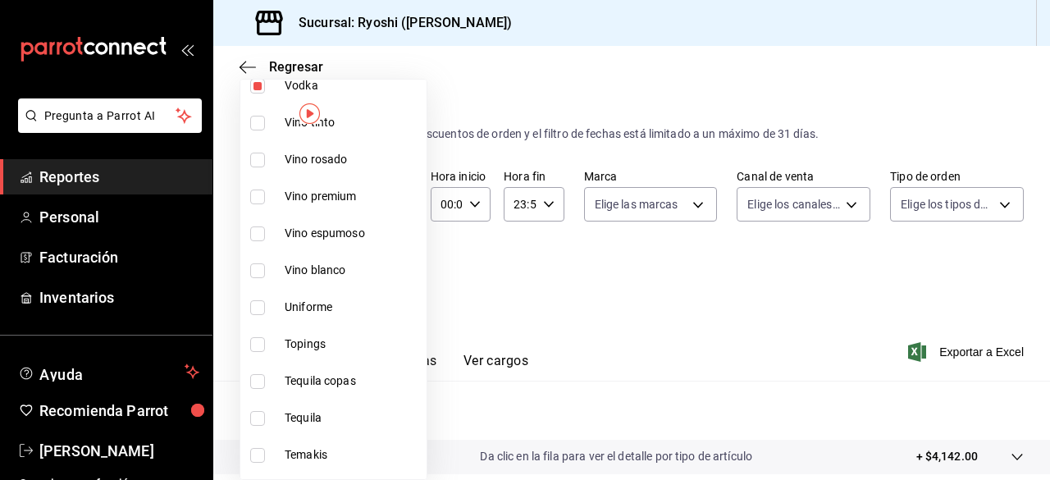
scroll to position [588, 0]
click at [254, 383] on input "checkbox" at bounding box center [257, 379] width 15 height 15
click at [257, 413] on input "checkbox" at bounding box center [257, 416] width 15 height 15
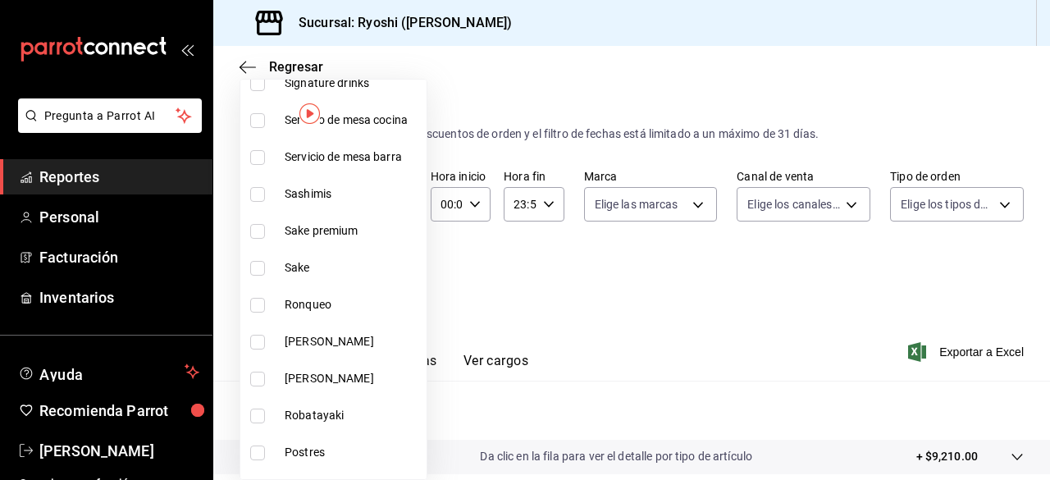
scroll to position [1056, 0]
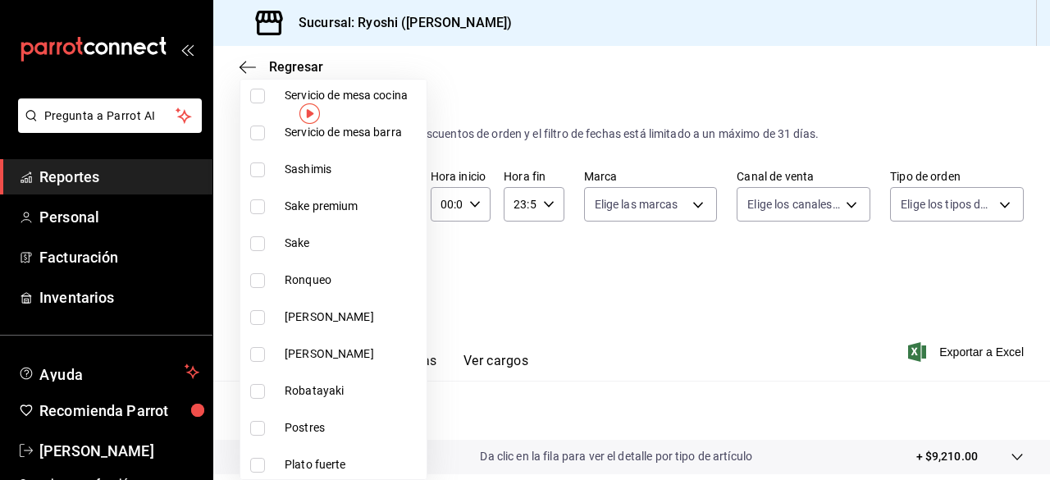
click at [259, 314] on input "checkbox" at bounding box center [257, 317] width 15 height 15
click at [256, 349] on input "checkbox" at bounding box center [257, 354] width 15 height 15
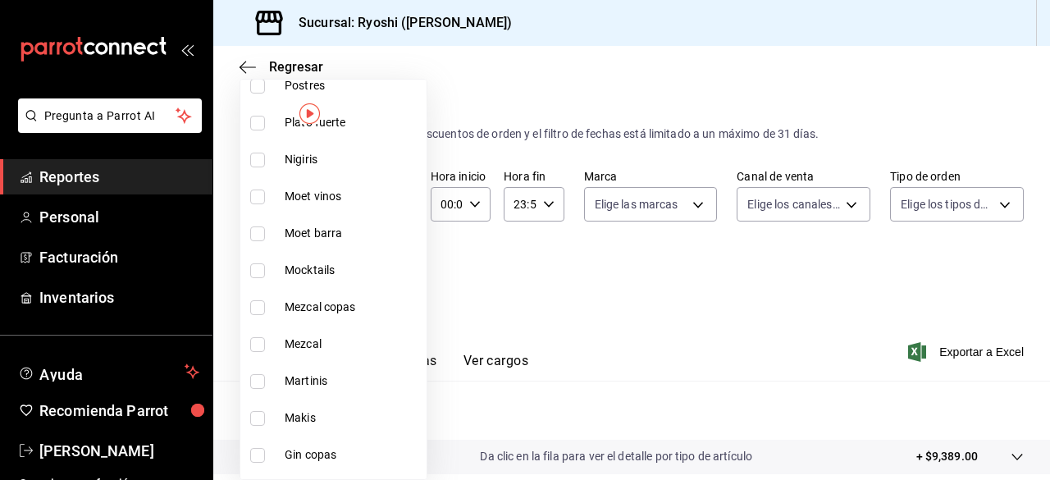
scroll to position [1400, 0]
click at [257, 306] on input "checkbox" at bounding box center [257, 305] width 15 height 15
click at [256, 337] on input "checkbox" at bounding box center [257, 342] width 15 height 15
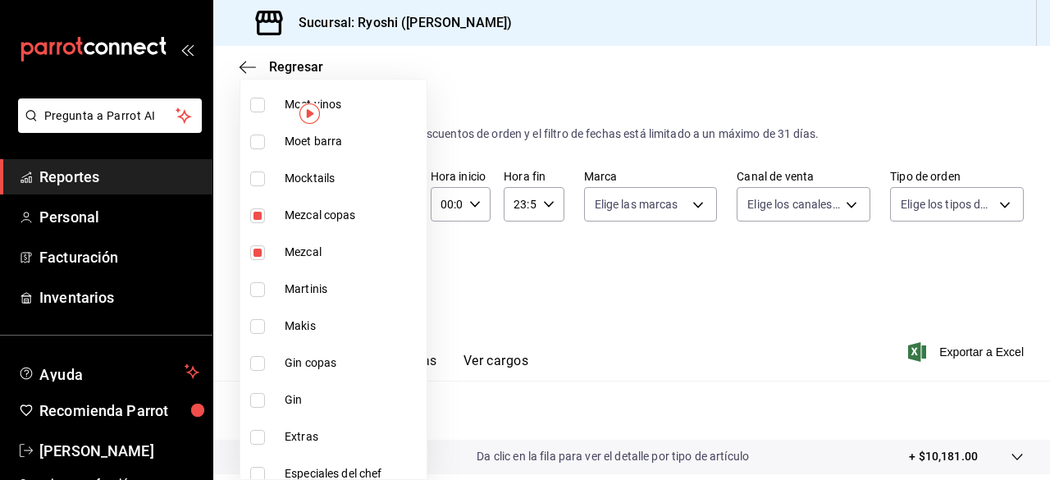
scroll to position [1493, 0]
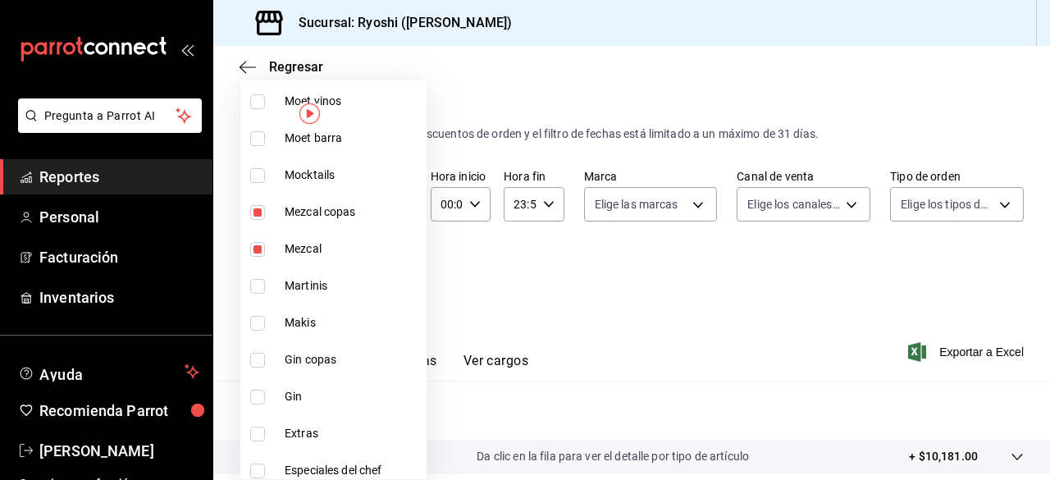
click at [256, 349] on li "Gin copas" at bounding box center [333, 359] width 186 height 37
click at [256, 394] on input "checkbox" at bounding box center [257, 397] width 15 height 15
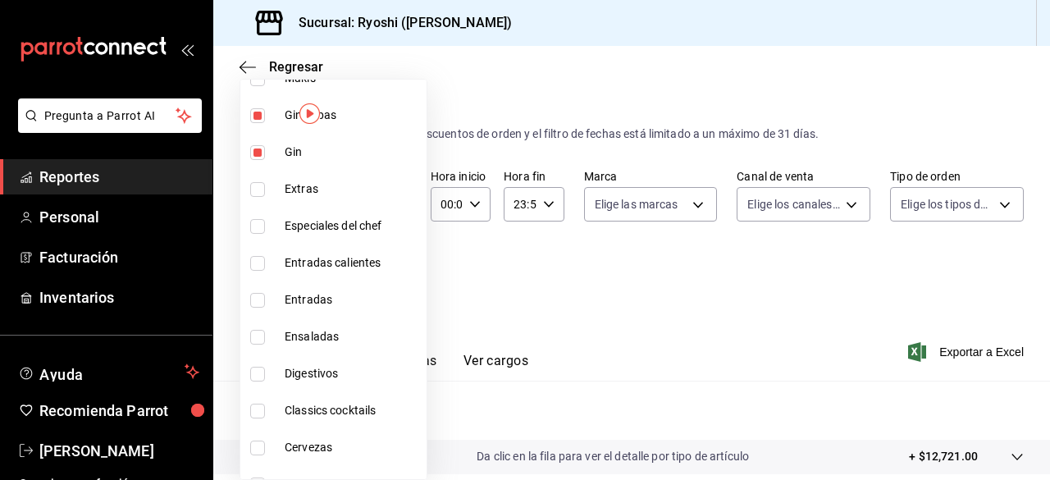
scroll to position [1738, 0]
click at [256, 375] on input "checkbox" at bounding box center [257, 373] width 15 height 15
click at [262, 443] on input "checkbox" at bounding box center [257, 447] width 15 height 15
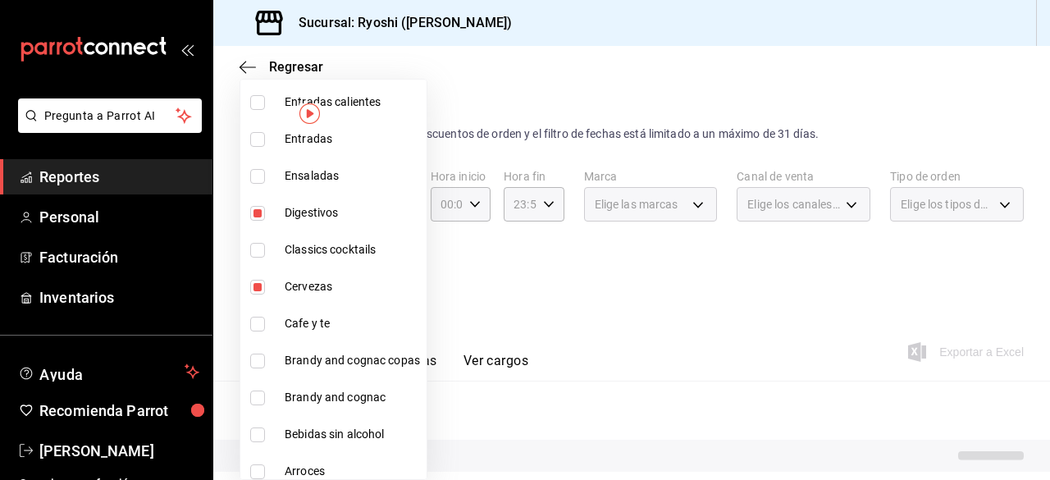
scroll to position [1907, 0]
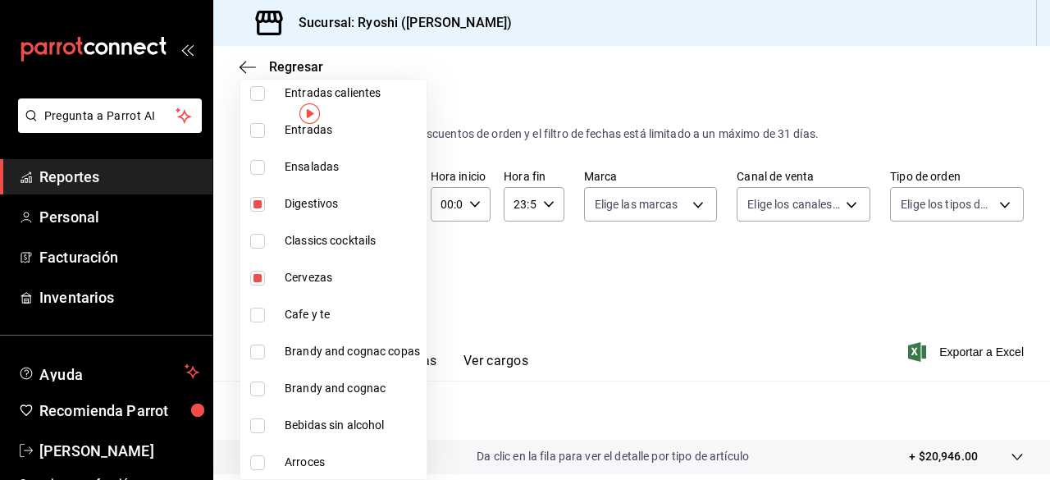
click at [254, 356] on input "checkbox" at bounding box center [257, 351] width 15 height 15
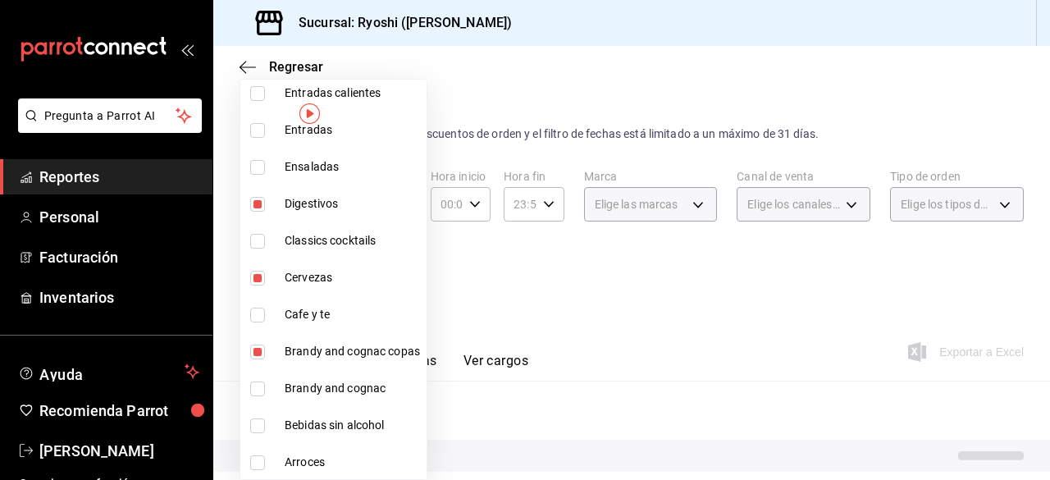
click at [254, 388] on input "checkbox" at bounding box center [257, 388] width 15 height 15
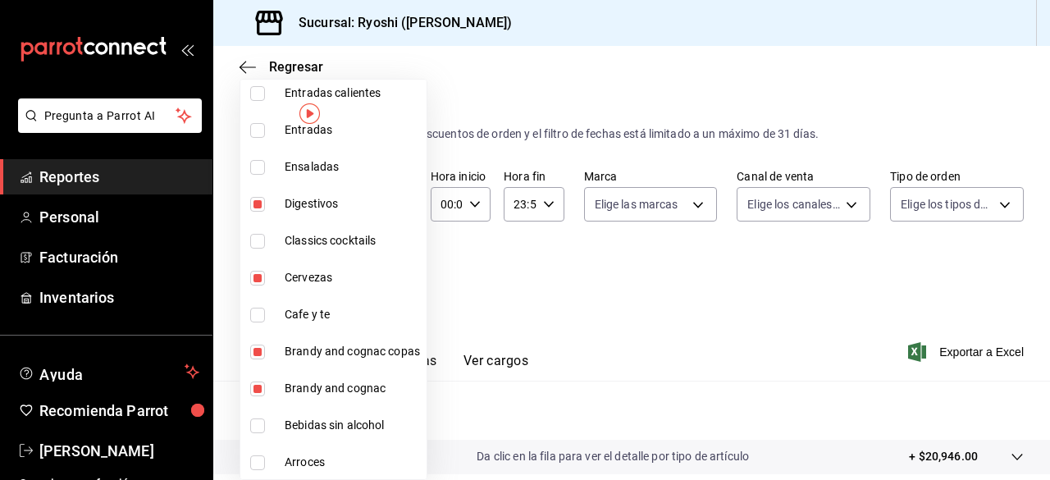
click at [623, 375] on div at bounding box center [525, 240] width 1050 height 480
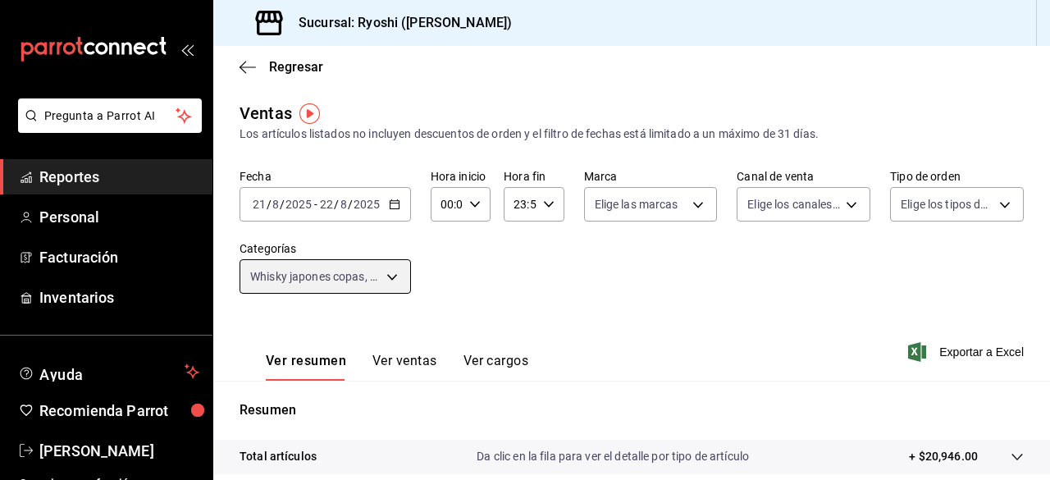
scroll to position [306, 0]
